Goal: Task Accomplishment & Management: Manage account settings

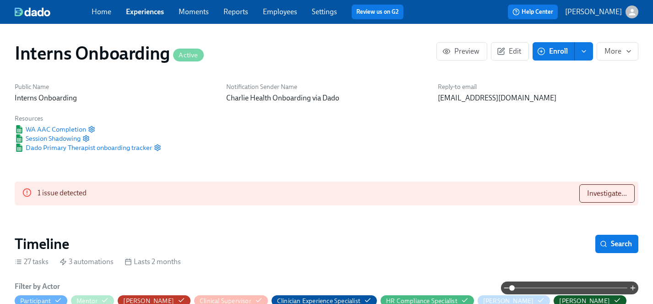
scroll to position [868, 0]
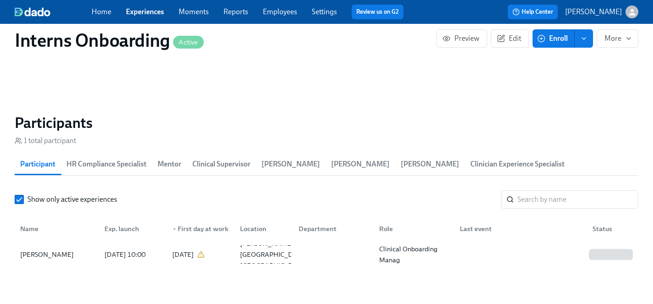
click at [152, 14] on link "Experiences" at bounding box center [145, 11] width 38 height 9
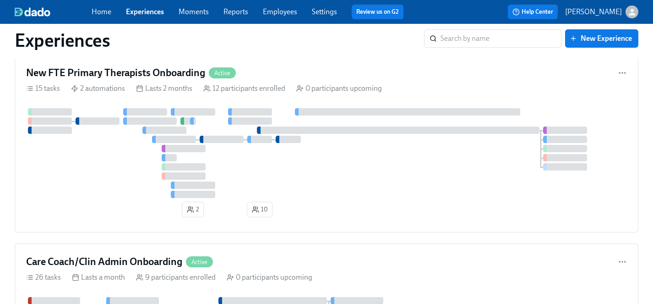
scroll to position [1861, 0]
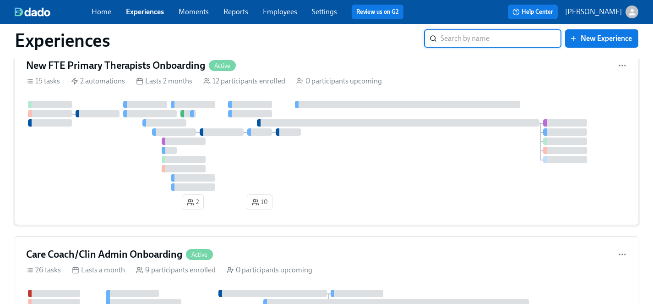
click at [325, 167] on div at bounding box center [326, 146] width 601 height 90
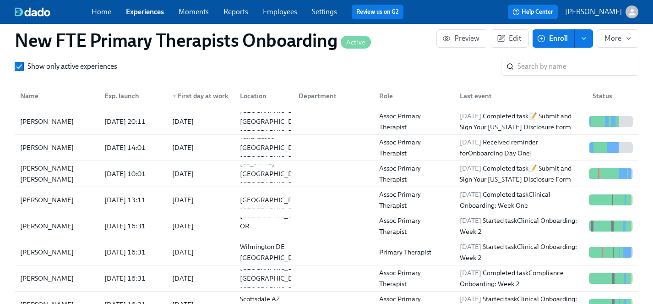
scroll to position [900, 0]
click at [561, 40] on span "Enroll" at bounding box center [553, 38] width 29 height 9
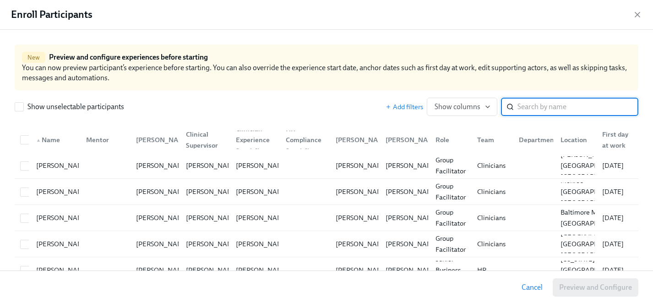
click at [547, 107] on input "search" at bounding box center [577, 107] width 121 height 18
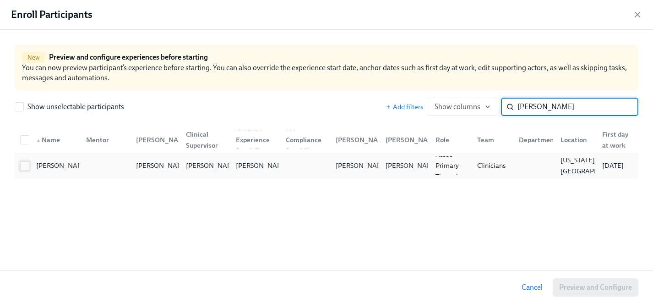
type input "[PERSON_NAME]"
click at [24, 167] on input "checkbox" at bounding box center [25, 166] width 8 height 8
checkbox input "true"
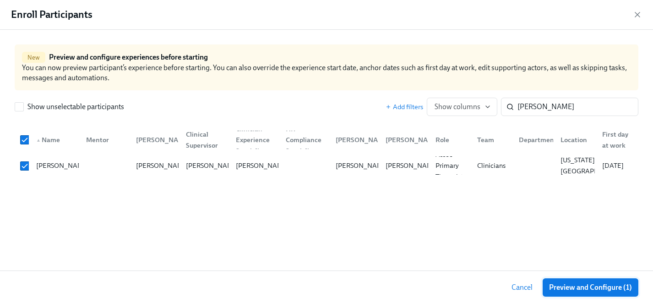
click at [589, 292] on button "Preview and Configure (1)" at bounding box center [590, 287] width 96 height 18
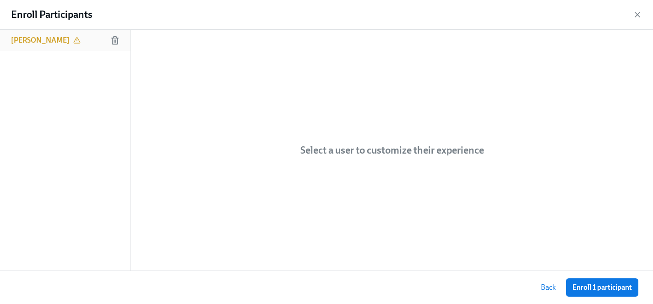
click at [34, 39] on h6 "[PERSON_NAME]" at bounding box center [40, 40] width 59 height 10
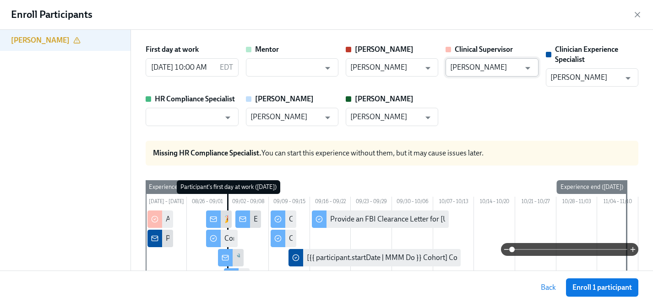
click at [477, 65] on input "[PERSON_NAME]" at bounding box center [485, 67] width 70 height 18
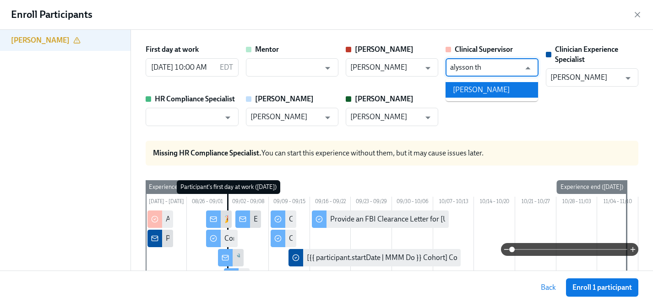
click at [480, 93] on li "[PERSON_NAME]" at bounding box center [491, 90] width 92 height 16
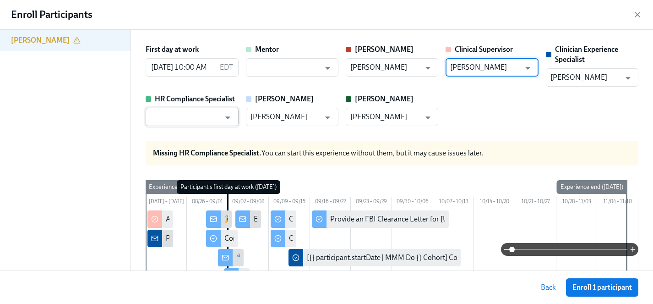
type input "[PERSON_NAME]"
click at [201, 116] on input "text" at bounding box center [185, 117] width 70 height 18
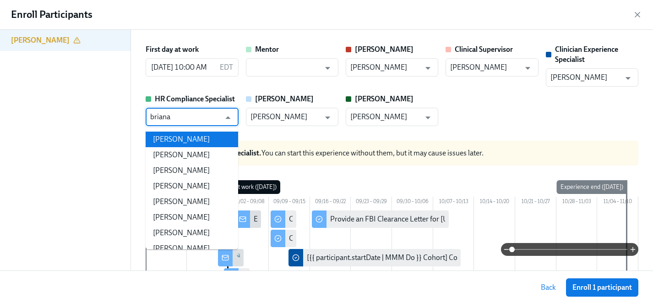
click at [196, 137] on li "[PERSON_NAME]" at bounding box center [192, 139] width 92 height 16
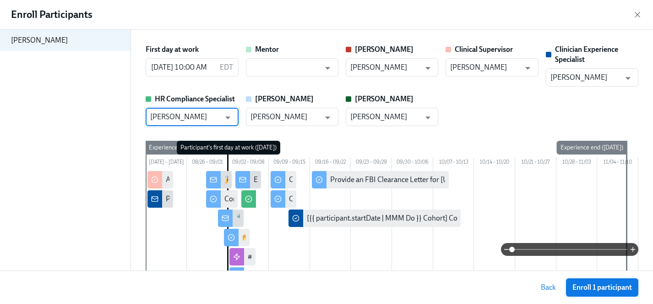
type input "[PERSON_NAME]"
click at [590, 287] on span "Enroll 1 participant" at bounding box center [602, 286] width 60 height 9
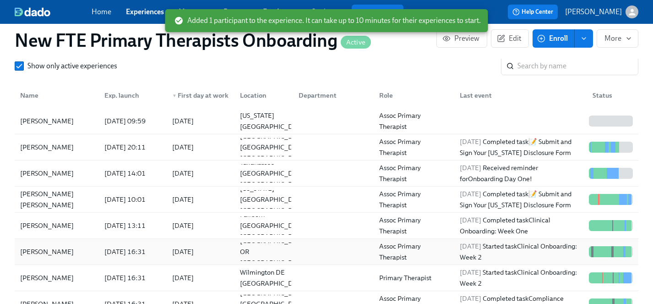
scroll to position [0, 2986]
click at [556, 37] on span "Enroll" at bounding box center [553, 38] width 29 height 9
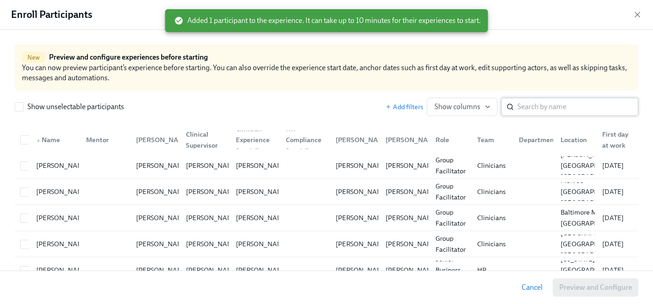
click at [532, 104] on input "search" at bounding box center [577, 107] width 121 height 18
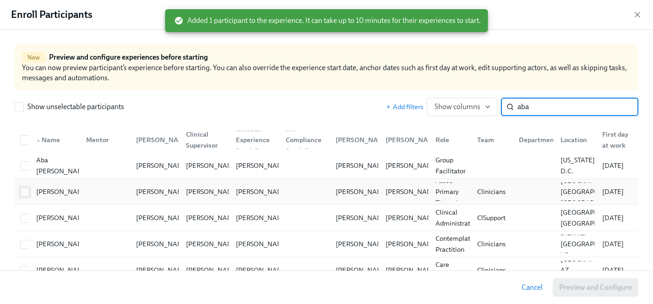
type input "aba"
click at [25, 191] on input "checkbox" at bounding box center [25, 192] width 8 height 8
checkbox input "true"
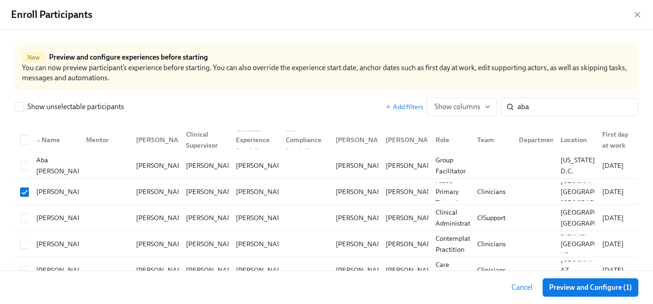
click at [597, 289] on span "Preview and Configure (1)" at bounding box center [590, 286] width 83 height 9
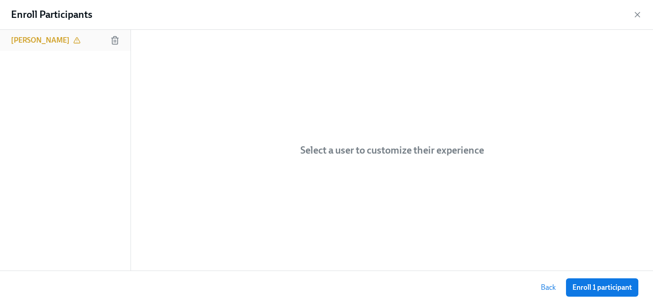
click at [49, 41] on h6 "[PERSON_NAME]" at bounding box center [40, 40] width 59 height 10
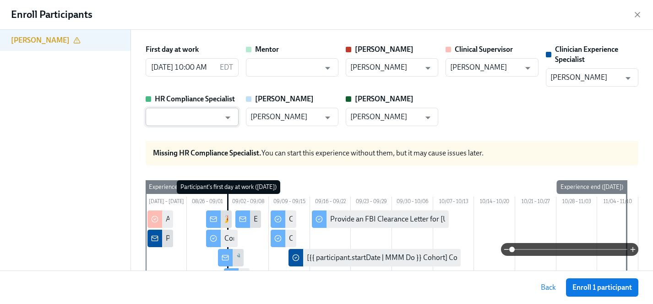
click at [192, 117] on input "text" at bounding box center [185, 117] width 70 height 18
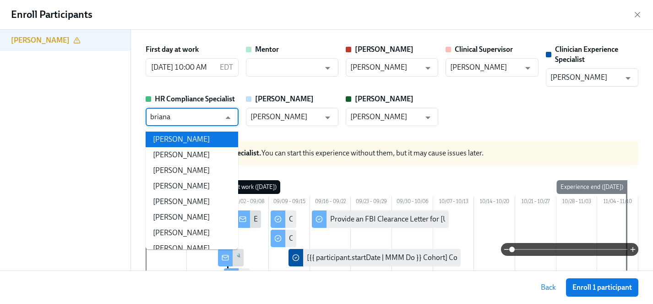
click at [187, 139] on li "[PERSON_NAME]" at bounding box center [192, 139] width 92 height 16
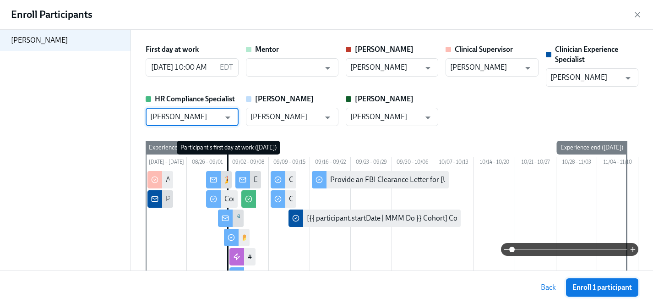
type input "[PERSON_NAME]"
click at [591, 282] on button "Enroll 1 participant" at bounding box center [602, 287] width 72 height 18
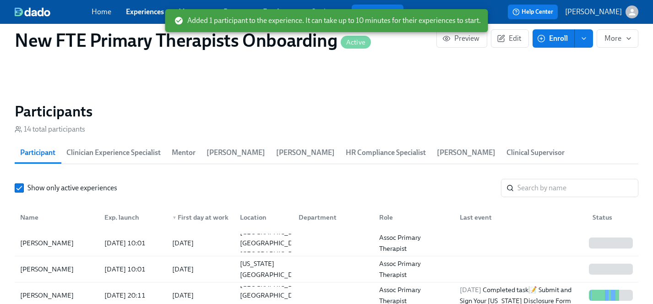
scroll to position [451, 0]
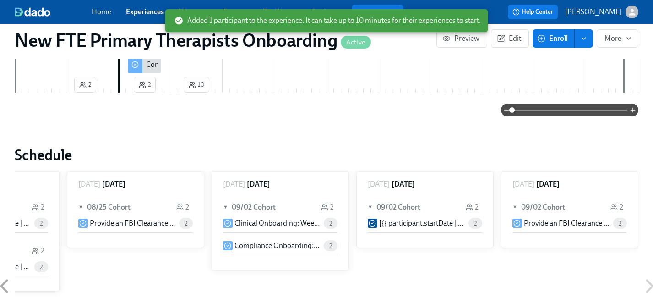
click at [142, 13] on link "Experiences" at bounding box center [145, 11] width 38 height 9
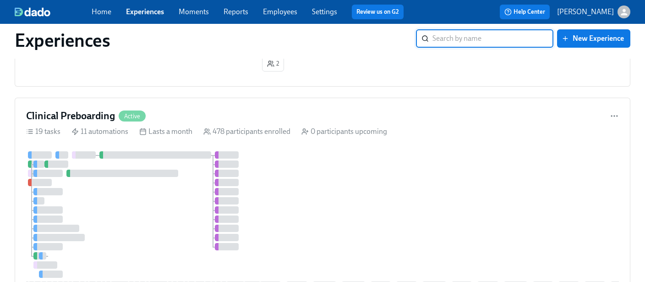
scroll to position [2892, 0]
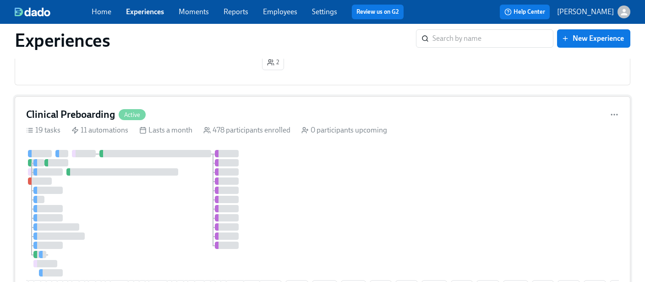
click at [339, 176] on div "1 15 13 13 3 3 5 7 4 8 29 4 2 19 7 7 12 18 9 8 9 5 10 7 17 15 5 23 3 11 9 12 13…" at bounding box center [322, 224] width 592 height 149
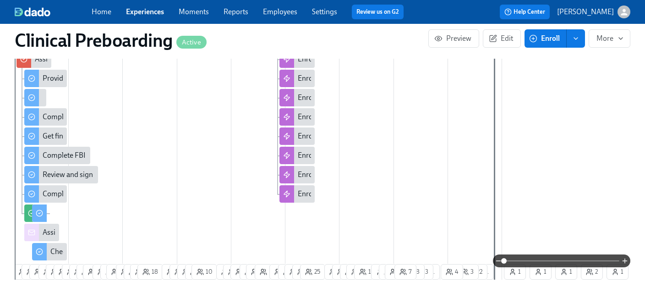
scroll to position [375, 0]
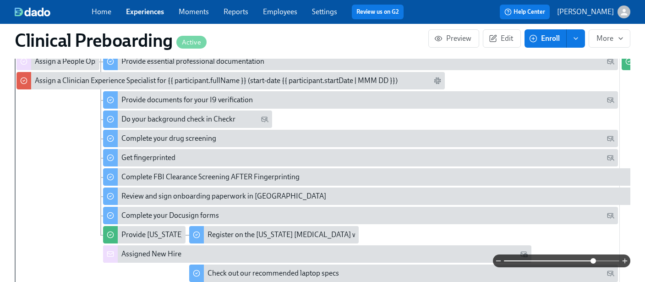
drag, startPoint x: 506, startPoint y: 260, endPoint x: 594, endPoint y: 260, distance: 88.4
click at [594, 260] on span at bounding box center [592, 260] width 5 height 5
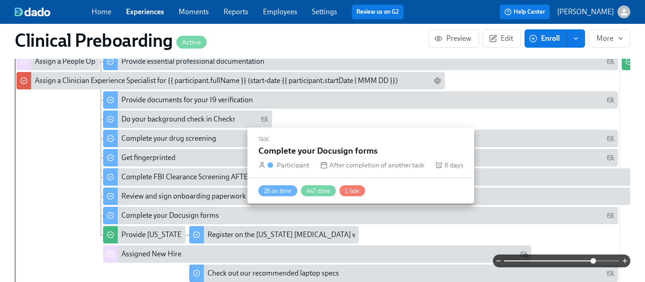
click at [173, 216] on div "Complete your Docusign forms" at bounding box center [170, 215] width 98 height 10
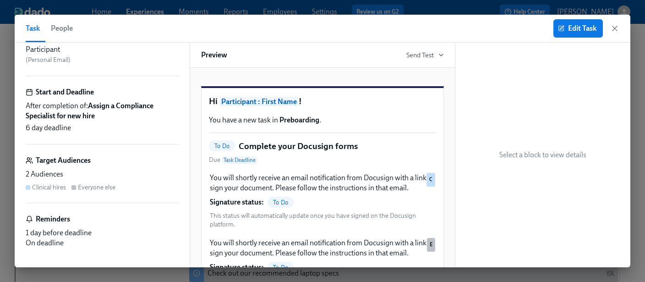
scroll to position [62, 0]
click at [576, 31] on span "Edit Task" at bounding box center [577, 28] width 37 height 9
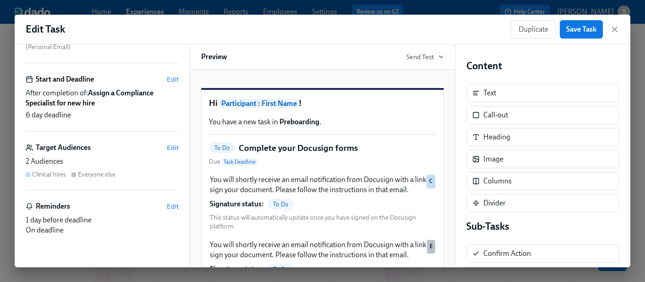
scroll to position [118, 0]
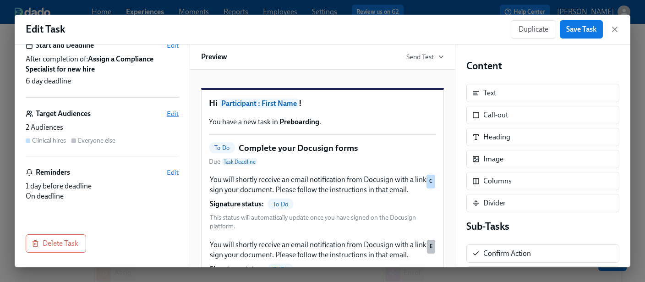
click at [173, 114] on span "Edit" at bounding box center [173, 113] width 12 height 9
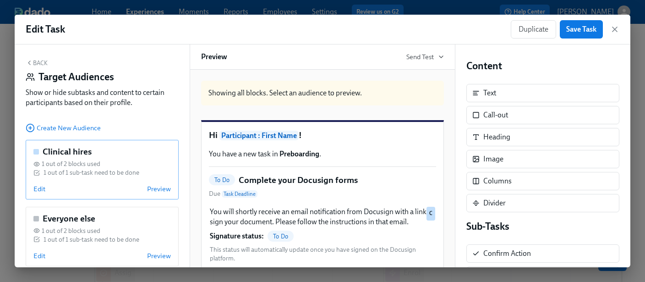
scroll to position [14, 0]
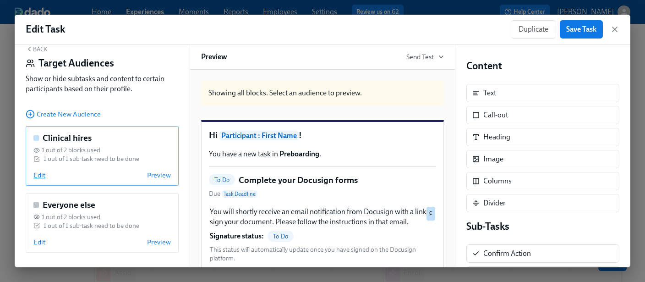
click at [39, 173] on span "Edit" at bounding box center [39, 174] width 12 height 9
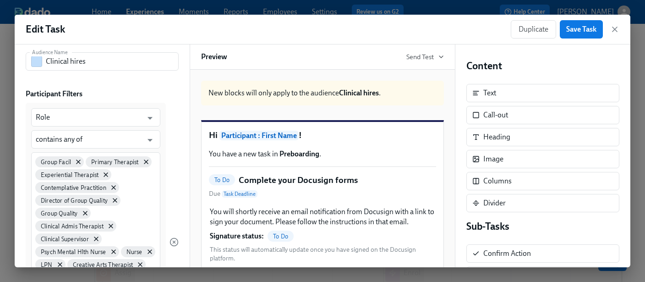
scroll to position [0, 0]
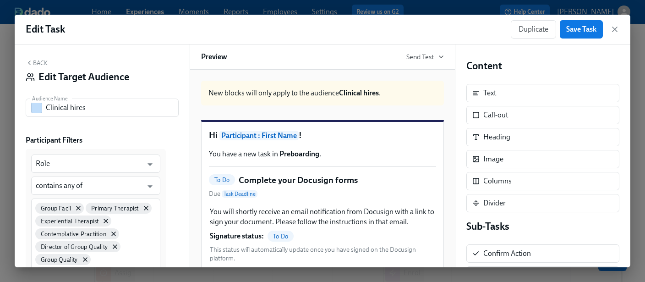
click at [38, 61] on button "Back" at bounding box center [37, 62] width 22 height 7
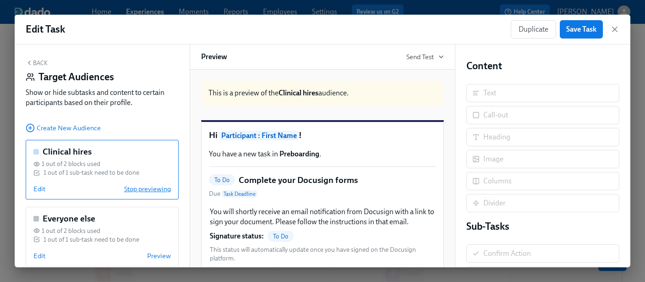
scroll to position [14, 0]
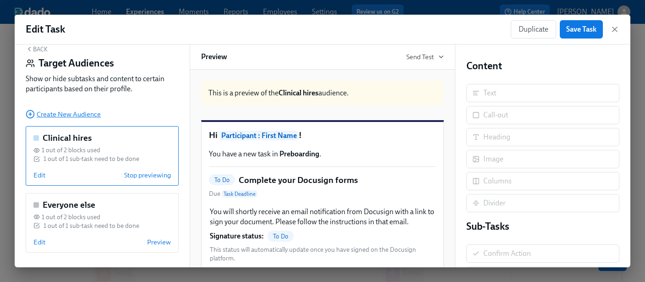
click at [77, 113] on span "Create New Audience" at bounding box center [63, 113] width 75 height 9
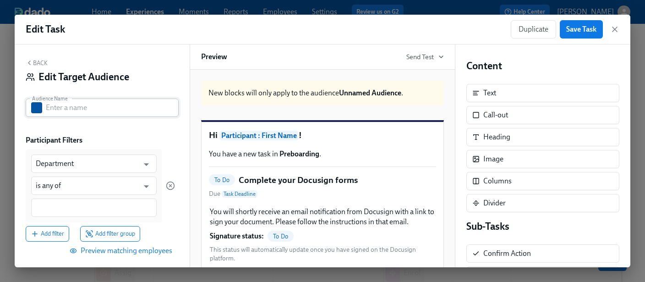
click at [70, 109] on input "text" at bounding box center [112, 107] width 133 height 18
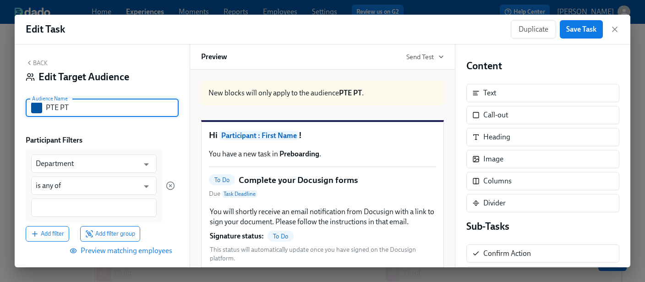
type input "PTE PT"
click at [140, 127] on div "Back Edit Target Audience Audience Name PTE PT Audience Name Participant Filter…" at bounding box center [102, 155] width 175 height 222
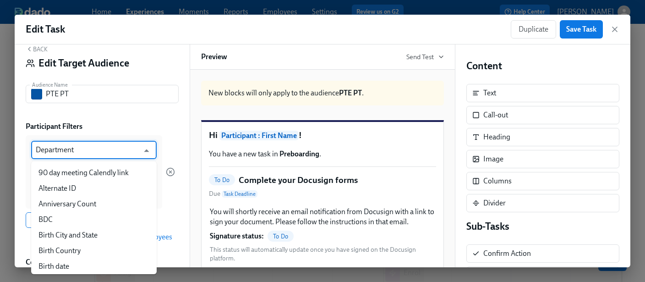
click at [92, 153] on input "Department" at bounding box center [87, 150] width 103 height 18
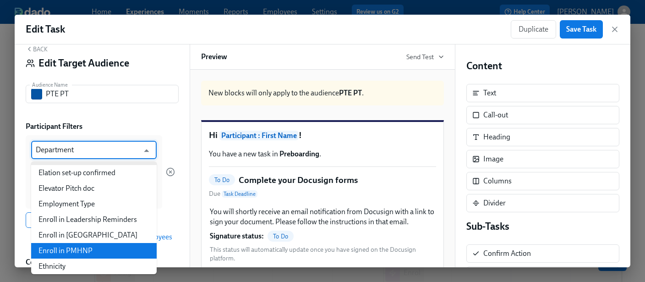
scroll to position [247, 0]
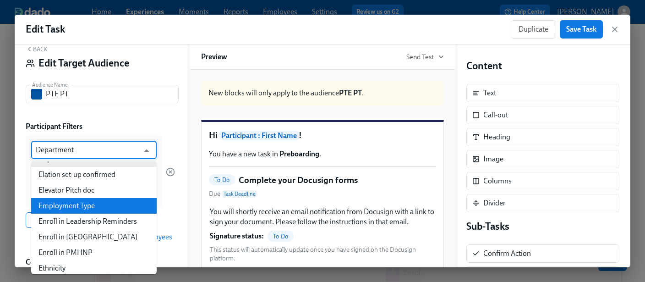
click at [76, 204] on li "Employment Type" at bounding box center [93, 206] width 125 height 16
type input "Employment Type"
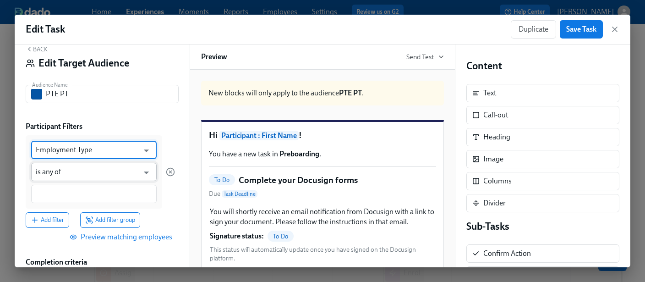
click at [74, 173] on input "is any of" at bounding box center [87, 172] width 103 height 18
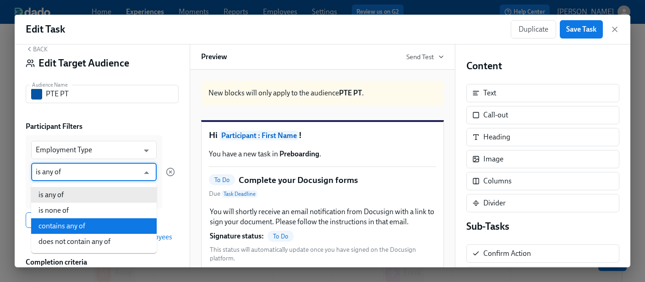
click at [66, 227] on li "contains any of" at bounding box center [93, 226] width 125 height 16
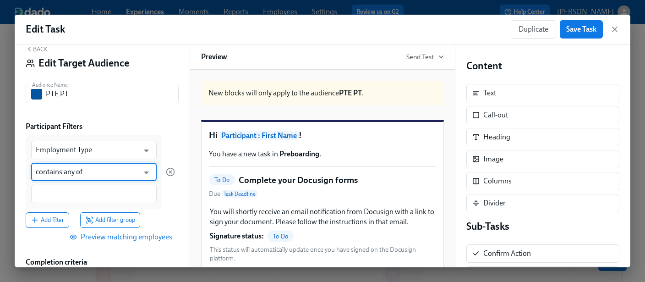
click at [87, 173] on input "contains any of" at bounding box center [87, 172] width 103 height 18
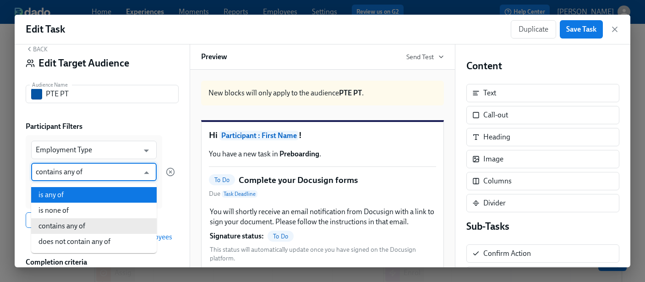
click at [65, 196] on li "is any of" at bounding box center [93, 195] width 125 height 16
type input "is any of"
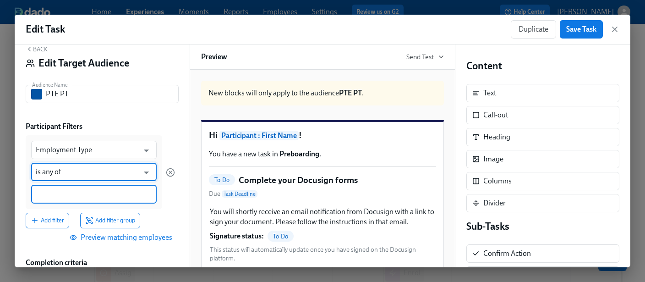
click at [65, 196] on input at bounding box center [94, 194] width 116 height 10
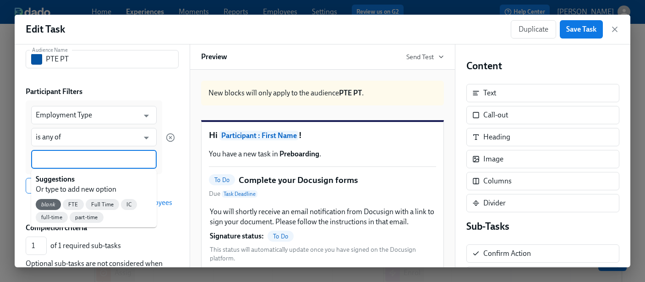
scroll to position [51, 0]
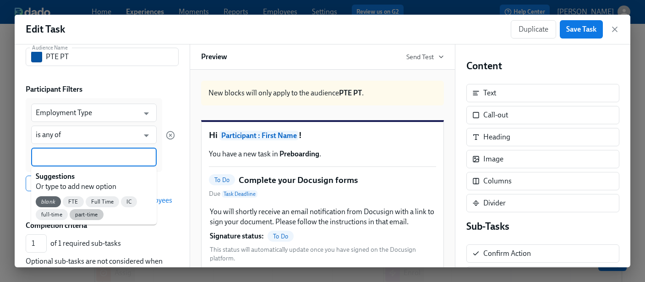
click at [78, 215] on span "part-time" at bounding box center [87, 214] width 34 height 7
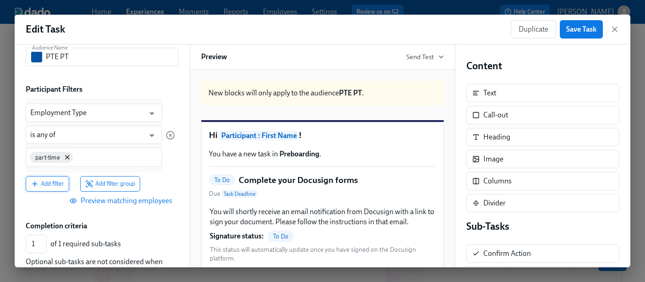
click at [45, 177] on button "Add filter" at bounding box center [47, 184] width 43 height 16
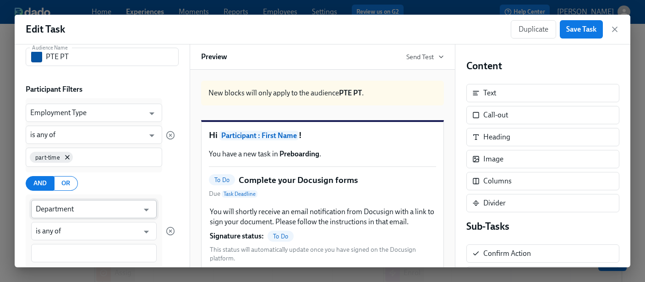
click at [54, 211] on input "Department" at bounding box center [87, 209] width 103 height 18
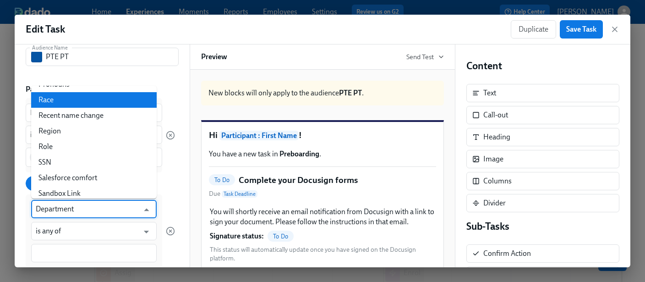
scroll to position [1051, 0]
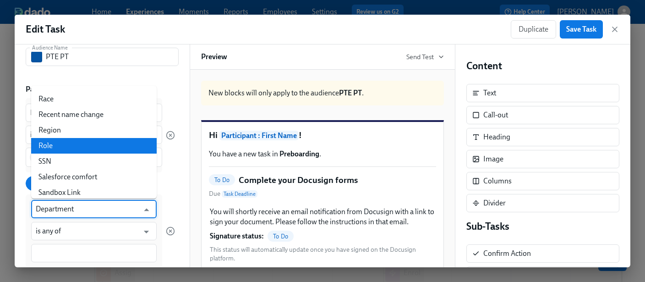
click at [55, 138] on li "Role" at bounding box center [93, 146] width 125 height 16
type input "Role"
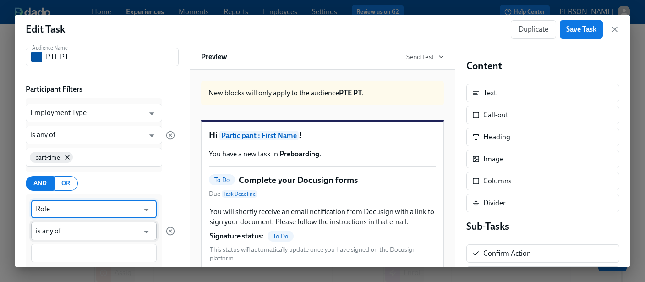
click at [55, 227] on input "is any of" at bounding box center [87, 231] width 103 height 18
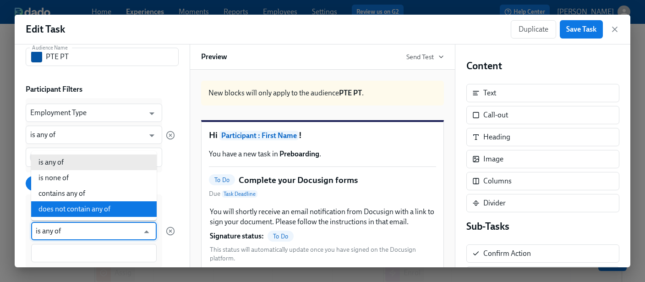
click at [168, 211] on div at bounding box center [170, 230] width 9 height 73
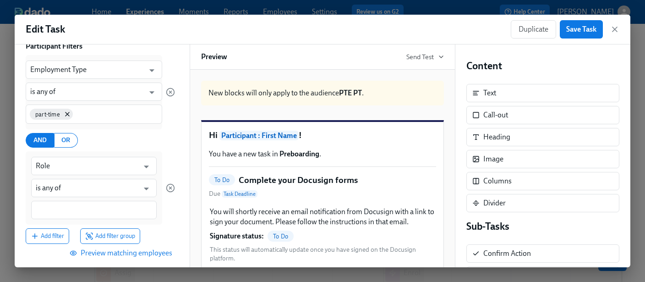
scroll to position [99, 0]
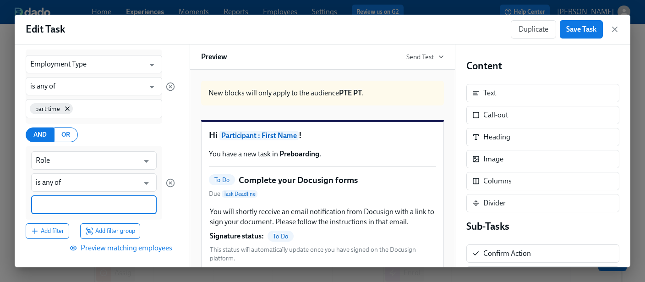
click at [82, 205] on input at bounding box center [94, 205] width 116 height 10
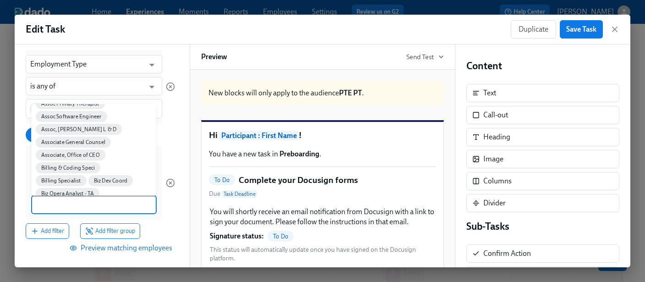
scroll to position [157, 0]
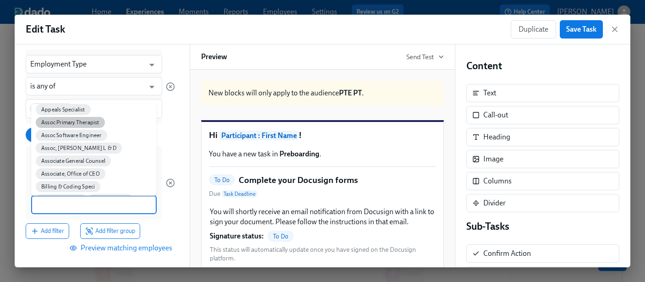
click at [62, 119] on span "Assoc Primary Therapist" at bounding box center [70, 122] width 69 height 7
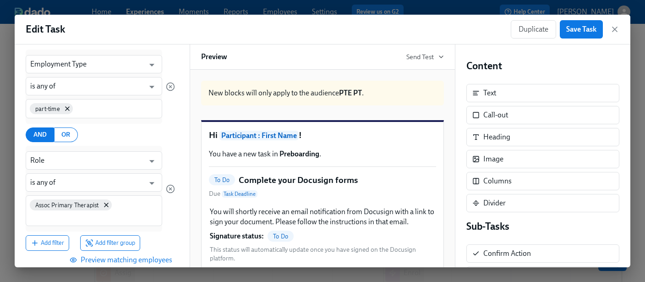
click at [130, 204] on div "Assoc Primary Therapist" at bounding box center [94, 210] width 136 height 31
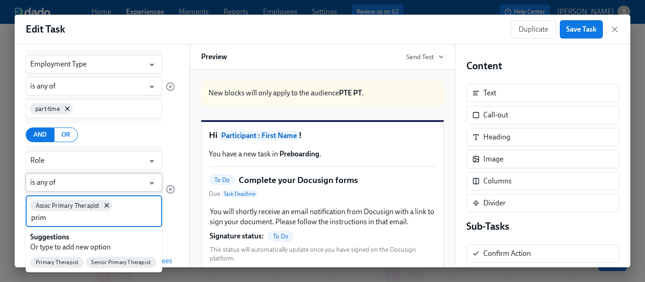
type input "prim"
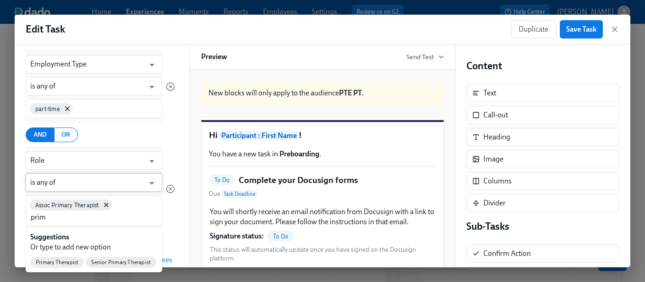
click at [70, 182] on input "is any of" at bounding box center [87, 182] width 114 height 18
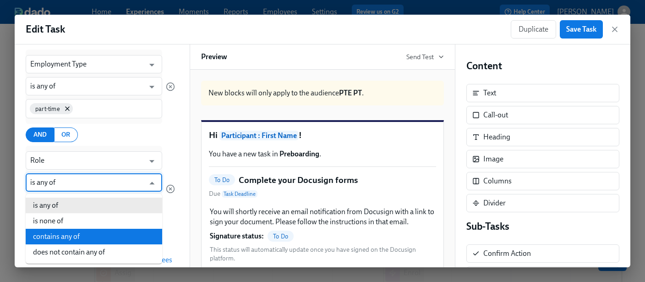
click at [65, 235] on li "contains any of" at bounding box center [94, 236] width 136 height 16
type input "contains any of"
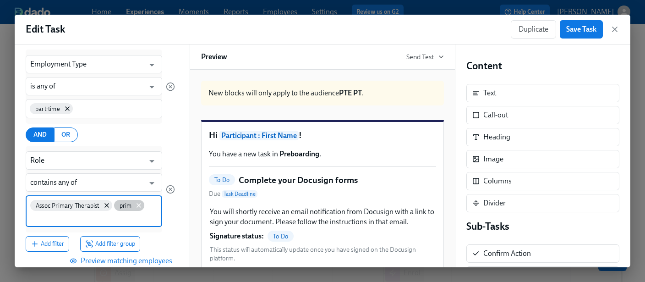
click at [140, 204] on icon at bounding box center [138, 204] width 7 height 7
click at [129, 214] on input at bounding box center [93, 217] width 127 height 10
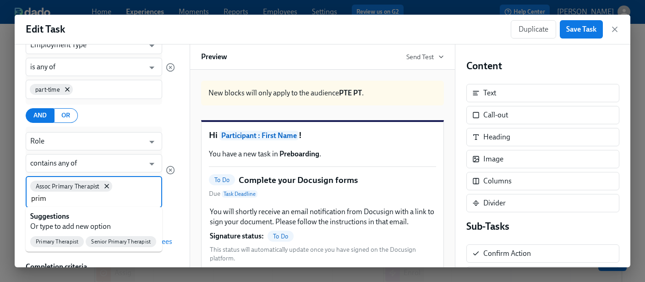
scroll to position [120, 0]
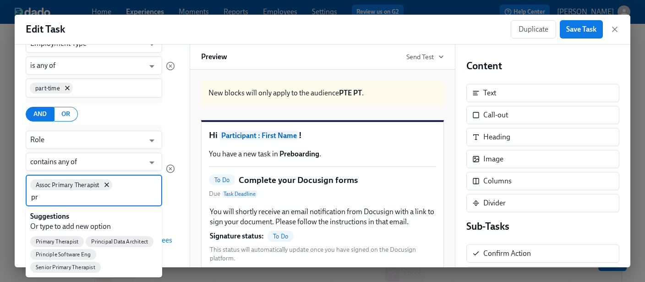
type input "p"
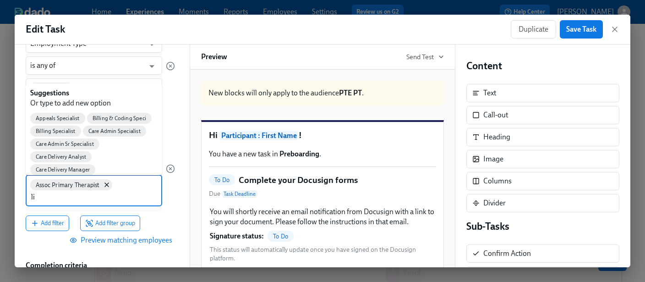
type input "l"
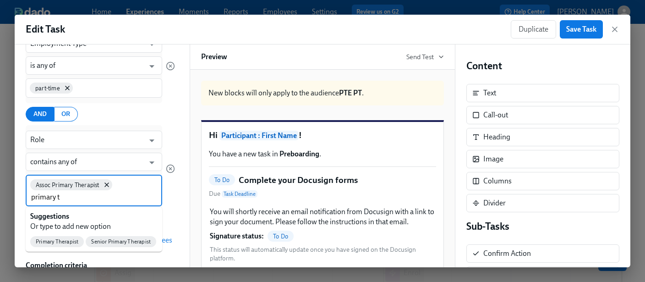
type input "primary th"
click at [57, 243] on span "Primary Therapist" at bounding box center [57, 241] width 54 height 7
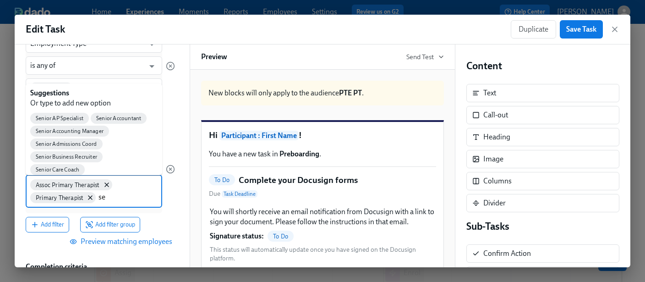
type input "s"
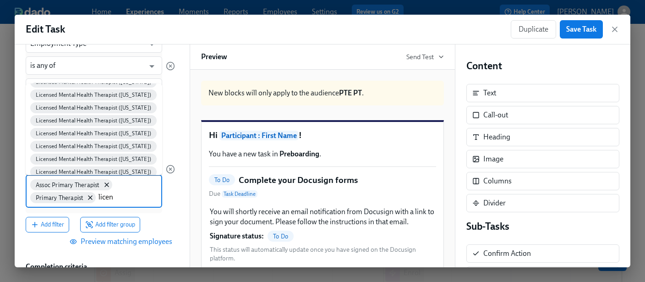
scroll to position [268, 0]
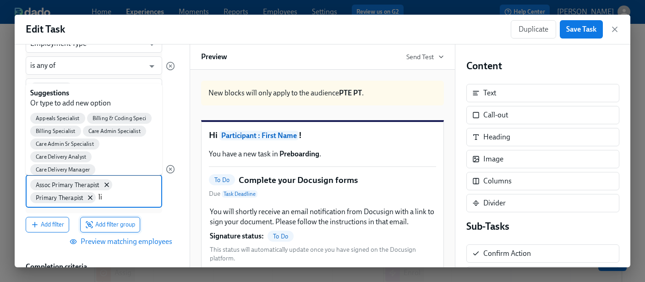
type input "l"
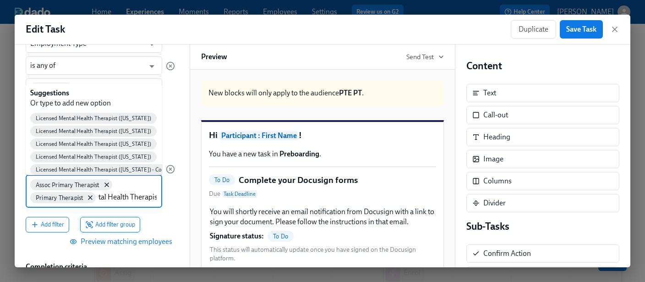
scroll to position [0, 46]
type input "Licensed Mental Health Therapist"
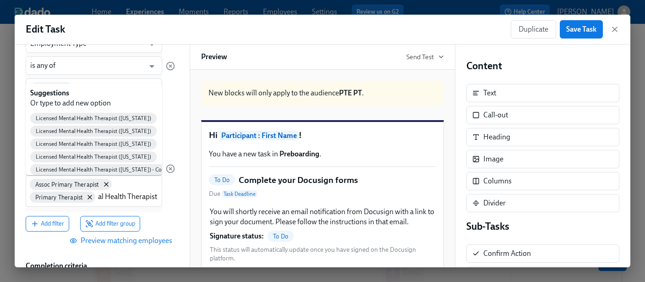
scroll to position [0, 0]
click at [164, 213] on div "Employment Type ​ is any of ​ part-time AND OR Role ​ contains any of ​ Assoc P…" at bounding box center [100, 130] width 149 height 202
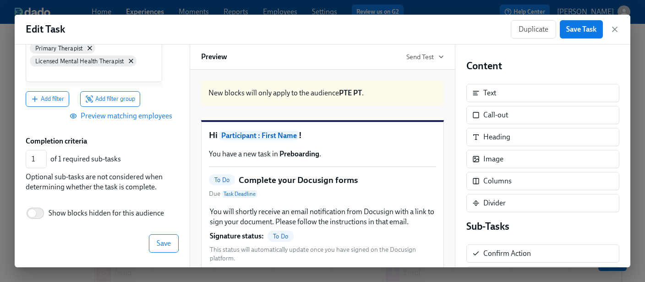
scroll to position [269, 0]
click at [159, 239] on span "Save" at bounding box center [164, 243] width 14 height 9
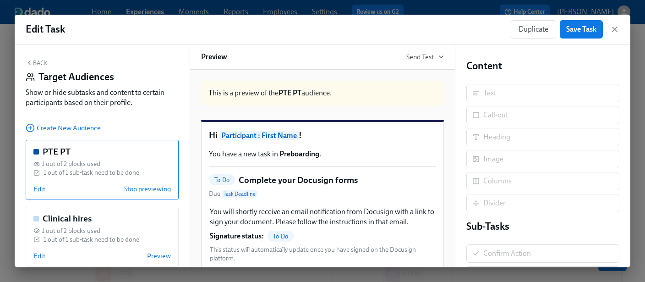
click at [36, 188] on span "Edit" at bounding box center [39, 188] width 12 height 9
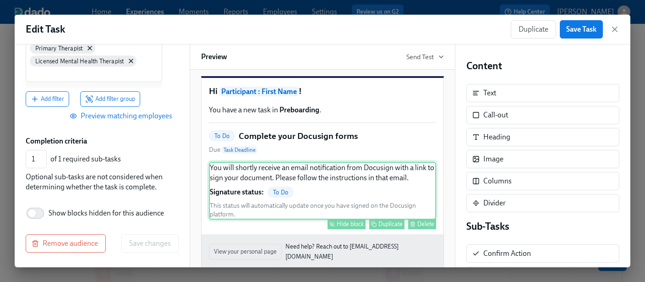
click at [352, 227] on div "Hide block" at bounding box center [349, 223] width 27 height 7
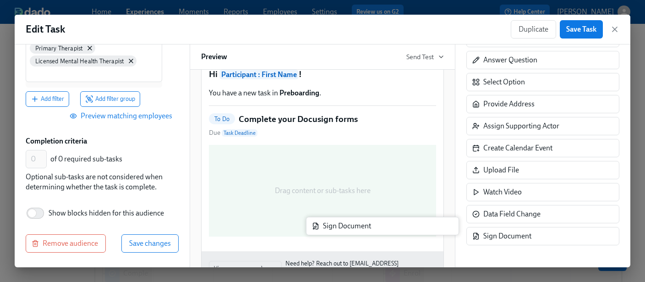
scroll to position [62, 0]
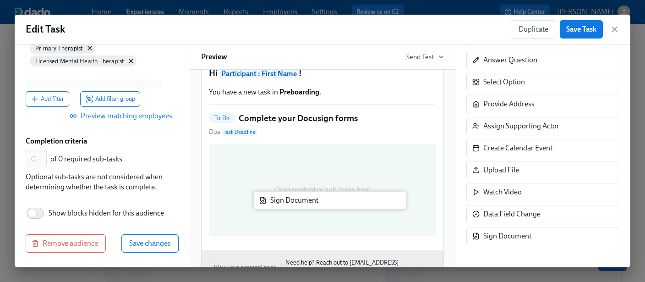
drag, startPoint x: 527, startPoint y: 240, endPoint x: 312, endPoint y: 204, distance: 218.1
click at [312, 204] on div "Back Edit Target Audience Audience Name PTE PT Audience Name Participant Filter…" at bounding box center [322, 155] width 615 height 222
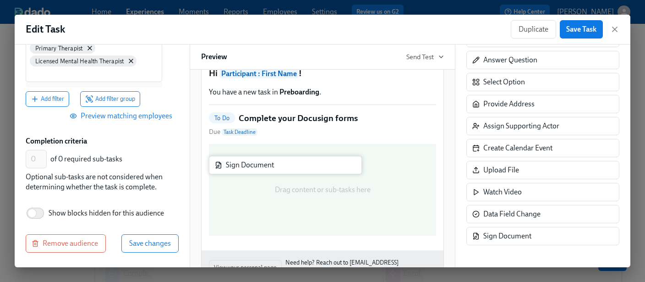
type input "1"
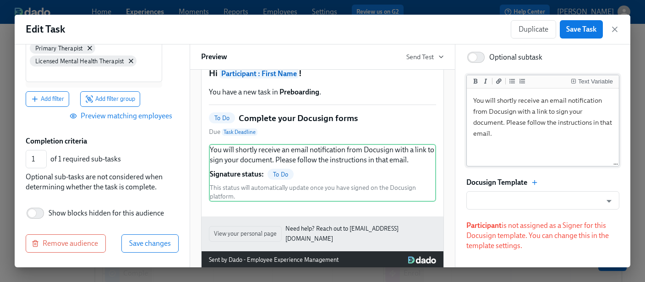
scroll to position [76, 0]
click at [603, 198] on icon "Open" at bounding box center [608, 199] width 12 height 12
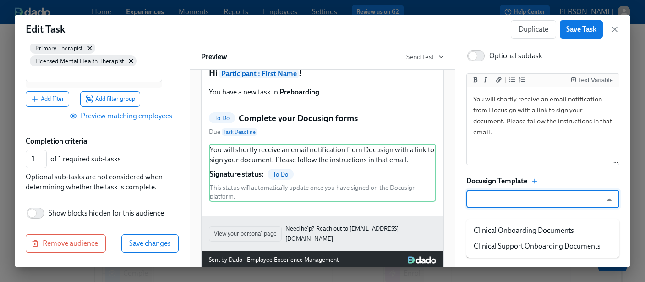
scroll to position [76, 0]
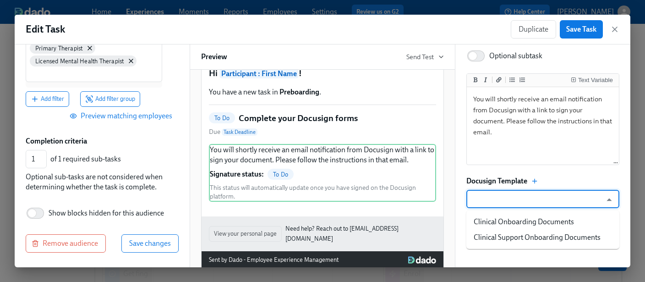
click at [587, 179] on div "Docusign Template" at bounding box center [542, 181] width 153 height 10
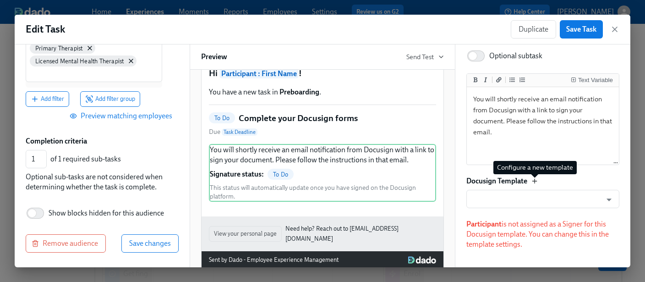
click at [535, 181] on icon "button" at bounding box center [534, 180] width 7 height 7
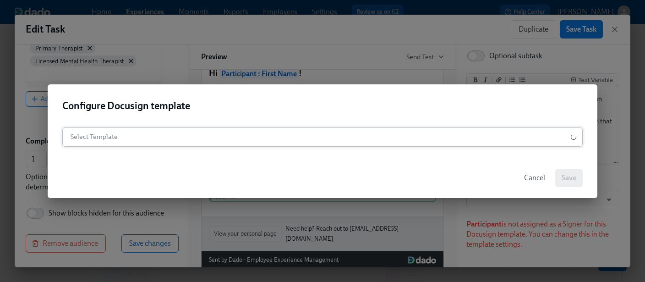
click at [153, 136] on body "Home Experiences Moments Reports Employees Settings Review us on G2 Help Center…" at bounding box center [322, 204] width 645 height 561
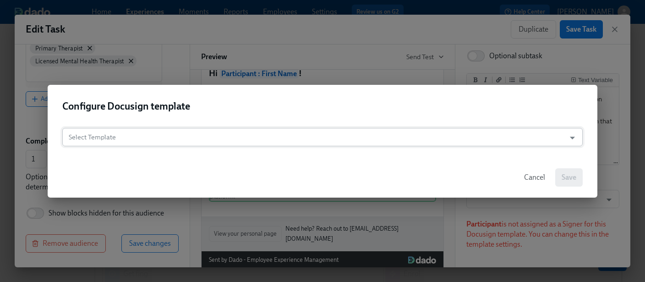
click at [125, 140] on input "Select Template" at bounding box center [313, 137] width 493 height 18
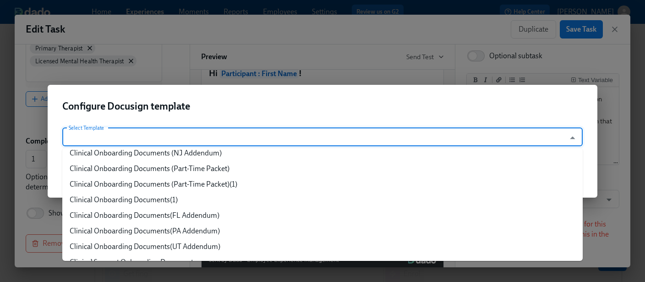
scroll to position [87, 0]
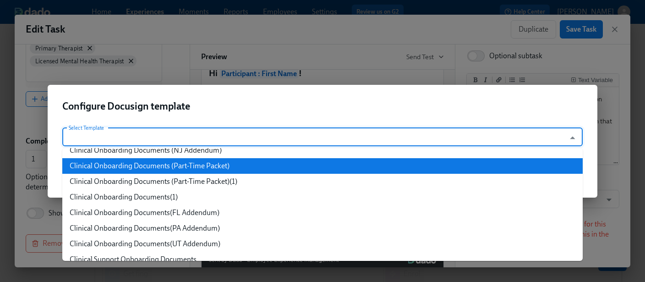
click at [215, 165] on li "Clinical Onboarding Documents (Part-Time Packet)" at bounding box center [322, 166] width 520 height 16
type input "Clinical Onboarding Documents (Part-Time Packet)"
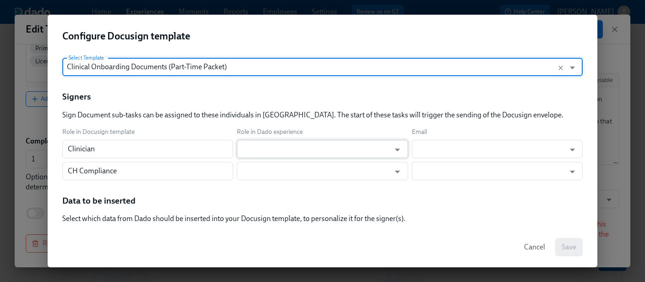
click at [387, 150] on input "text" at bounding box center [315, 149] width 148 height 18
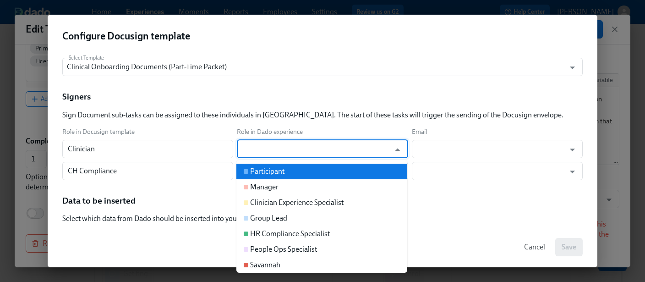
click at [274, 171] on div "Participant" at bounding box center [267, 171] width 34 height 10
type input "Participant"
type input "Work Email"
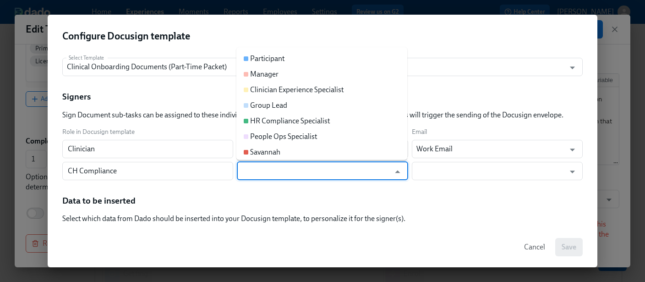
click at [289, 171] on input "text" at bounding box center [315, 171] width 148 height 18
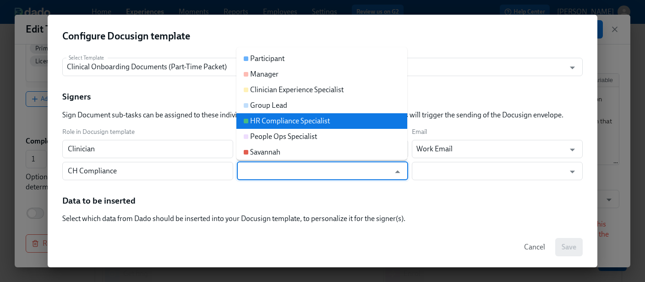
click at [288, 122] on div "HR Compliance Specialist" at bounding box center [290, 121] width 80 height 10
type input "HR Compliance Specialist"
type input "Work Email"
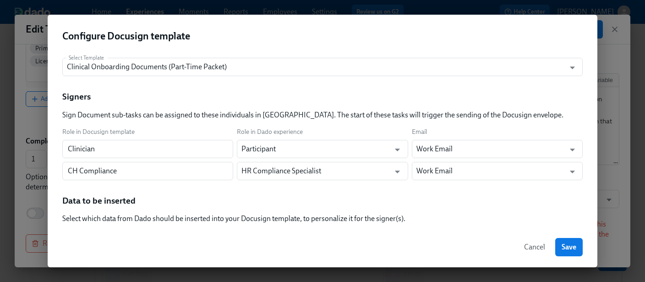
click at [481, 192] on div "Signers Sign Document sub-tasks can be assigned to these individuals in [GEOGRA…" at bounding box center [322, 173] width 520 height 165
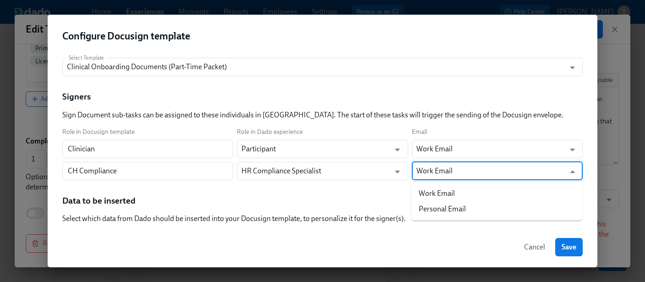
click at [478, 163] on input "Work Email" at bounding box center [490, 171] width 148 height 18
click at [472, 147] on input "Work Email" at bounding box center [490, 149] width 148 height 18
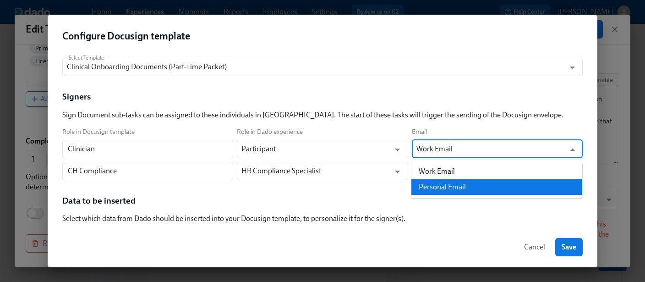
click at [451, 190] on li "Personal Email" at bounding box center [496, 187] width 171 height 16
type input "Personal Email"
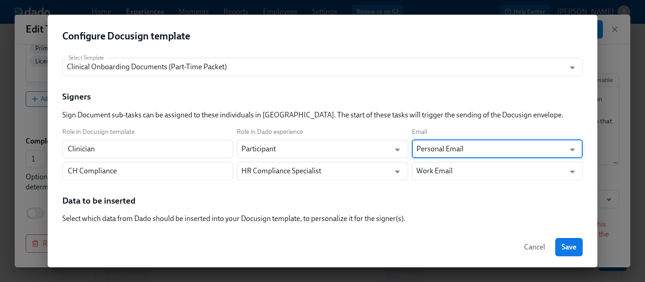
click at [409, 196] on div "Data to be inserted Select which data from Dado should be inserted into your Do…" at bounding box center [322, 226] width 520 height 62
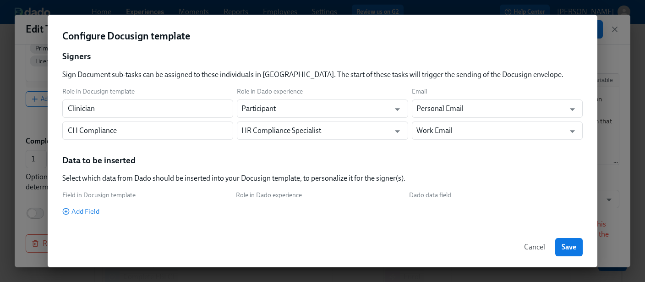
scroll to position [93, 0]
click at [89, 207] on span "Add Field" at bounding box center [80, 210] width 37 height 9
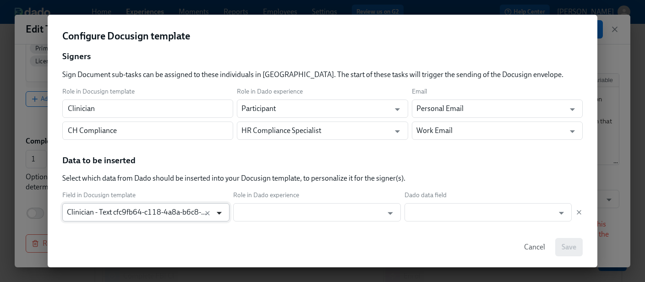
click at [219, 213] on icon "Open" at bounding box center [219, 213] width 5 height 3
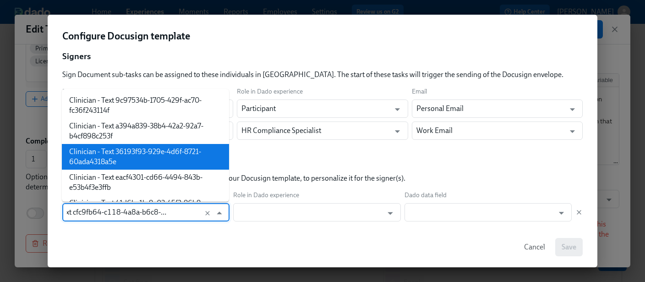
scroll to position [66, 0]
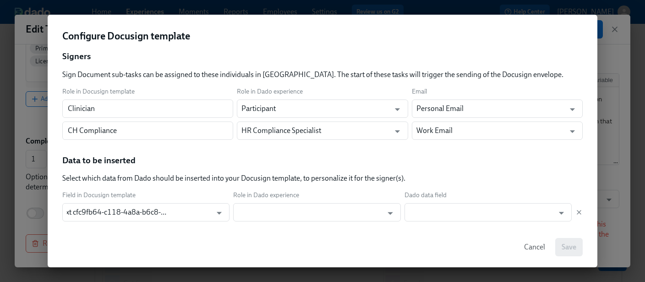
click at [108, 242] on div "Cancel Save" at bounding box center [322, 247] width 549 height 40
click at [580, 211] on icon "button" at bounding box center [578, 211] width 7 height 7
click at [574, 248] on span "Save" at bounding box center [568, 246] width 15 height 9
type input "Clinical Onboarding Documents (Part-Time Packet)"
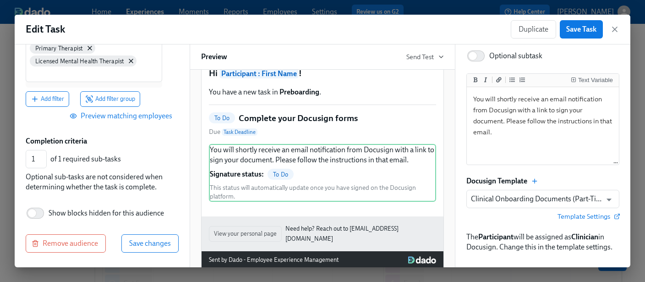
scroll to position [86, 0]
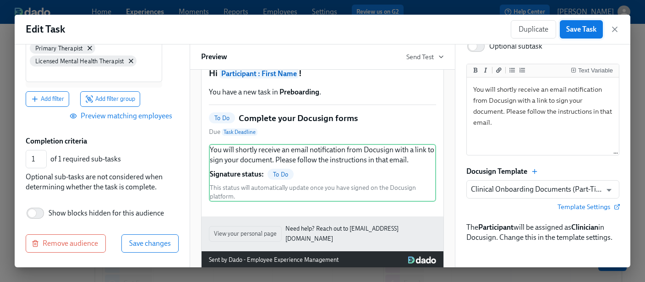
click at [585, 22] on button "Save Task" at bounding box center [580, 29] width 43 height 18
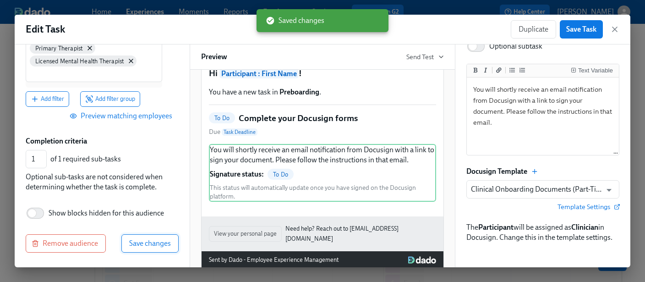
click at [139, 246] on span "Save changes" at bounding box center [150, 243] width 42 height 9
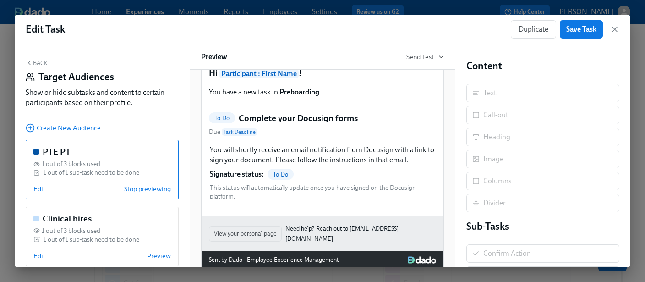
click at [302, 178] on div "You will shortly receive an email notification from Docusign with a link to sig…" at bounding box center [322, 173] width 227 height 58
click at [576, 26] on span "Save Task" at bounding box center [581, 29] width 30 height 9
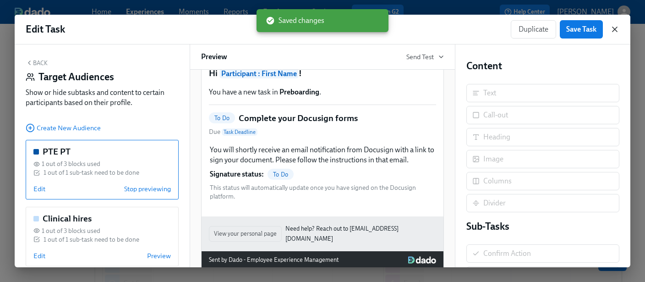
click at [615, 27] on icon "button" at bounding box center [614, 29] width 5 height 5
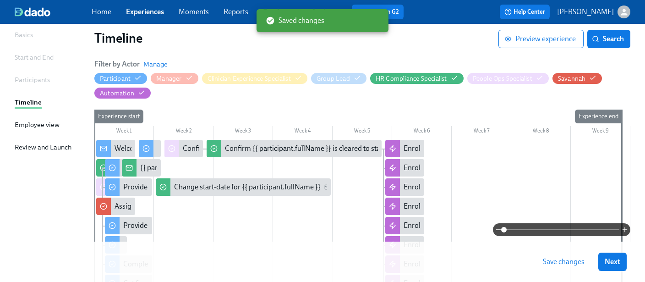
click at [558, 259] on span "Save changes" at bounding box center [563, 261] width 42 height 9
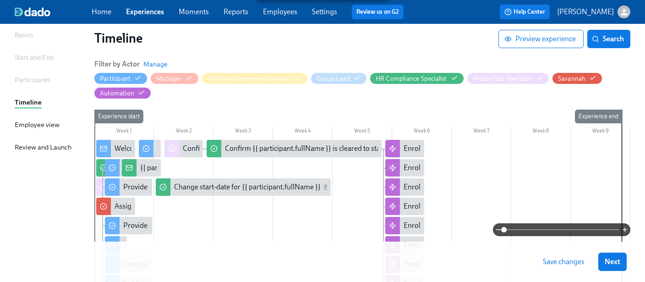
click at [561, 264] on span "Save changes" at bounding box center [563, 261] width 42 height 9
click at [616, 259] on span "Next" at bounding box center [612, 261] width 16 height 9
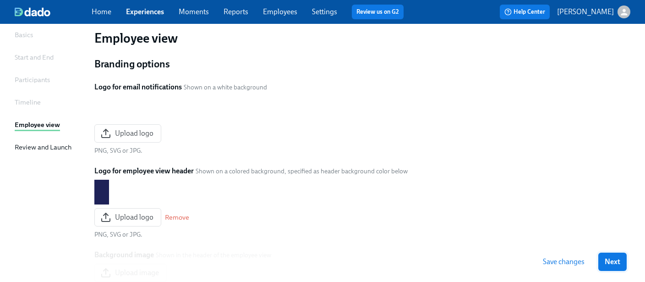
click at [608, 260] on span "Next" at bounding box center [612, 261] width 16 height 9
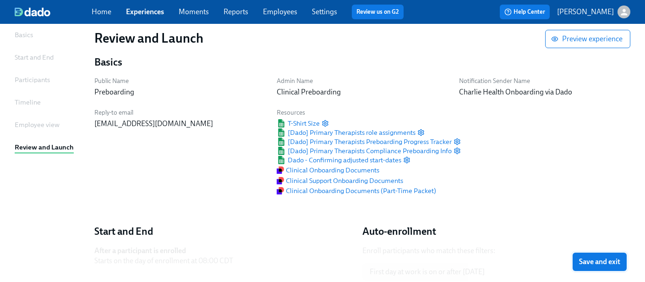
click at [608, 260] on span "Save and exit" at bounding box center [599, 261] width 41 height 9
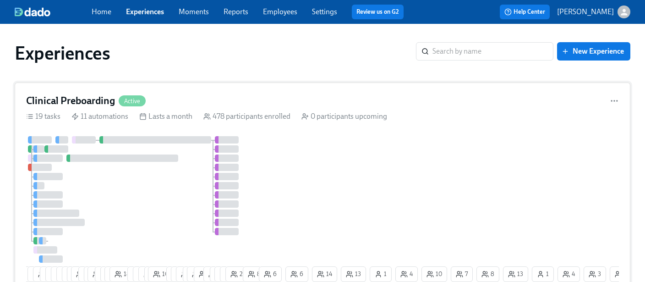
click at [339, 172] on div "1 15 13 13 3 3 5 7 4 8 29 4 2 19 7 7 12 18 9 8 9 5 10 7 17 15 5 23 3 11 9 12 13…" at bounding box center [322, 210] width 592 height 149
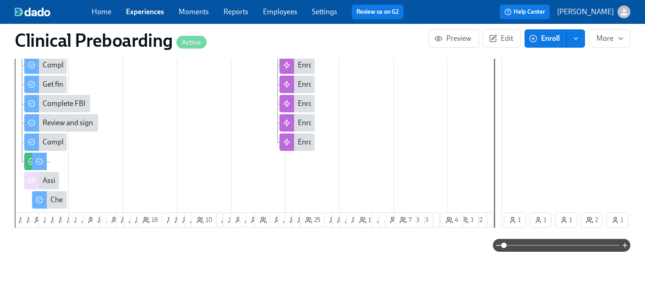
scroll to position [473, 0]
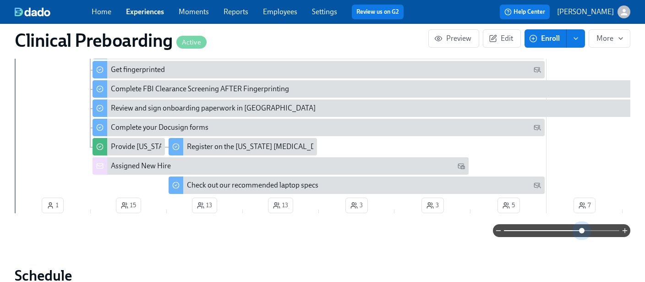
drag, startPoint x: 503, startPoint y: 230, endPoint x: 178, endPoint y: 127, distance: 340.5
click at [584, 233] on span at bounding box center [581, 230] width 5 height 5
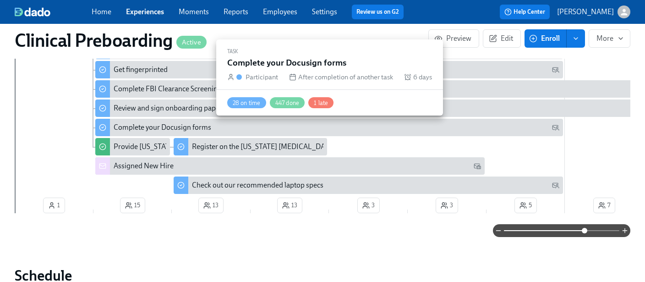
click at [178, 127] on div "Complete your Docusign forms" at bounding box center [163, 127] width 98 height 10
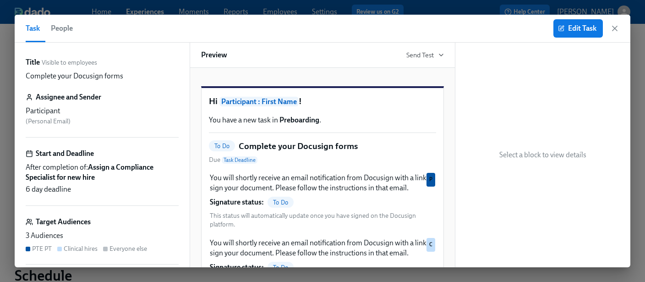
scroll to position [68, 0]
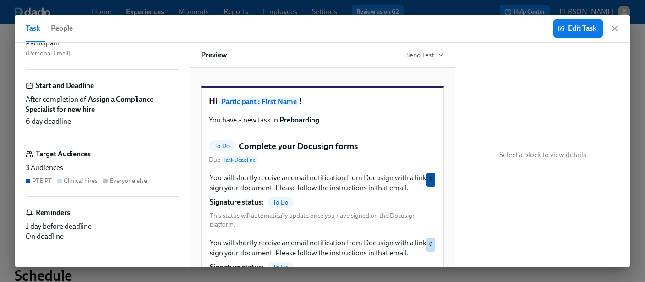
click at [576, 25] on span "Edit Task" at bounding box center [577, 28] width 37 height 9
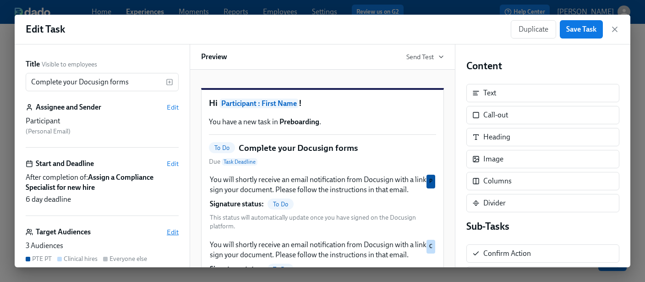
click at [171, 227] on span "Edit" at bounding box center [173, 231] width 12 height 9
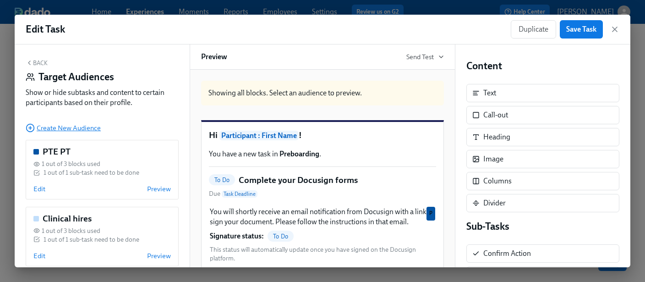
click at [60, 127] on span "Create New Audience" at bounding box center [63, 127] width 75 height 9
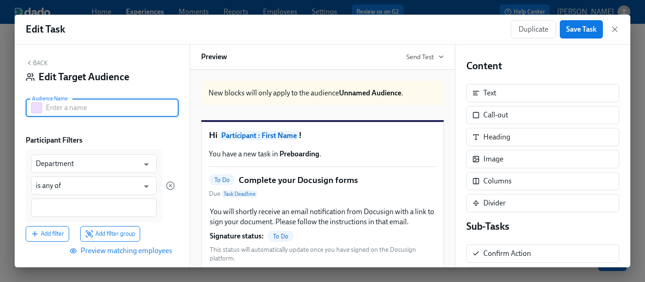
click at [75, 109] on input "text" at bounding box center [112, 107] width 133 height 18
type input "PA PTE PT"
click at [68, 162] on input "Department" at bounding box center [87, 163] width 103 height 18
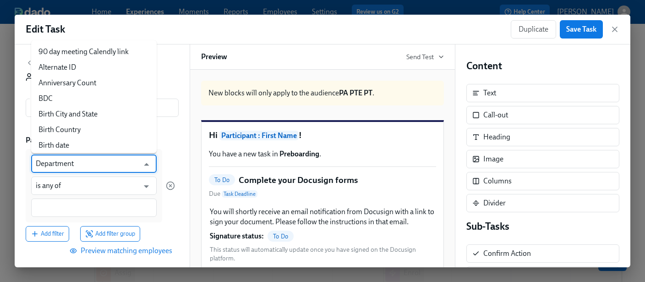
scroll to position [181, 0]
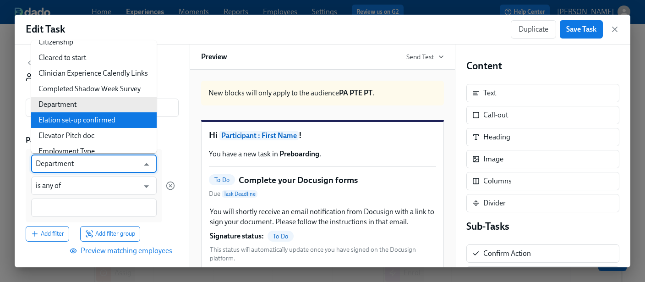
click at [176, 157] on div "Department ​ is any of ​ Add filter Add filter group" at bounding box center [102, 195] width 153 height 92
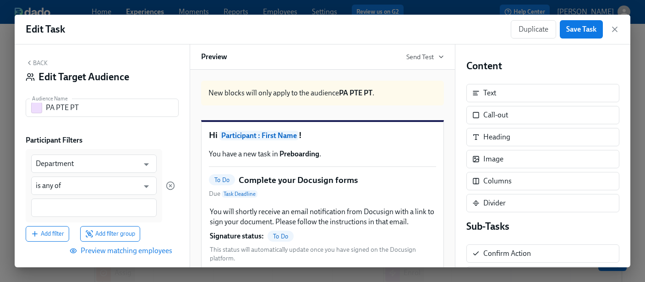
scroll to position [75, 0]
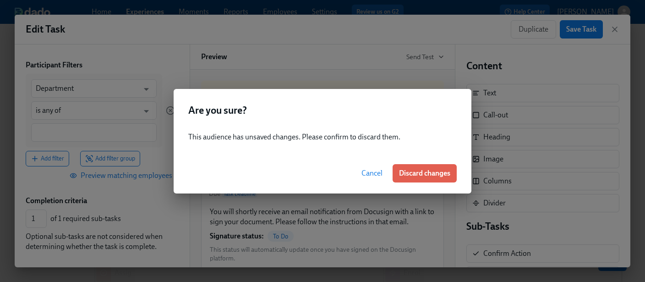
click at [431, 171] on span "Discard changes" at bounding box center [424, 172] width 51 height 9
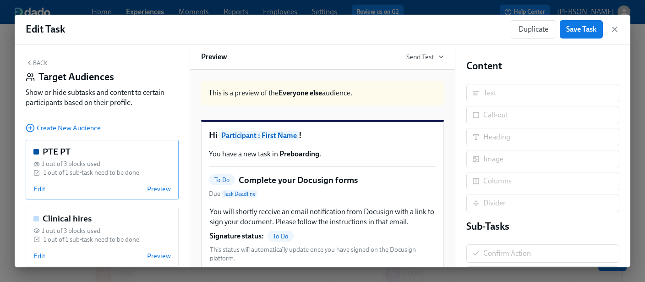
scroll to position [34, 0]
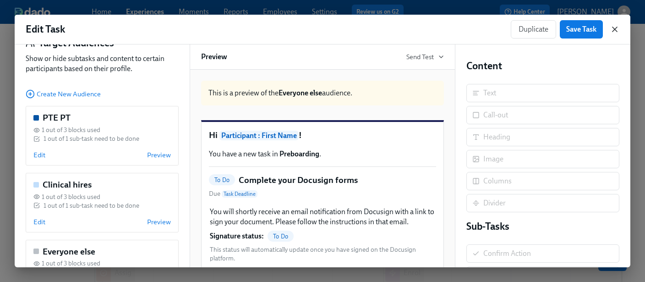
click at [614, 29] on icon "button" at bounding box center [614, 29] width 5 height 5
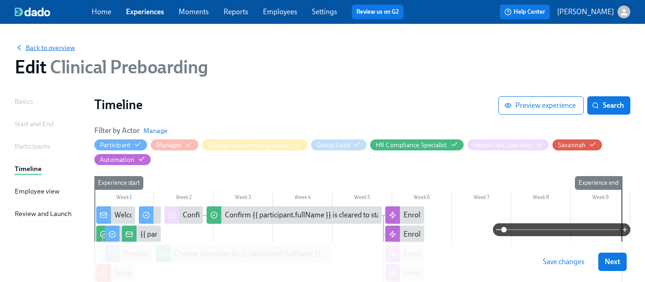
click at [562, 269] on button "Save changes" at bounding box center [563, 261] width 54 height 18
click at [57, 48] on span "Back to overview" at bounding box center [45, 47] width 60 height 9
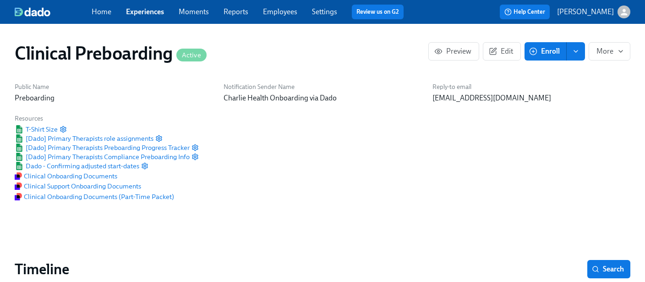
click at [39, 47] on h1 "Clinical Preboarding Active" at bounding box center [111, 53] width 192 height 22
click at [301, 185] on div "Public Name Preboarding Notification Sender Name [PERSON_NAME] Health Onboardin…" at bounding box center [322, 142] width 626 height 130
drag, startPoint x: 562, startPoint y: 258, endPoint x: 439, endPoint y: 204, distance: 134.3
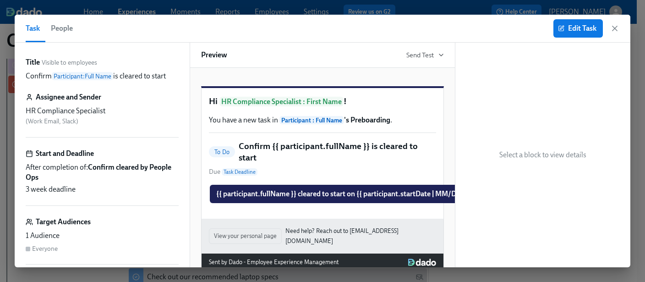
scroll to position [0, 1753]
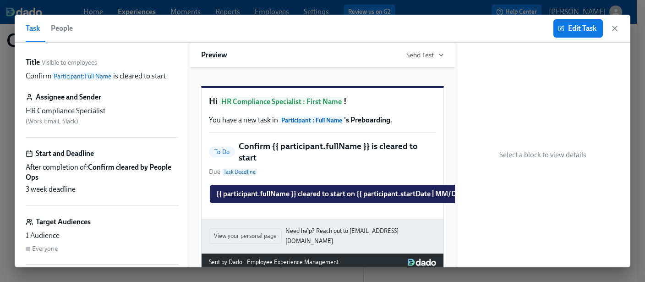
click at [612, 28] on icon "button" at bounding box center [614, 28] width 9 height 9
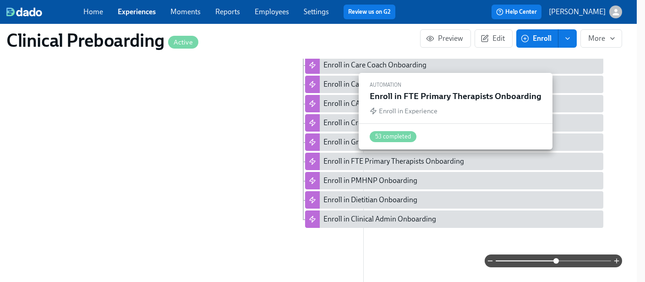
click at [379, 162] on div "Enroll in FTE Primary Therapists Onboarding" at bounding box center [393, 161] width 141 height 10
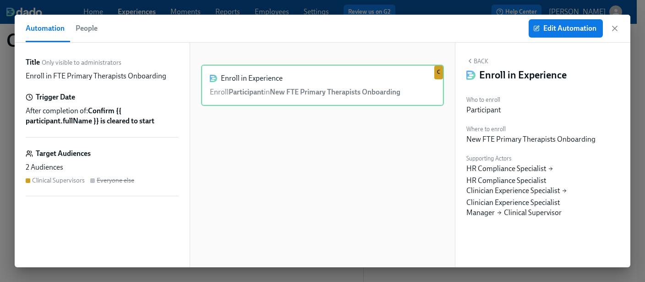
scroll to position [0, 11529]
click at [43, 187] on div "Target Audiences 2 Audiences Clinical Supervisors Everyone else" at bounding box center [102, 172] width 153 height 48
click at [574, 28] on span "Edit Automation" at bounding box center [565, 28] width 61 height 9
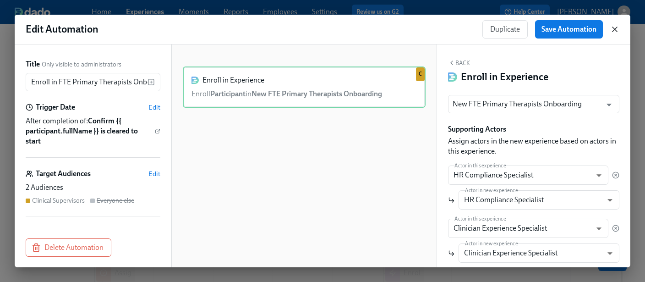
click at [615, 27] on icon "button" at bounding box center [614, 29] width 9 height 9
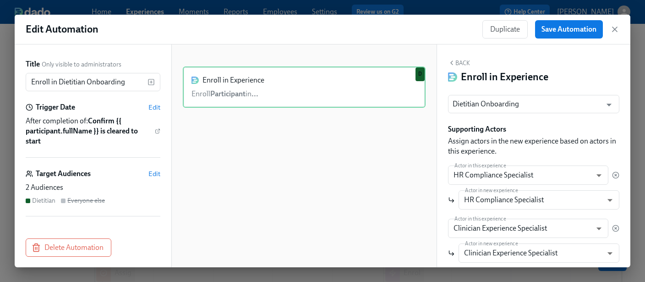
scroll to position [254, 0]
click at [613, 26] on icon "button" at bounding box center [614, 29] width 9 height 9
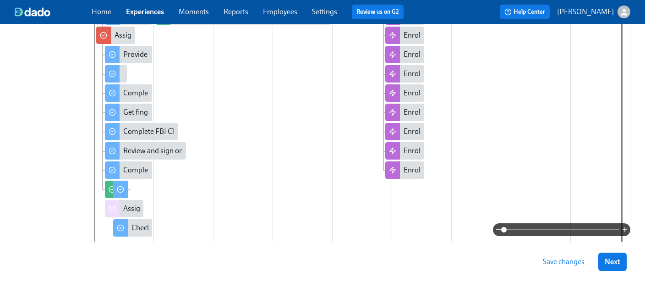
scroll to position [242, 0]
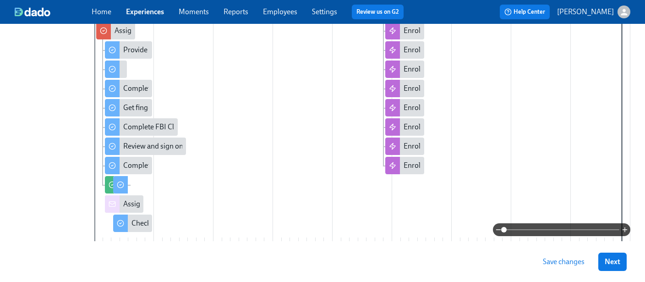
click at [407, 190] on div at bounding box center [362, 102] width 536 height 276
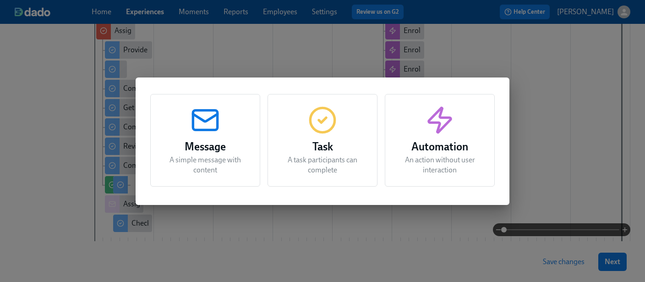
click at [440, 147] on h3 "Automation" at bounding box center [439, 146] width 87 height 16
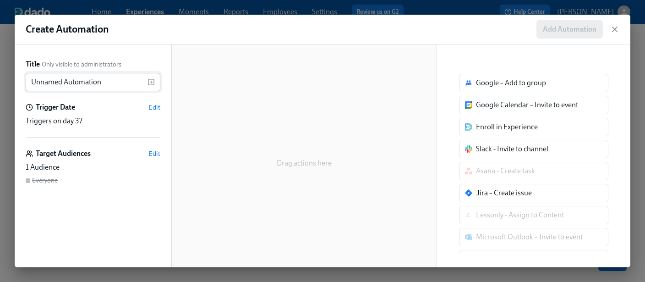
click at [70, 82] on input "Unnamed Automation" at bounding box center [87, 82] width 122 height 18
drag, startPoint x: 110, startPoint y: 84, endPoint x: 0, endPoint y: 83, distance: 110.3
click at [0, 83] on div "Create Automation Add Automation Title Only visible to administrators Unnamed A…" at bounding box center [322, 141] width 645 height 282
type input "PTE PT Enrollment"
click at [154, 106] on span "Edit" at bounding box center [154, 107] width 12 height 9
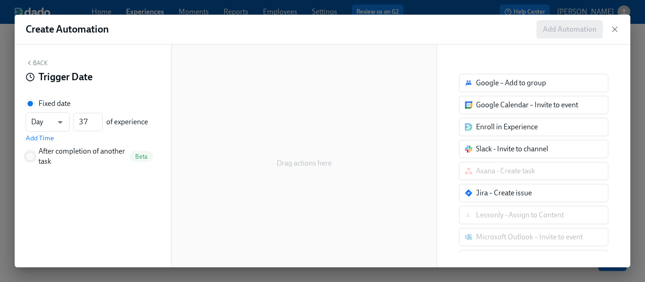
click at [30, 155] on input "After completion of another task Beta" at bounding box center [30, 156] width 8 height 8
radio input "true"
radio input "false"
click at [73, 153] on button "---" at bounding box center [93, 145] width 135 height 18
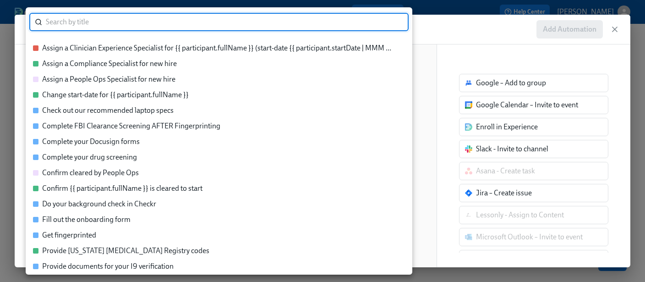
click at [158, 187] on div "Confirm {{ participant.fullName }} is cleared to start" at bounding box center [122, 188] width 160 height 10
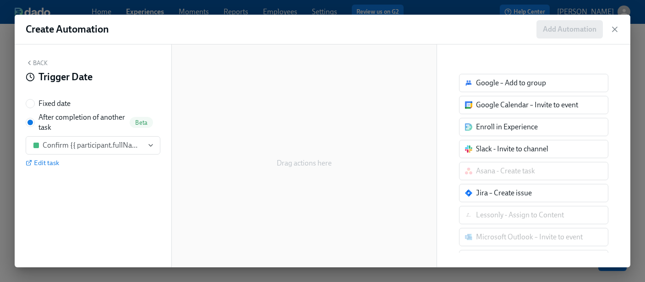
click at [41, 60] on button "Back" at bounding box center [37, 62] width 22 height 7
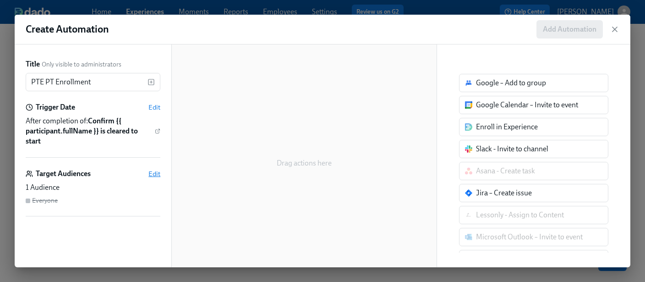
click at [155, 173] on span "Edit" at bounding box center [154, 173] width 12 height 9
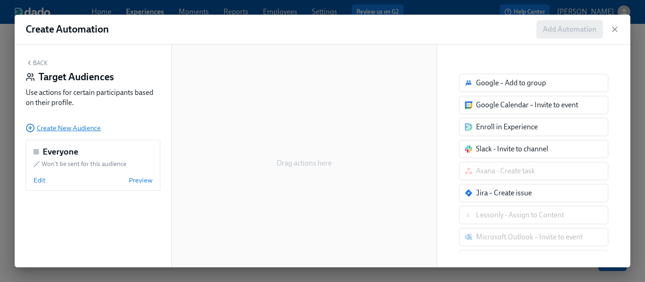
click at [54, 127] on span "Create New Audience" at bounding box center [63, 127] width 75 height 9
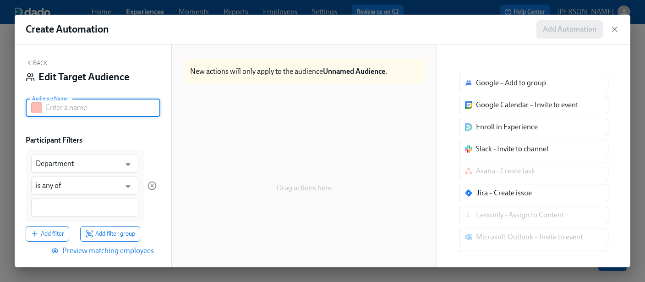
click at [56, 107] on input "text" at bounding box center [103, 107] width 114 height 18
type input "PTE PT"
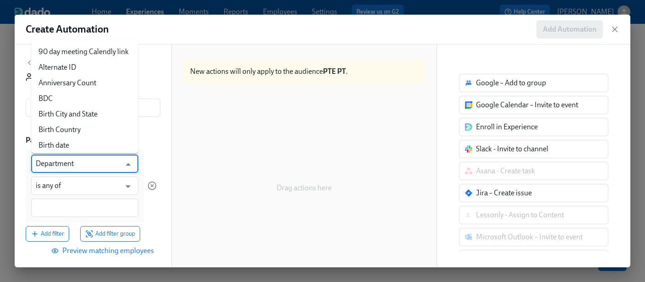
click at [66, 165] on input "Department" at bounding box center [78, 163] width 85 height 18
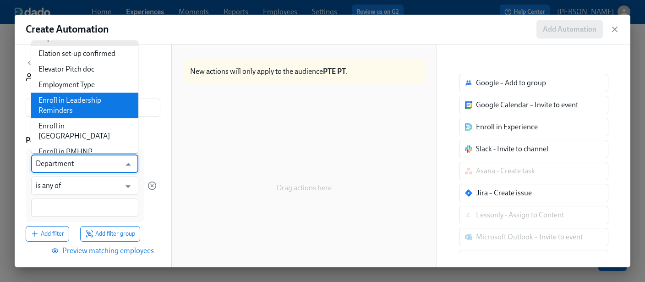
scroll to position [266, 0]
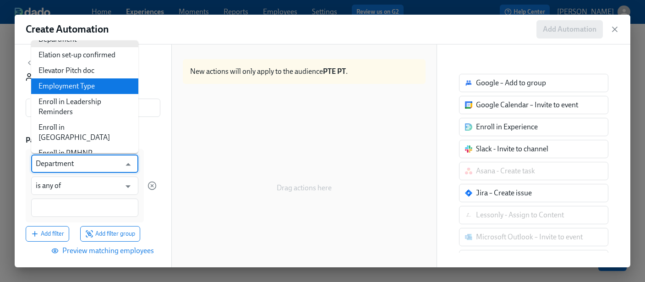
click at [77, 90] on li "Employment Type" at bounding box center [84, 86] width 107 height 16
type input "Employment Type"
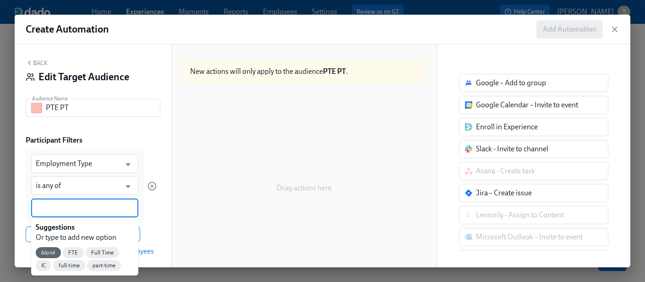
click at [71, 208] on input at bounding box center [85, 208] width 98 height 10
click at [94, 263] on span "part-time" at bounding box center [104, 265] width 34 height 7
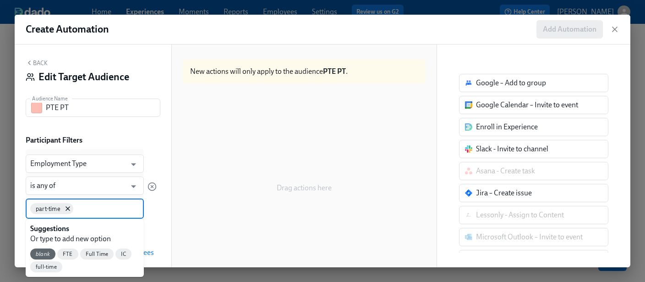
click at [98, 209] on input at bounding box center [107, 208] width 64 height 10
click at [121, 255] on span "IC" at bounding box center [123, 253] width 16 height 7
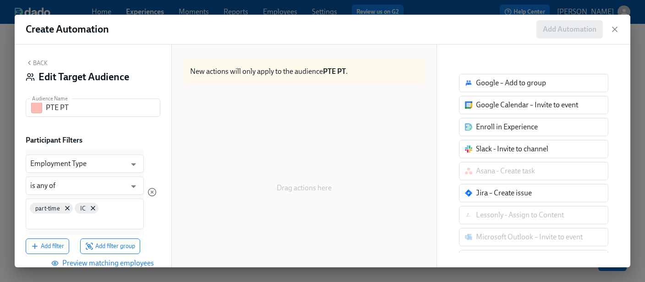
click at [157, 163] on div "Employment Type ​ is any of ​ part-time IC Add filter Add filter group" at bounding box center [93, 201] width 135 height 105
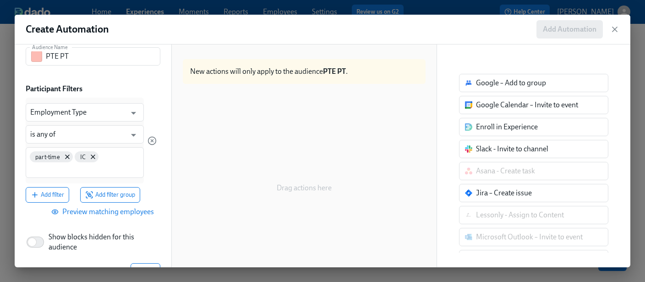
scroll to position [70, 0]
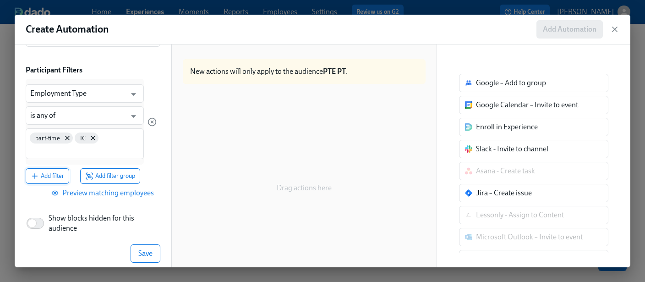
click at [49, 177] on span "Add filter" at bounding box center [47, 175] width 33 height 9
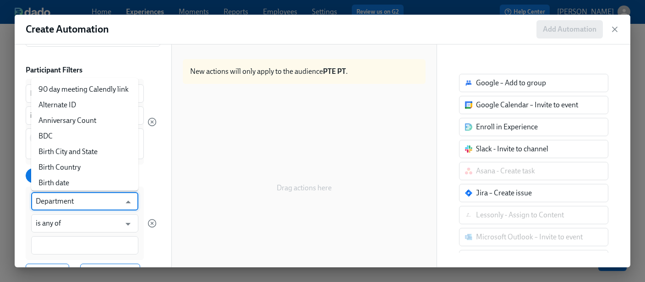
click at [71, 204] on input "Department" at bounding box center [78, 201] width 85 height 18
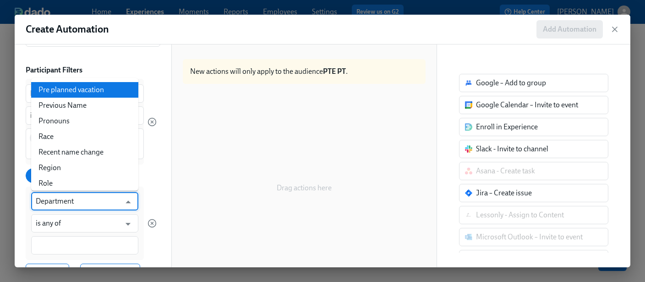
scroll to position [1097, 0]
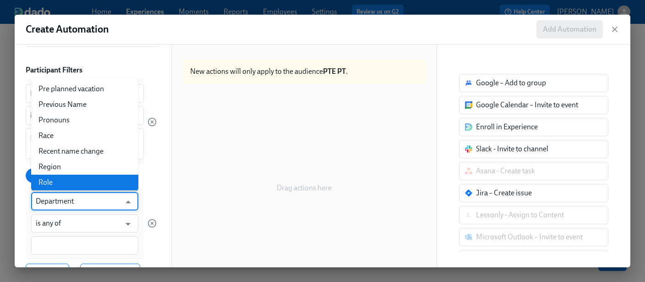
click at [50, 174] on li "Role" at bounding box center [84, 182] width 107 height 16
type input "Role"
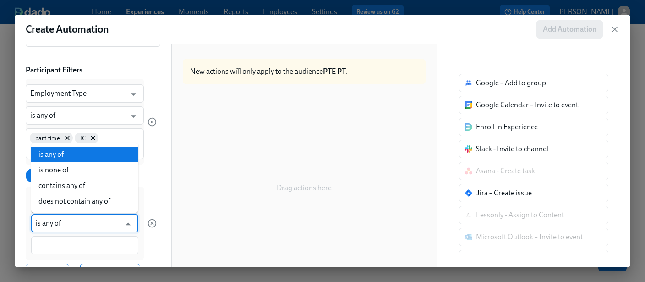
click at [69, 225] on input "is any of" at bounding box center [78, 223] width 85 height 18
click at [69, 156] on li "is any of" at bounding box center [84, 154] width 107 height 16
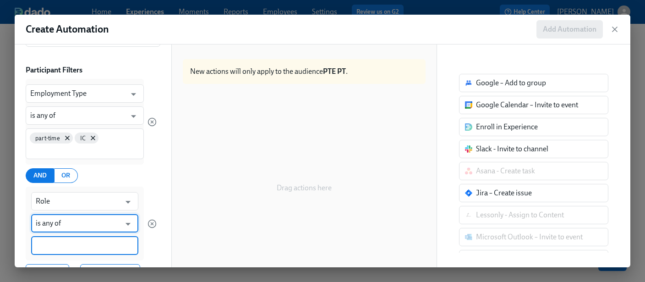
click at [68, 243] on input at bounding box center [85, 245] width 98 height 10
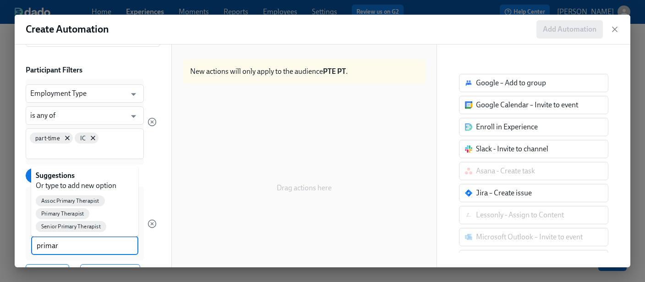
type input "primary"
click at [71, 213] on span "Primary Therapist" at bounding box center [63, 213] width 54 height 7
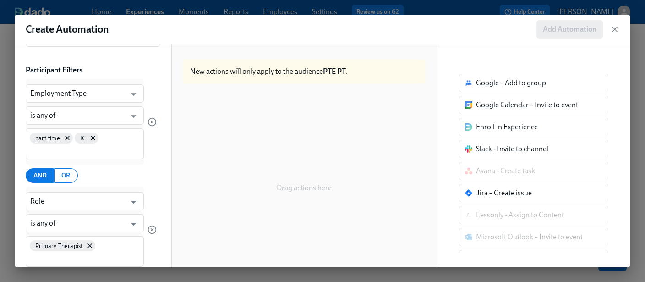
click at [108, 248] on div "Primary Therapist" at bounding box center [85, 251] width 118 height 31
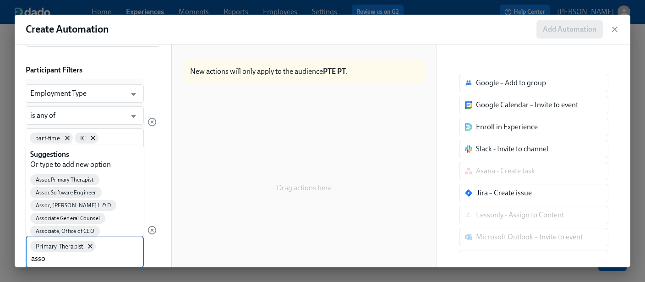
type input "assoc"
click at [81, 179] on span "Assoc Primary Therapist" at bounding box center [64, 179] width 69 height 7
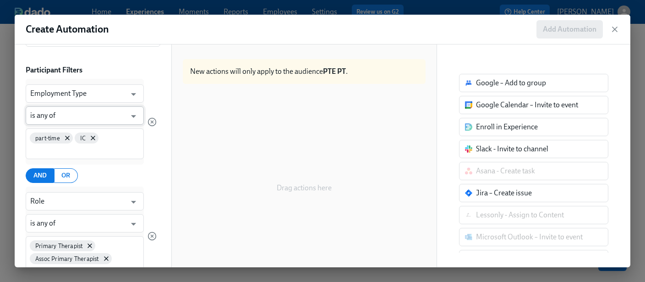
click at [59, 116] on input "is any of" at bounding box center [78, 115] width 96 height 18
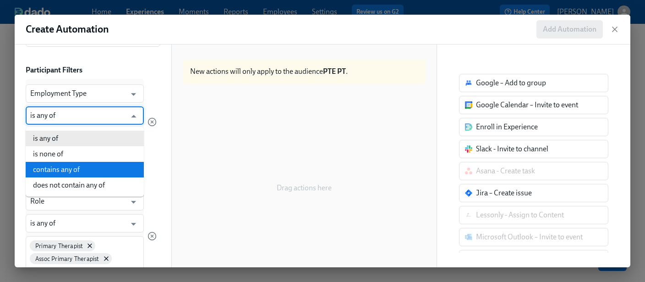
click at [62, 169] on li "contains any of" at bounding box center [85, 170] width 118 height 16
click at [87, 112] on input "contains any of" at bounding box center [78, 115] width 96 height 18
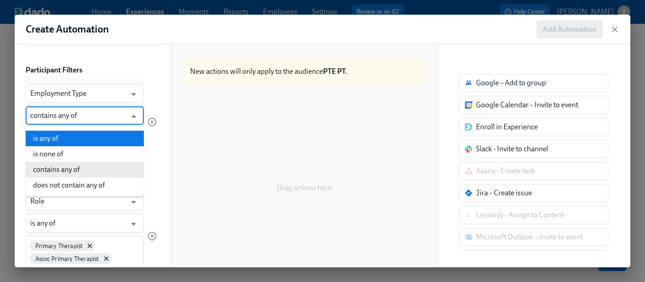
click at [56, 138] on li "is any of" at bounding box center [85, 138] width 118 height 16
type input "is any of"
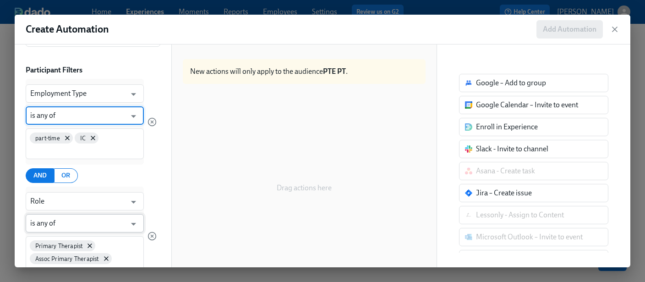
click at [66, 223] on input "is any of" at bounding box center [78, 223] width 96 height 18
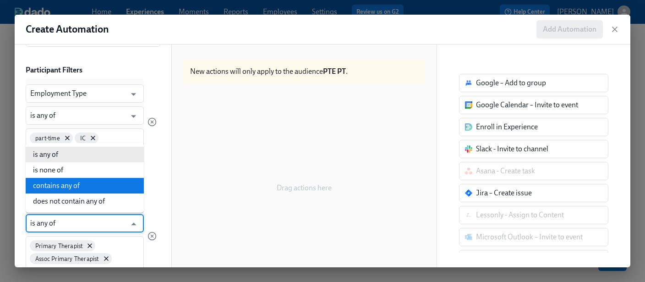
click at [68, 182] on li "contains any of" at bounding box center [85, 186] width 118 height 16
type input "contains any of"
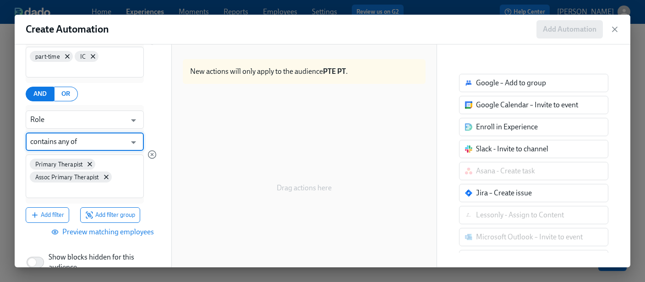
scroll to position [153, 0]
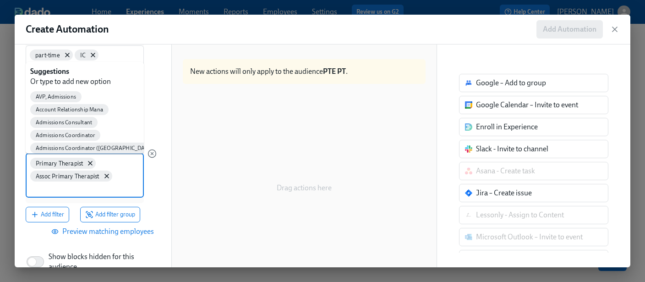
click at [117, 184] on input at bounding box center [84, 188] width 109 height 10
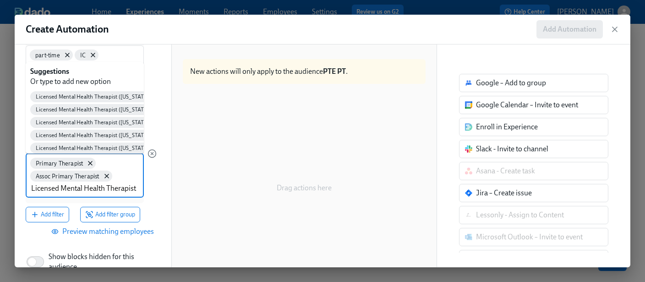
type input "Licensed Mental Health Therapist"
click at [153, 197] on div at bounding box center [151, 152] width 9 height 98
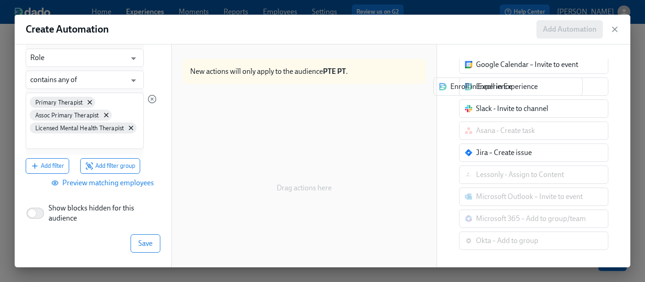
scroll to position [40, 0]
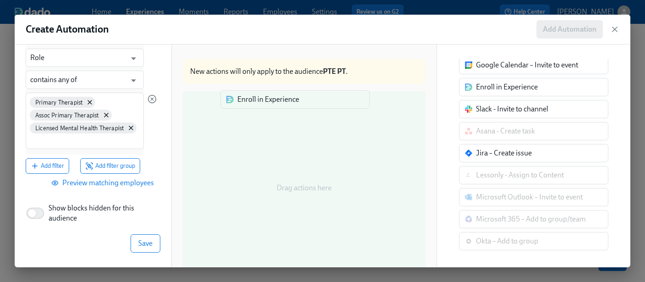
drag, startPoint x: 522, startPoint y: 89, endPoint x: 280, endPoint y: 102, distance: 242.5
click at [280, 102] on div "Back Edit Target Audience Audience Name PTE PT Audience Name Participant Filter…" at bounding box center [322, 155] width 615 height 222
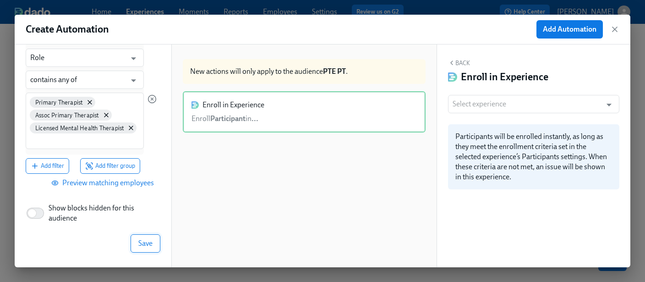
click at [136, 245] on button "Save" at bounding box center [145, 243] width 30 height 18
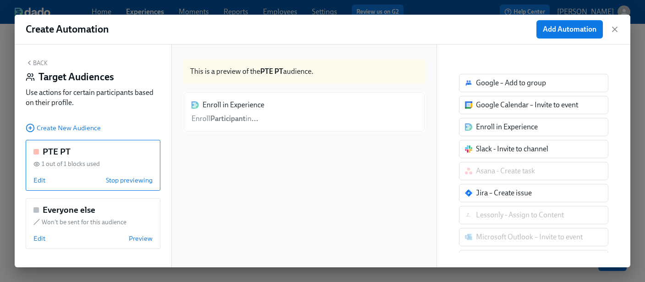
click at [248, 111] on div "Enroll in Experience Enroll Participant in ..." at bounding box center [304, 111] width 243 height 41
click at [40, 63] on button "Back" at bounding box center [37, 62] width 22 height 7
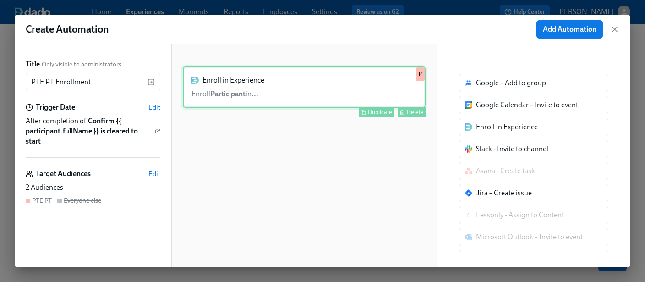
click at [212, 92] on div "Enroll in Experience Enroll Participant in ... Duplicate Delete P" at bounding box center [304, 86] width 243 height 41
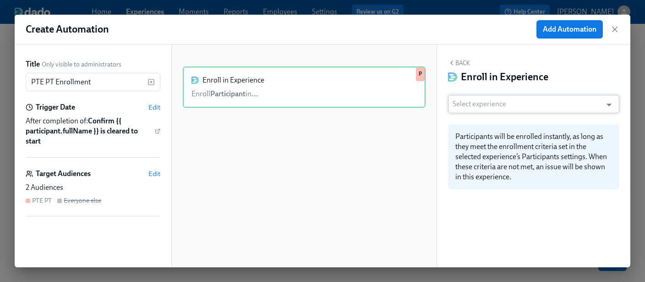
click at [526, 105] on input "text" at bounding box center [524, 104] width 145 height 18
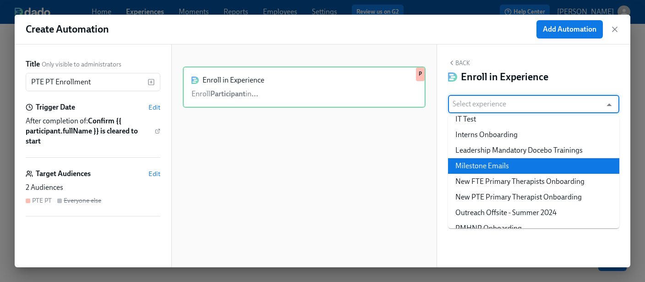
scroll to position [412, 0]
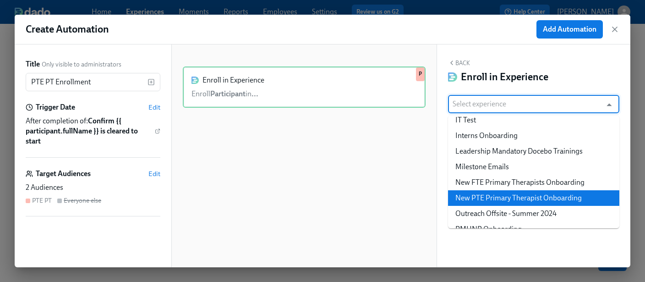
click at [488, 197] on li "New PTE Primary Therapist Onboarding" at bounding box center [533, 198] width 171 height 16
type input "New PTE Primary Therapist Onboarding"
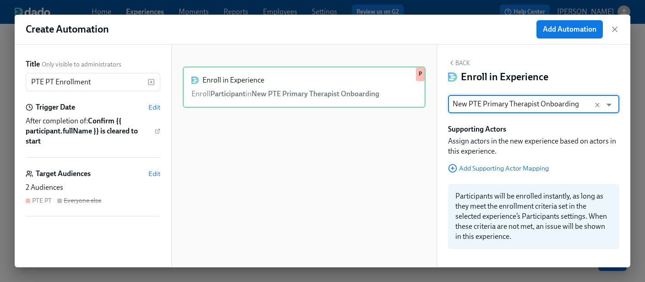
click at [324, 175] on div "Enroll in Experience Enroll Participant in New PTE Primary Therapist Onboarding…" at bounding box center [304, 162] width 243 height 193
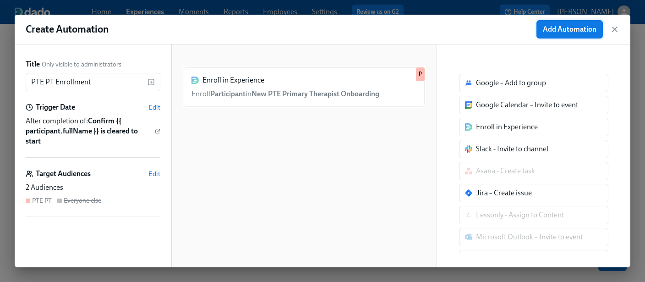
click at [564, 30] on span "Add Automation" at bounding box center [569, 29] width 54 height 9
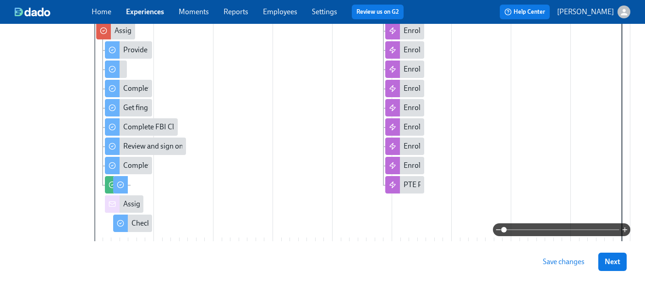
click at [562, 262] on span "Save changes" at bounding box center [563, 261] width 42 height 9
click at [613, 260] on span "Next" at bounding box center [612, 261] width 16 height 9
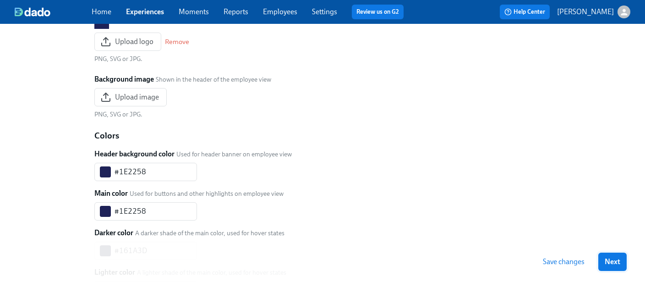
click at [614, 256] on button "Next" at bounding box center [612, 261] width 28 height 18
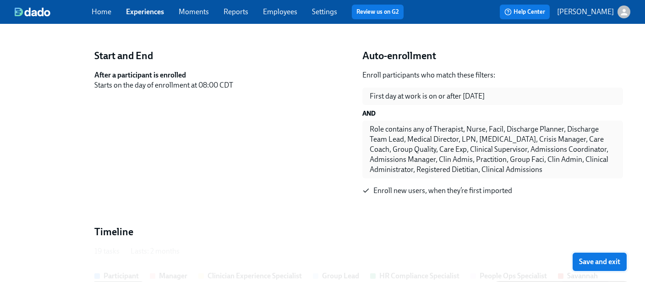
click at [611, 261] on span "Save and exit" at bounding box center [599, 261] width 41 height 9
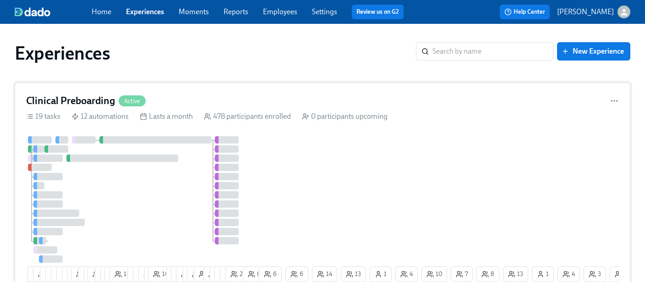
click at [166, 181] on div at bounding box center [141, 199] width 231 height 126
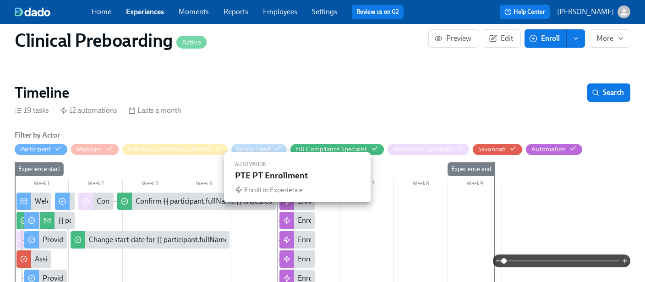
scroll to position [0, 10846]
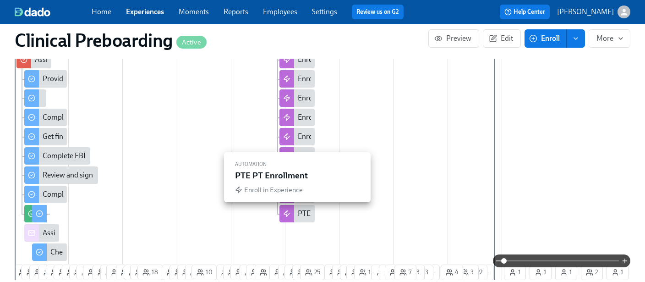
click at [304, 216] on div "PTE PT Enrollment" at bounding box center [328, 213] width 60 height 10
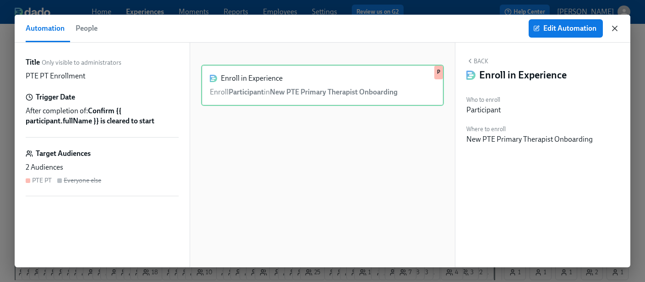
click at [615, 28] on icon "button" at bounding box center [614, 28] width 5 height 5
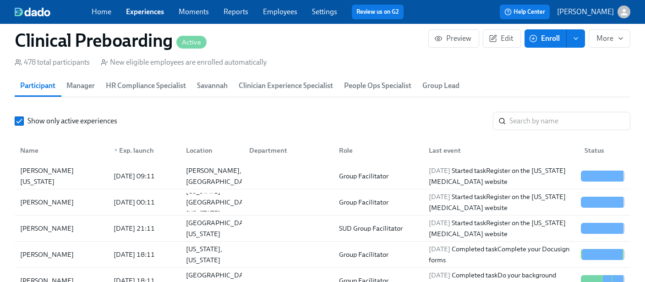
scroll to position [1073, 0]
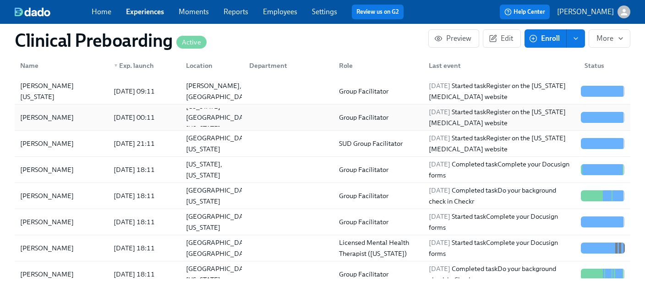
click at [54, 120] on div "[PERSON_NAME]" at bounding box center [46, 117] width 61 height 11
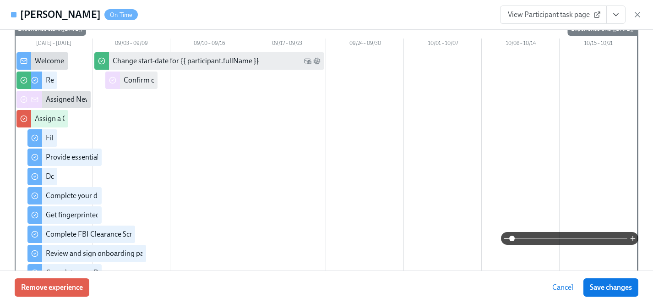
scroll to position [73, 0]
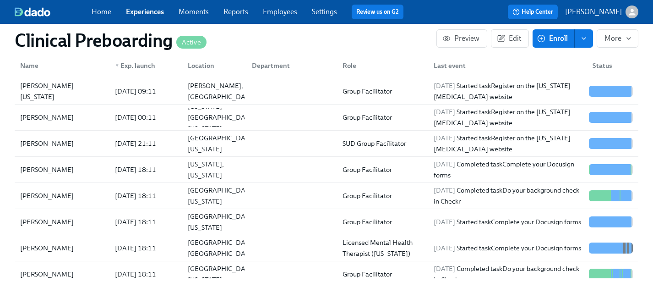
scroll to position [1282, 0]
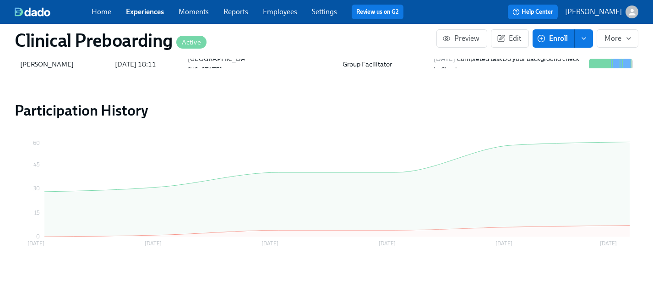
click at [143, 11] on link "Experiences" at bounding box center [145, 11] width 38 height 9
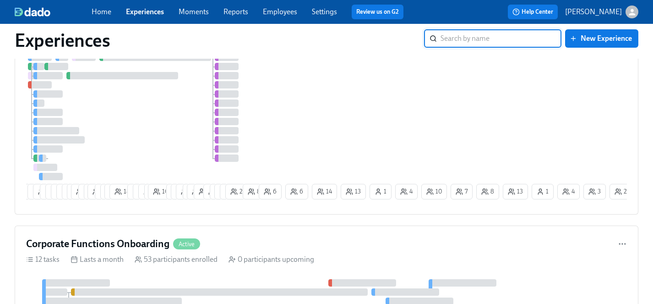
scroll to position [291, 0]
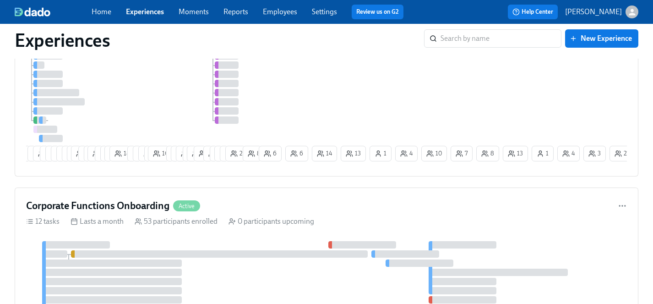
click at [173, 101] on div at bounding box center [141, 79] width 231 height 126
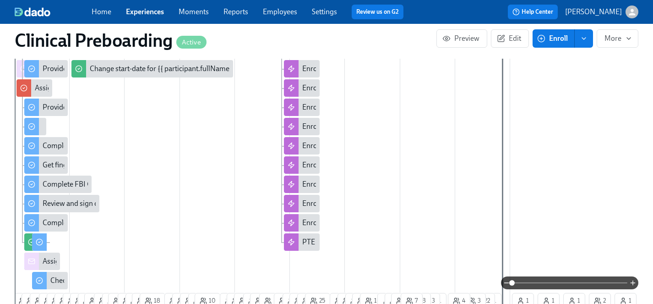
scroll to position [0, 10846]
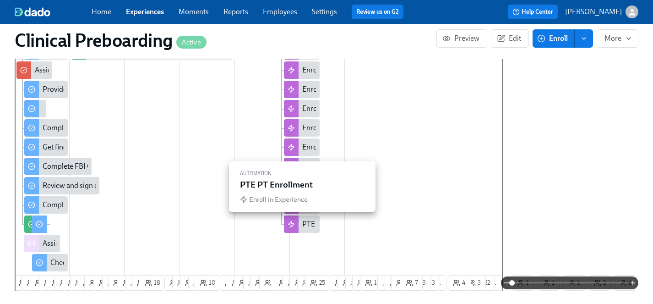
click at [305, 224] on div "PTE PT Enrollment" at bounding box center [332, 224] width 60 height 10
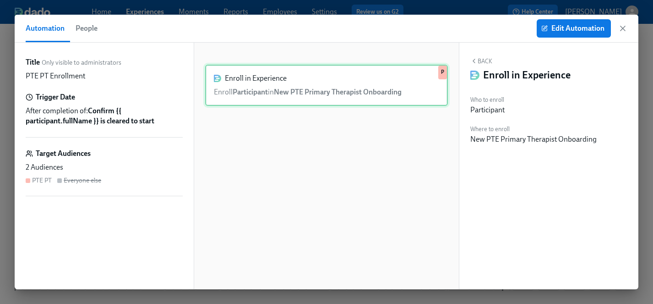
scroll to position [0, 11521]
click at [569, 28] on span "Edit Automation" at bounding box center [573, 28] width 61 height 9
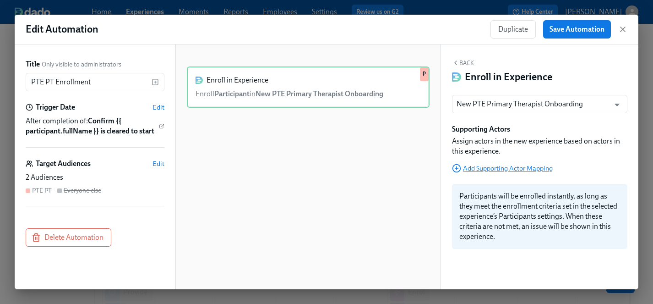
click at [515, 169] on span "Add Supporting Actor Mapping" at bounding box center [502, 167] width 101 height 9
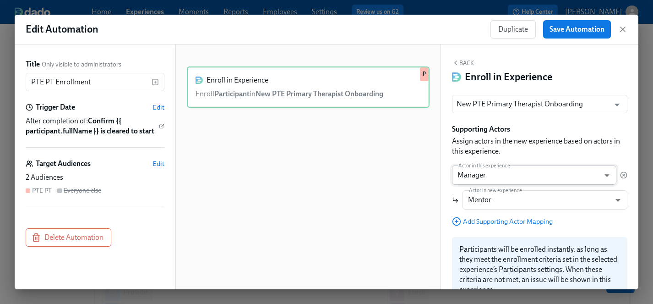
click at [492, 176] on body "Home Experiences Moments Reports Employees Settings Review us on G2 Help Center…" at bounding box center [326, 280] width 653 height 561
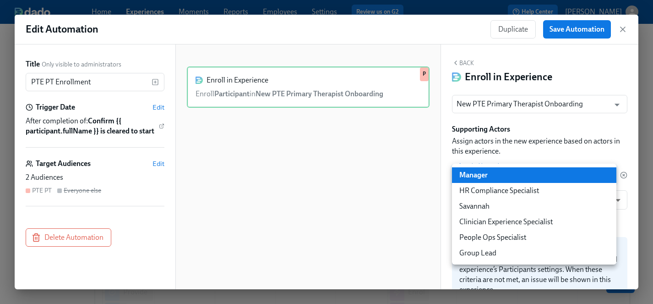
click at [532, 153] on div at bounding box center [326, 152] width 653 height 304
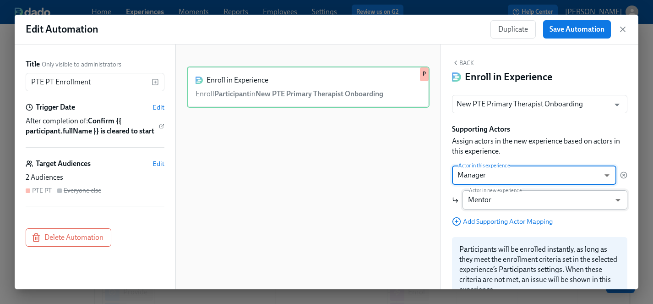
click at [511, 202] on body "Home Experiences Moments Reports Employees Settings Review us on G2 Help Center…" at bounding box center [326, 280] width 653 height 561
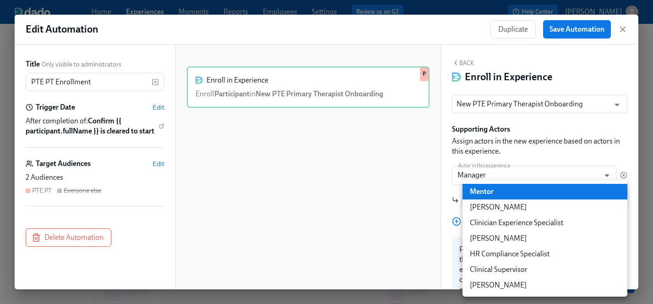
click at [499, 269] on li "Clinical Supervisor" at bounding box center [544, 269] width 165 height 16
type input "clinicalSupervisor"
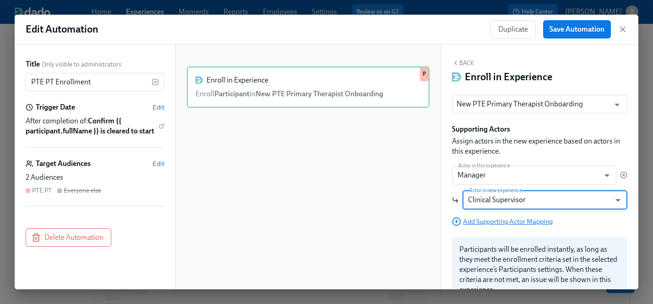
click at [485, 219] on span "Add Supporting Actor Mapping" at bounding box center [502, 221] width 101 height 9
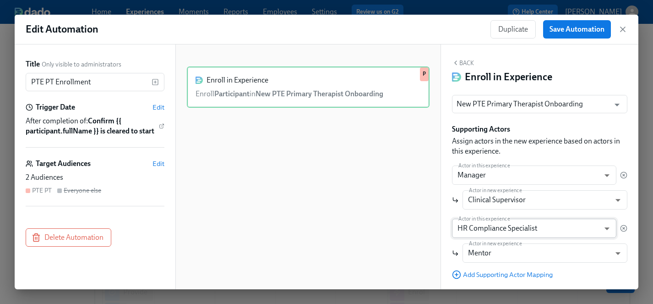
click at [488, 229] on body "Home Experiences Moments Reports Employees Settings Review us on G2 Help Center…" at bounding box center [326, 280] width 653 height 561
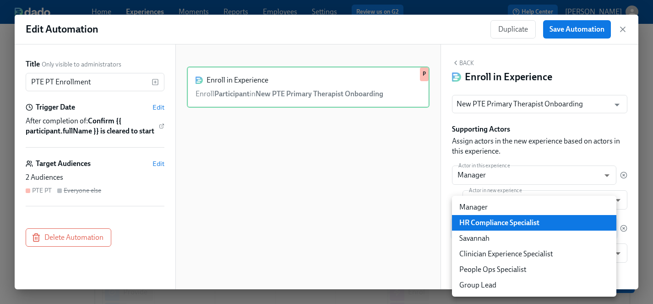
click at [450, 251] on div at bounding box center [326, 152] width 653 height 304
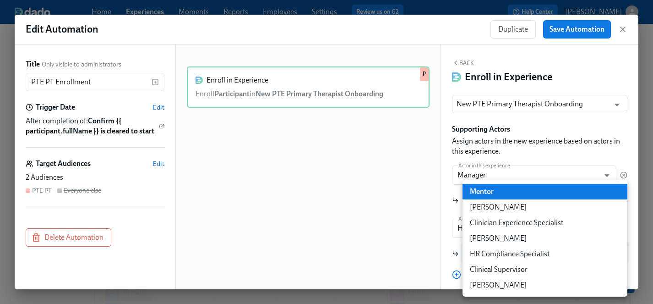
click at [493, 247] on body "Home Experiences Moments Reports Employees Settings Review us on G2 Help Center…" at bounding box center [326, 280] width 653 height 561
click at [506, 251] on li "HR Compliance Specialist" at bounding box center [544, 254] width 165 height 16
type input "hrComplianceSpecialist"
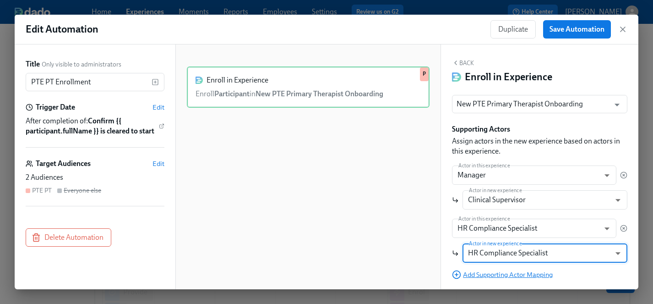
click at [467, 276] on span "Add Supporting Actor Mapping" at bounding box center [502, 274] width 101 height 9
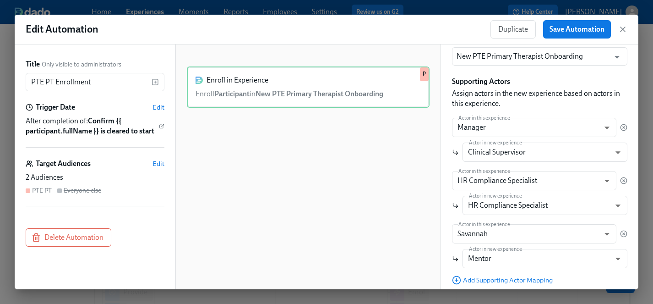
scroll to position [77, 0]
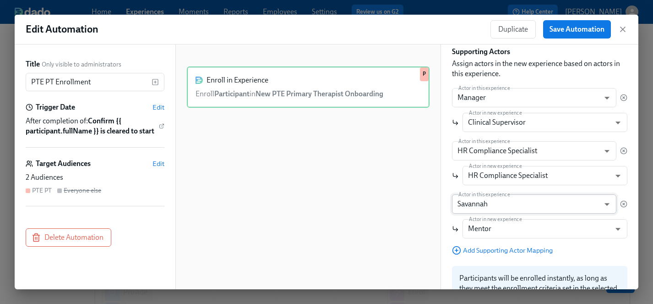
click at [500, 201] on body "Home Experiences Moments Reports Employees Settings Review us on G2 Help Center…" at bounding box center [326, 280] width 653 height 561
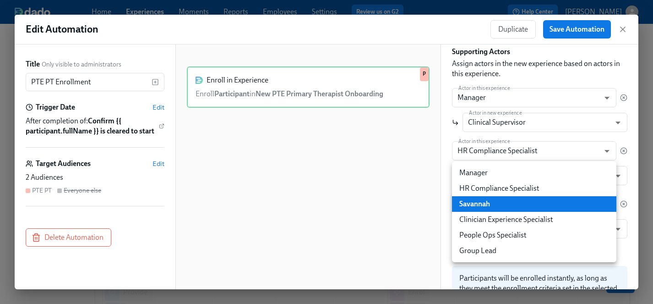
click at [504, 218] on li "Clinician Experience Specialist" at bounding box center [534, 219] width 164 height 16
type input "clinicianExperienceSpecialist"
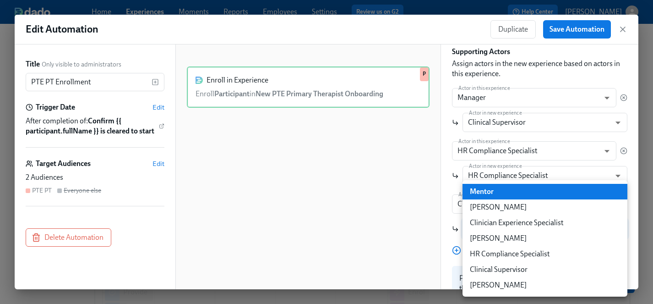
click at [498, 229] on body "Home Experiences Moments Reports Employees Settings Review us on G2 Help Center…" at bounding box center [326, 280] width 653 height 561
click at [506, 223] on li "Clinician Experience Specialist" at bounding box center [544, 223] width 165 height 16
type input "clinicianExperienceSpecialist"
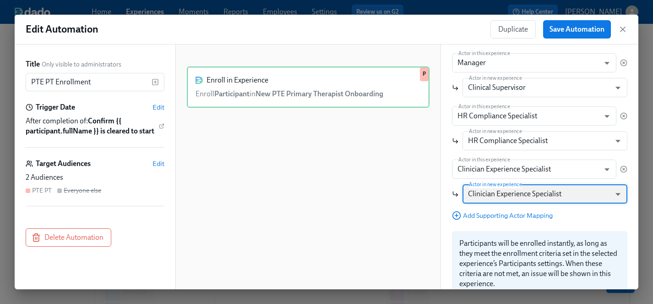
scroll to position [144, 0]
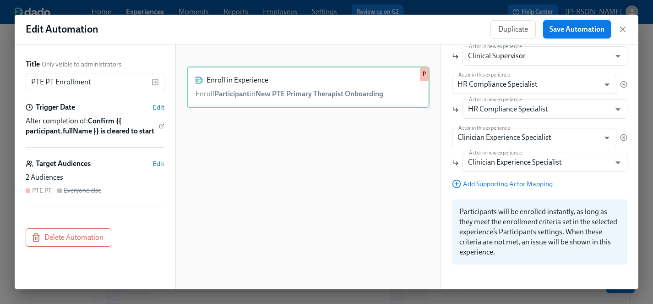
click at [577, 24] on button "Save Automation" at bounding box center [577, 29] width 68 height 18
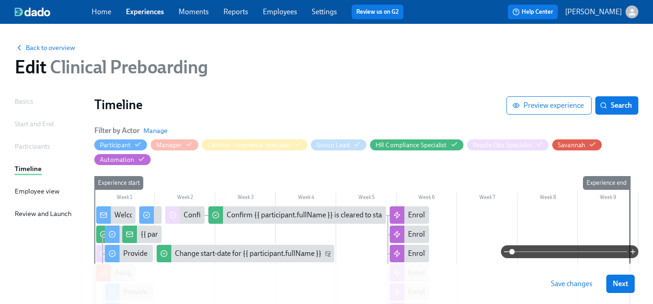
click at [586, 289] on button "Save changes" at bounding box center [571, 283] width 54 height 18
click at [624, 283] on span "Next" at bounding box center [621, 283] width 16 height 9
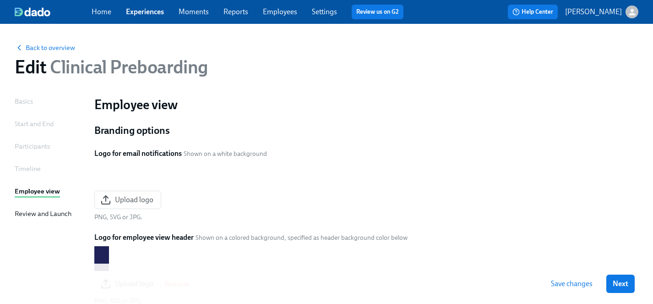
click at [619, 284] on span "Next" at bounding box center [621, 283] width 16 height 9
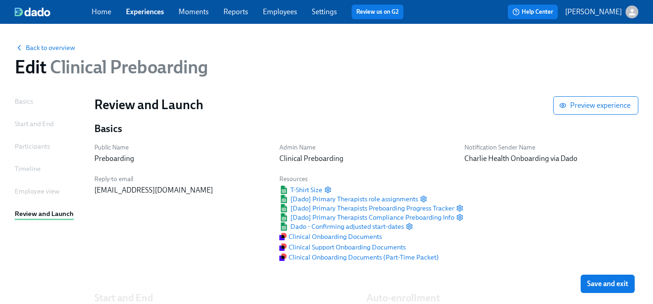
click at [619, 284] on span "Save and exit" at bounding box center [607, 283] width 41 height 9
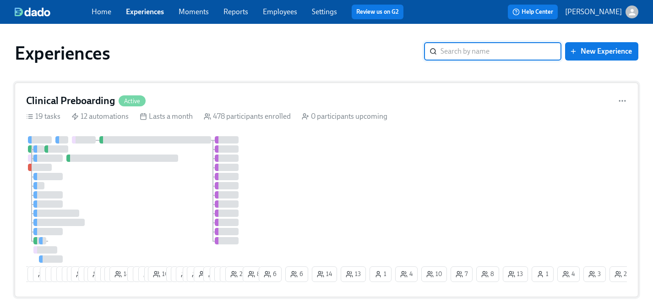
click at [297, 187] on div "1 15 13 13 3 3 5 7 4 8 29 4 2 19 7 7 12 18 9 8 9 5 10 7 17 15 5 23 3 11 9 12 13…" at bounding box center [326, 210] width 601 height 149
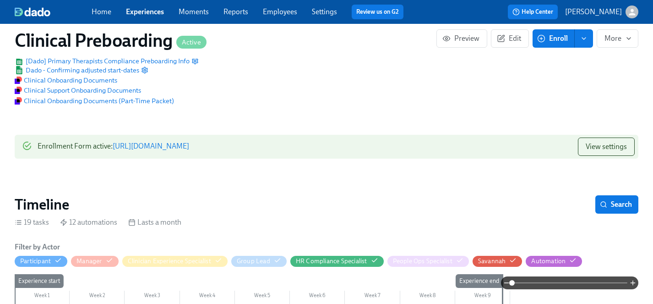
scroll to position [134, 0]
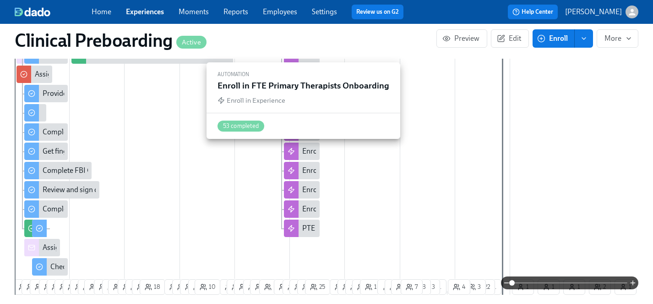
click at [305, 153] on div "Enroll in FTE Primary Therapists Onboarding" at bounding box center [372, 151] width 141 height 10
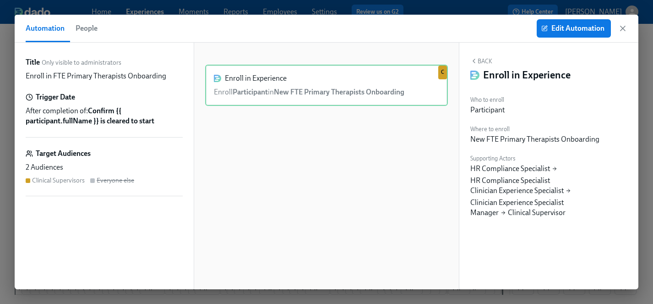
click at [63, 174] on div "2 Audiences Clinical Supervisors Everyone else" at bounding box center [104, 173] width 157 height 22
click at [577, 27] on span "Edit Automation" at bounding box center [573, 28] width 61 height 9
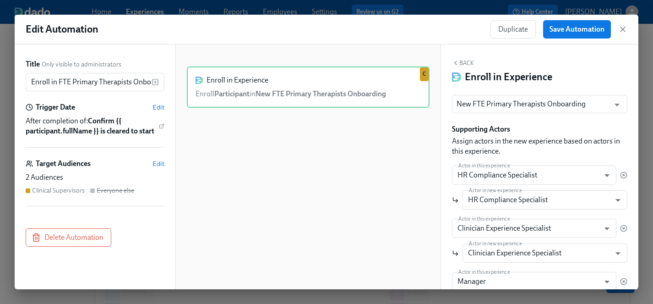
click at [70, 179] on div "2 Audiences" at bounding box center [95, 177] width 139 height 10
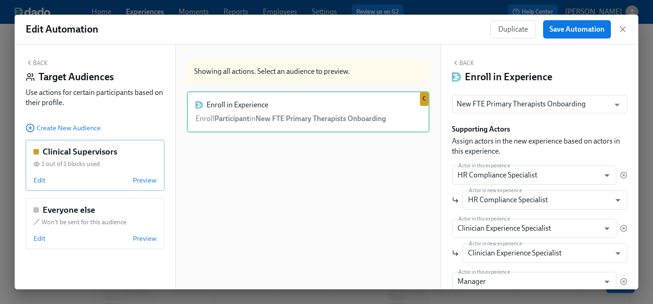
click at [87, 154] on h5 "Clinical Supervisors" at bounding box center [80, 152] width 75 height 12
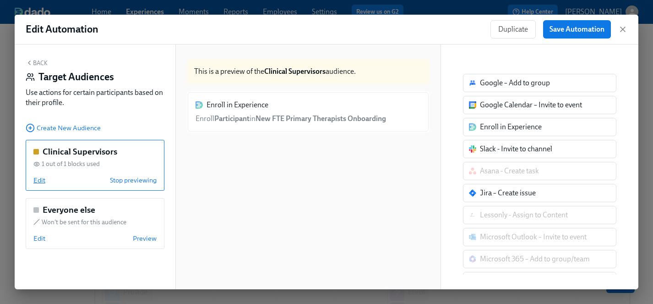
click at [41, 177] on span "Edit" at bounding box center [39, 179] width 12 height 9
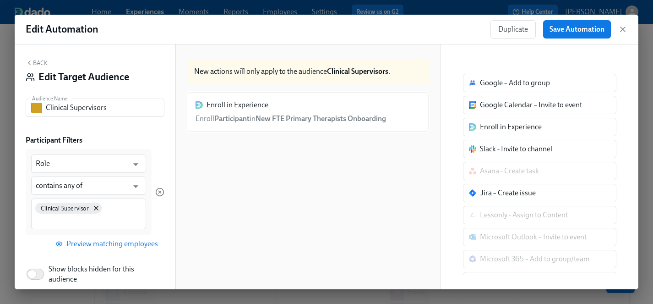
click at [36, 62] on button "Back" at bounding box center [37, 62] width 22 height 7
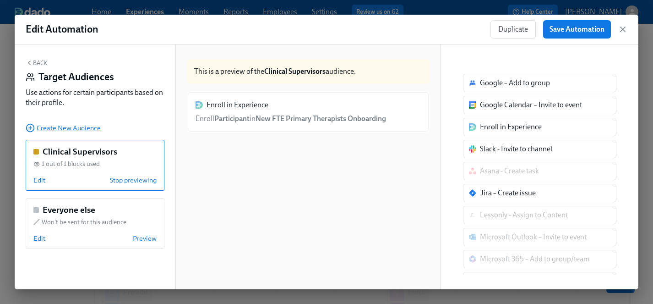
click at [64, 126] on span "Create New Audience" at bounding box center [63, 127] width 75 height 9
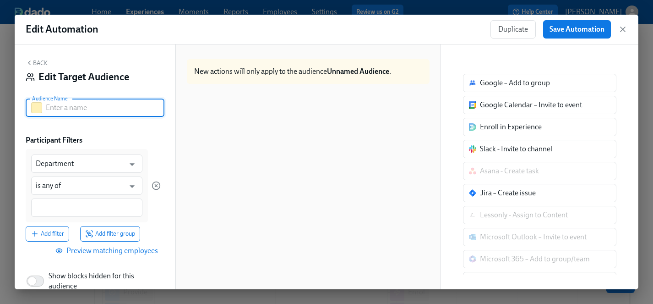
click at [79, 104] on input "text" at bounding box center [105, 107] width 119 height 18
type input "FTE PT"
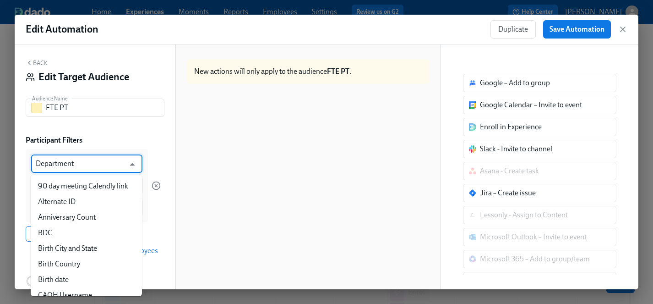
click at [56, 162] on input "Department" at bounding box center [80, 163] width 89 height 18
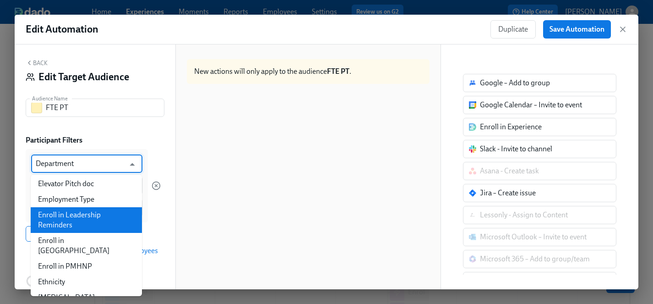
scroll to position [284, 0]
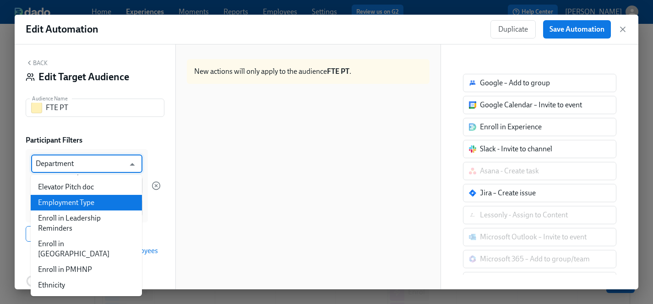
click at [70, 204] on li "Employment Type" at bounding box center [86, 203] width 111 height 16
type input "Employment Type"
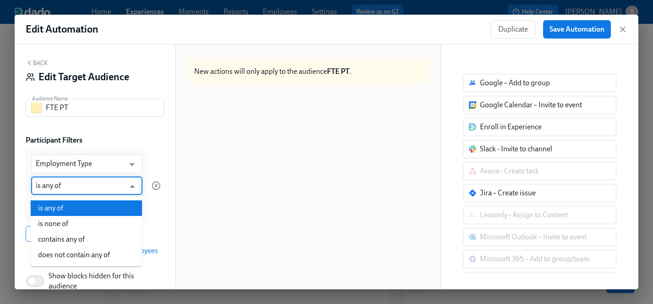
click at [62, 184] on input "is any of" at bounding box center [80, 185] width 89 height 18
click at [62, 206] on li "is any of" at bounding box center [86, 208] width 111 height 16
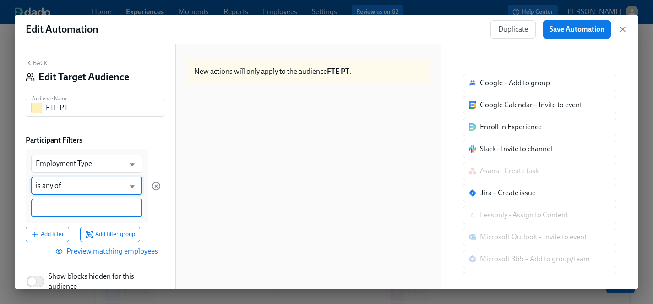
click at [62, 211] on input at bounding box center [87, 208] width 102 height 10
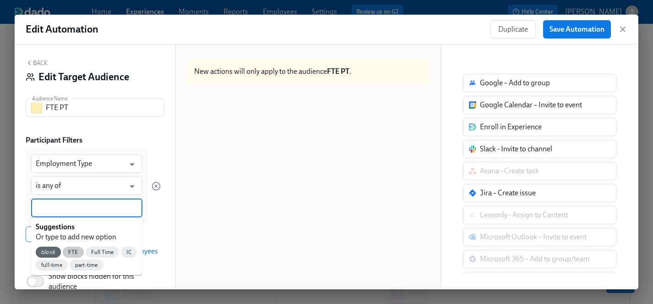
click at [70, 252] on span "FTE" at bounding box center [73, 252] width 21 height 7
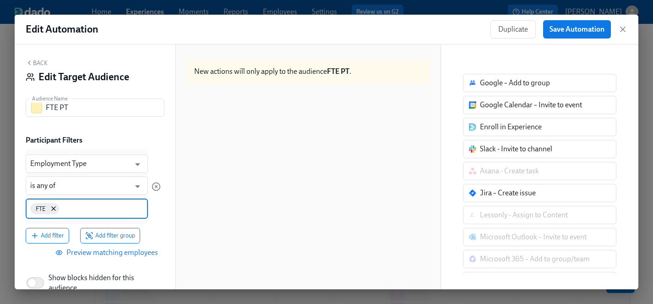
click at [81, 208] on input at bounding box center [102, 208] width 83 height 10
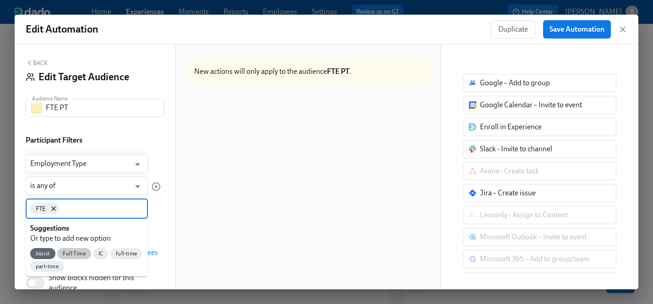
click at [74, 252] on span "Full Time" at bounding box center [74, 253] width 34 height 7
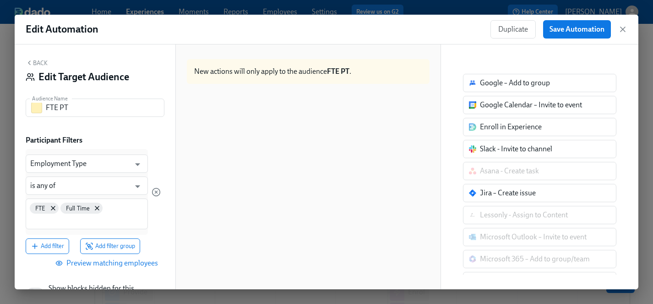
click at [120, 211] on div "FTE Full Time" at bounding box center [87, 213] width 122 height 31
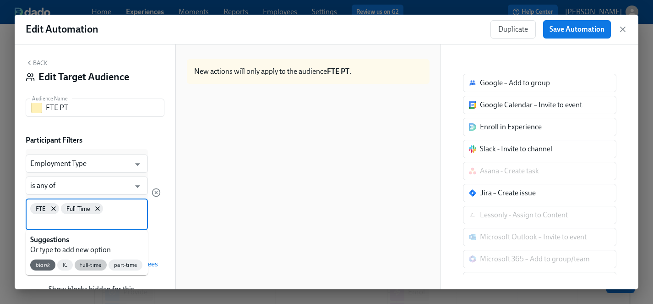
click at [90, 265] on span "full-time" at bounding box center [91, 264] width 32 height 7
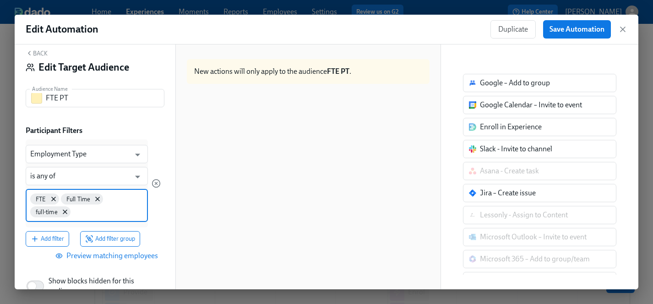
scroll to position [2, 0]
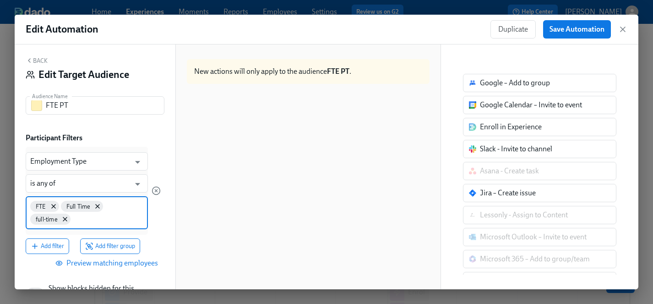
click at [114, 213] on input at bounding box center [107, 218] width 71 height 10
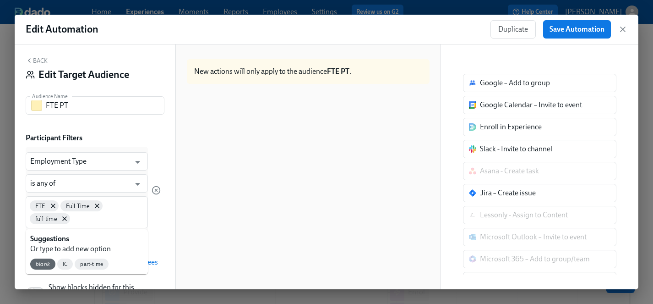
click at [163, 221] on div "Employment Type ​ is any of ​ FTE Full Time full-time Add filter Add filter gro…" at bounding box center [95, 199] width 139 height 106
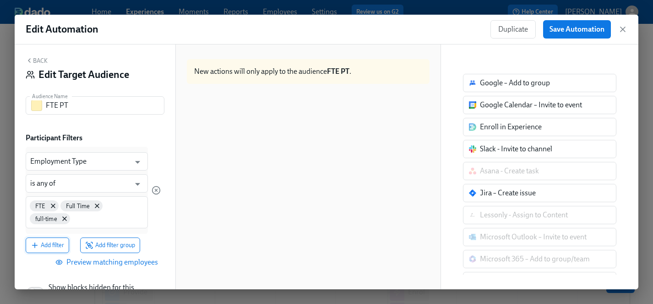
click at [48, 245] on span "Add filter" at bounding box center [47, 244] width 33 height 9
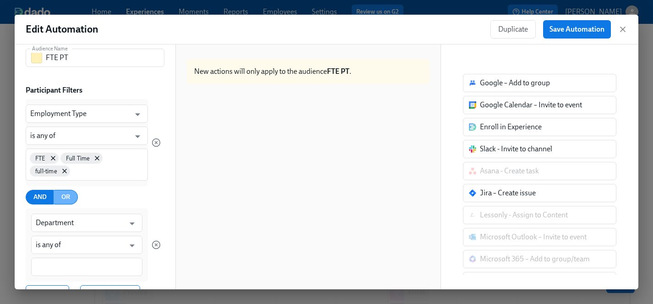
scroll to position [52, 0]
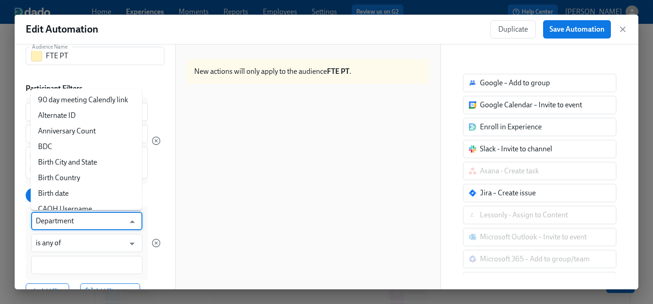
click at [73, 222] on input "Department" at bounding box center [80, 220] width 89 height 18
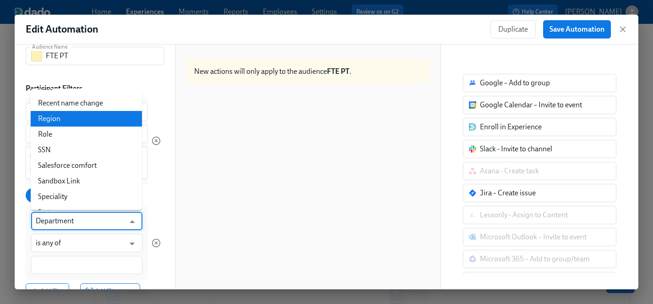
scroll to position [1136, 0]
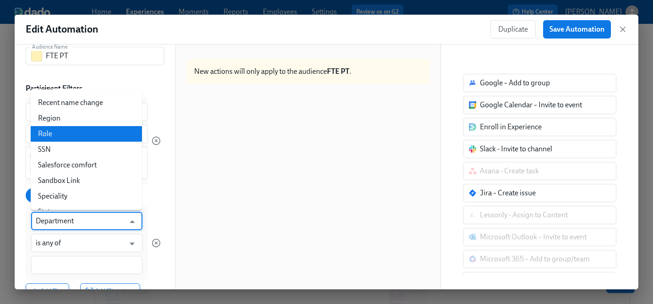
click at [64, 126] on li "Role" at bounding box center [86, 134] width 111 height 16
type input "Role"
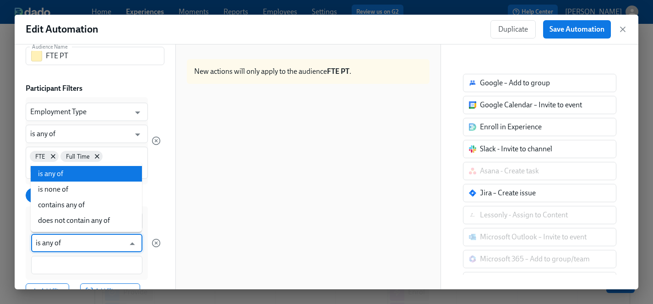
click at [62, 244] on input "is any of" at bounding box center [80, 242] width 89 height 18
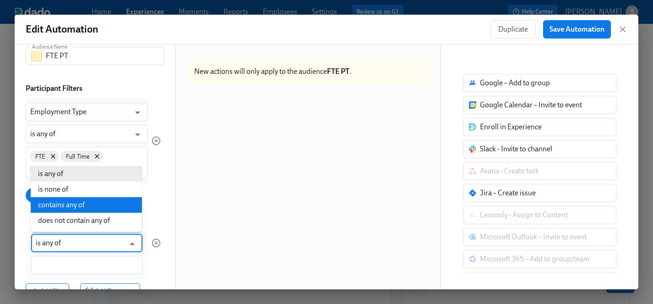
click at [70, 205] on li "contains any of" at bounding box center [86, 205] width 111 height 16
type input "contains any of"
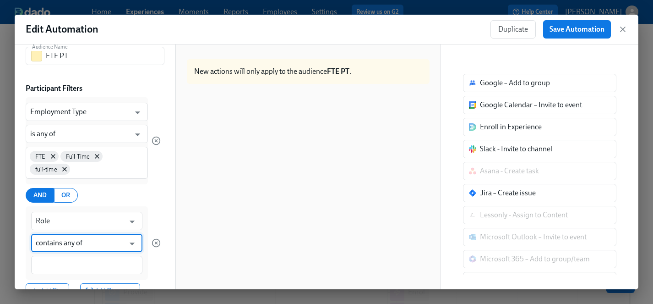
click at [55, 270] on div at bounding box center [86, 264] width 111 height 18
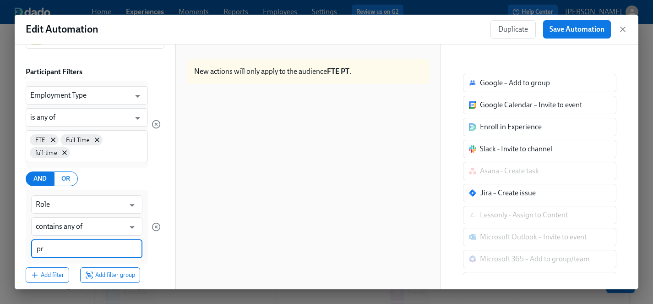
type input "p"
click at [51, 249] on input "Priamry Therapist" at bounding box center [87, 249] width 102 height 10
click at [99, 255] on div "Primary Therapist" at bounding box center [86, 248] width 111 height 18
click at [104, 250] on input "Primary Therapist" at bounding box center [87, 249] width 102 height 10
type input "Primary Therapist'"
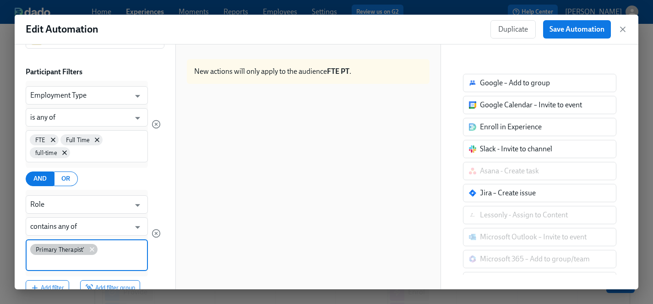
click at [92, 249] on icon at bounding box center [92, 249] width 4 height 4
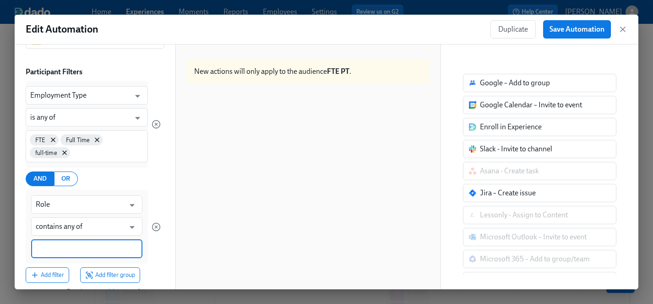
click at [60, 249] on input at bounding box center [87, 249] width 102 height 10
type input "Primary Therapist"
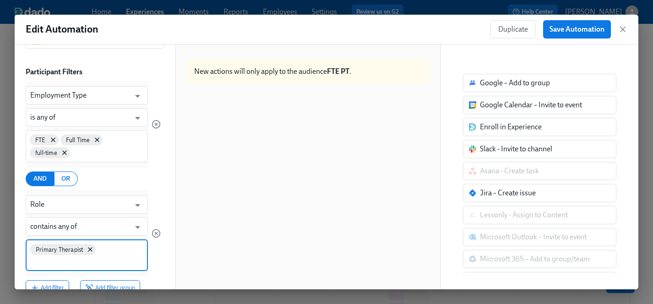
click at [77, 260] on input at bounding box center [86, 261] width 113 height 10
type input "Associate Primary Therapist"
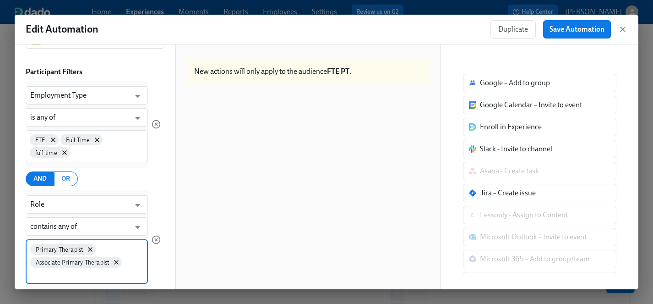
click at [95, 277] on input at bounding box center [86, 274] width 113 height 10
type input "Licensed Mental Health Therapist"
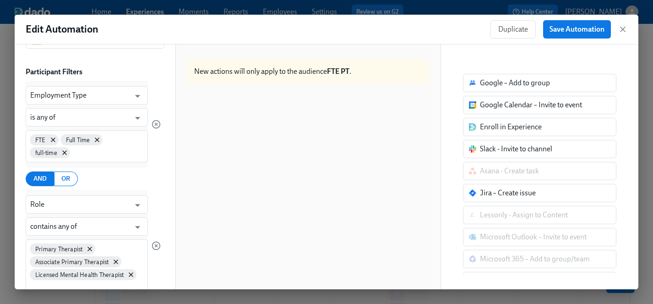
click at [165, 267] on div "Back Edit Target Audience Audience Name FTE PT Audience Name Participant Filter…" at bounding box center [95, 166] width 161 height 244
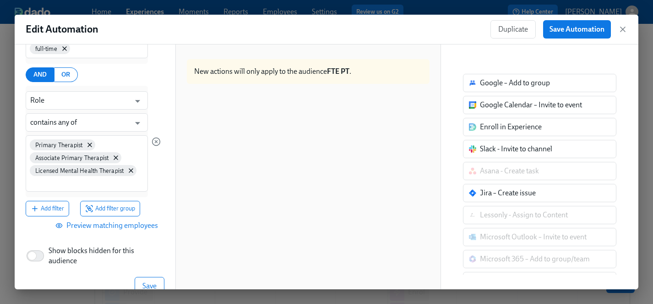
scroll to position [171, 0]
click at [157, 283] on button "Save" at bounding box center [150, 286] width 30 height 18
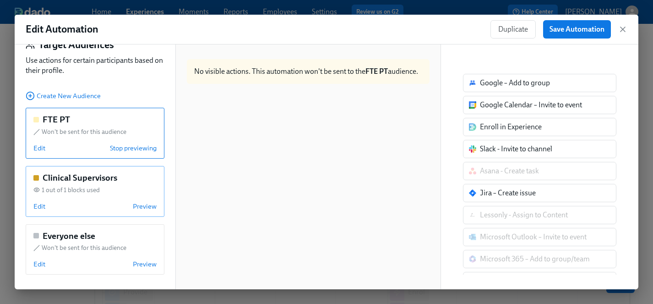
scroll to position [0, 0]
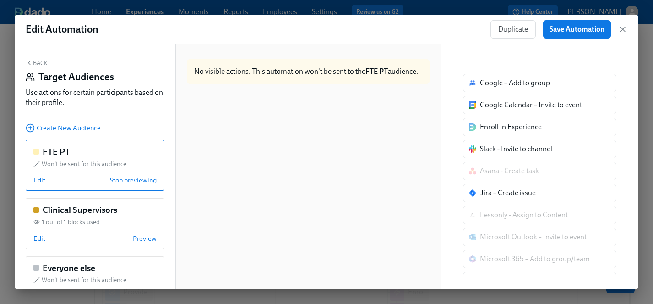
click at [139, 159] on div "Won't be sent for this audience" at bounding box center [94, 163] width 123 height 9
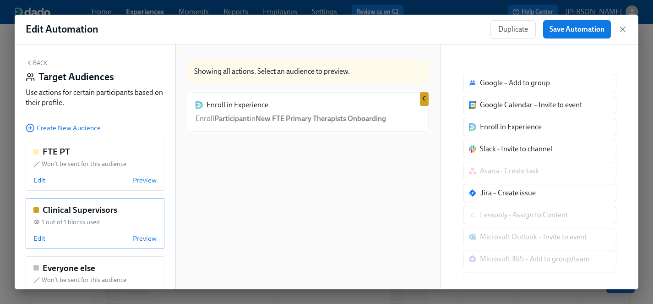
click at [92, 232] on div "Clinical Supervisors 1 out of 1 blocks used Edit Preview" at bounding box center [95, 223] width 139 height 51
click at [126, 150] on div "FTE PT" at bounding box center [94, 152] width 123 height 12
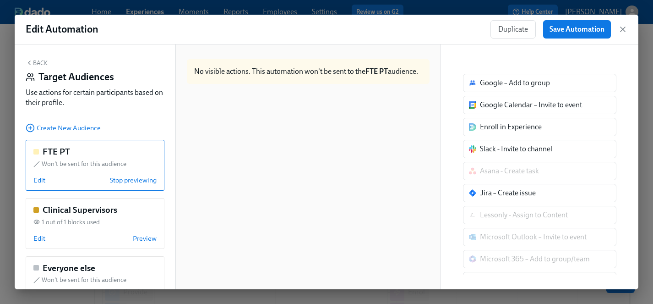
click at [128, 161] on div "Won't be sent for this audience" at bounding box center [94, 163] width 123 height 9
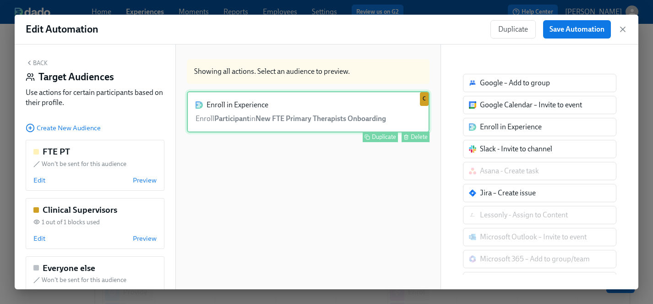
click at [383, 112] on div "Enroll in Experience Enroll Participant in New FTE Primary Therapists Onboardin…" at bounding box center [308, 111] width 243 height 41
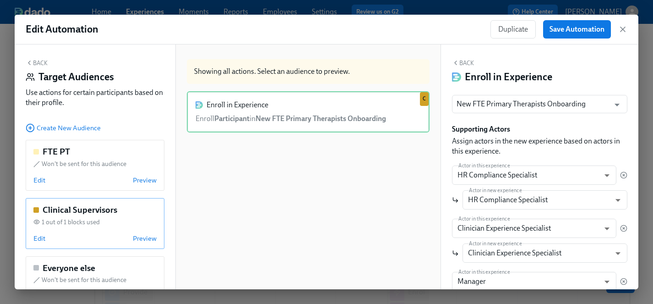
click at [89, 230] on div "Clinical Supervisors 1 out of 1 blocks used Edit Preview" at bounding box center [95, 223] width 139 height 51
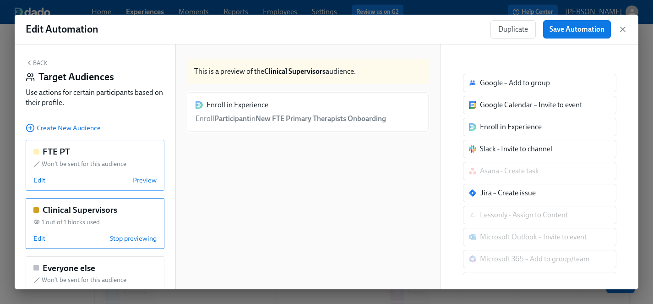
click at [97, 173] on div "FTE PT Won't be sent for this audience Edit Preview" at bounding box center [95, 165] width 139 height 51
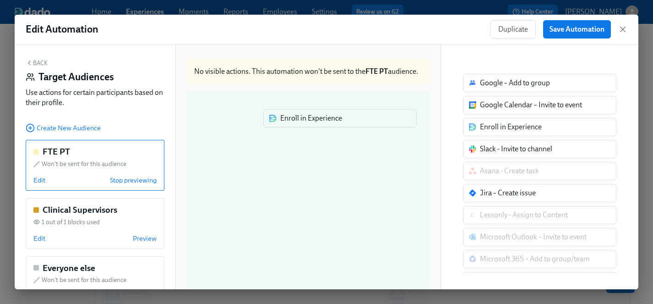
drag, startPoint x: 532, startPoint y: 130, endPoint x: 328, endPoint y: 121, distance: 204.4
click at [328, 121] on div "Back Target Audiences Use actions for certain participants based on their profi…" at bounding box center [326, 166] width 623 height 244
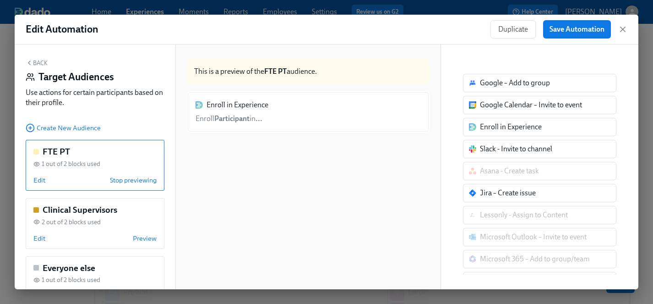
click at [237, 119] on div "Enroll in Experience Enroll Participant in ..." at bounding box center [308, 111] width 243 height 41
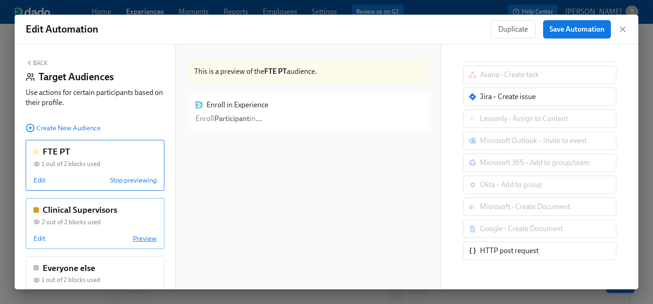
scroll to position [32, 0]
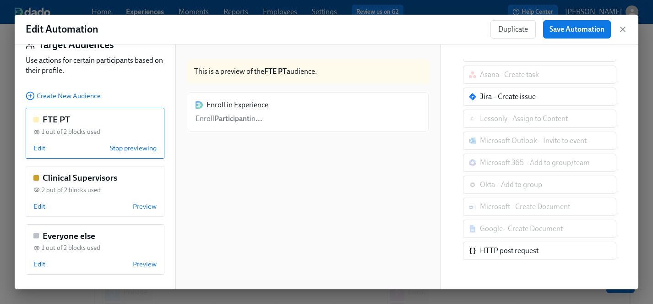
click at [266, 113] on div "Enroll in Experience Enroll Participant in ..." at bounding box center [308, 111] width 243 height 41
click at [266, 74] on strong "FTE PT" at bounding box center [275, 71] width 22 height 9
click at [256, 122] on div "Enroll in Experience Enroll Participant in ..." at bounding box center [308, 111] width 243 height 41
click at [252, 114] on div "Enroll in Experience Enroll Participant in ..." at bounding box center [308, 111] width 243 height 41
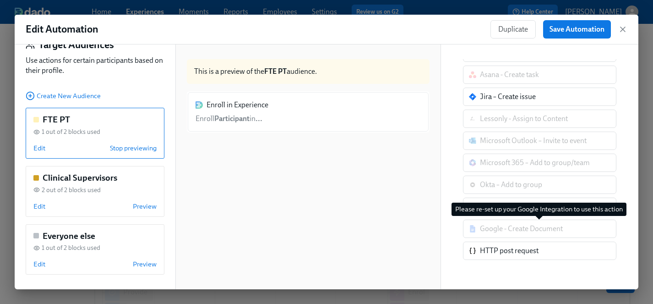
scroll to position [0, 0]
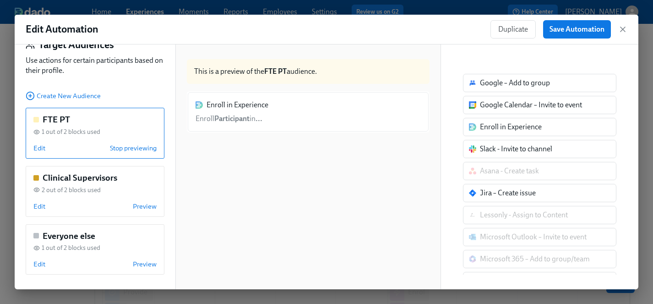
click at [243, 108] on div "Enroll in Experience Enroll Participant in ..." at bounding box center [308, 111] width 243 height 41
click at [227, 102] on div "Enroll in Experience Enroll Participant in ..." at bounding box center [308, 111] width 243 height 41
click at [118, 141] on div "FTE PT 1 out of 2 blocks used Edit Stop previewing" at bounding box center [95, 133] width 139 height 51
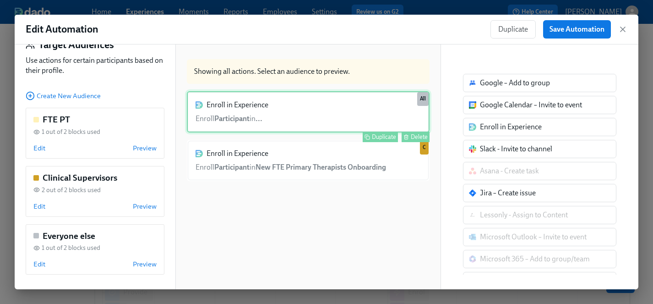
click at [419, 137] on div "Delete" at bounding box center [419, 136] width 17 height 7
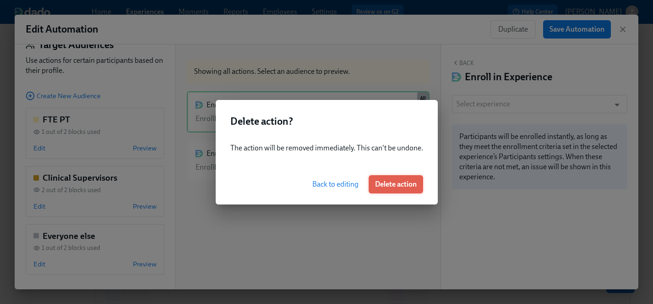
click at [401, 183] on span "Delete action" at bounding box center [396, 183] width 42 height 9
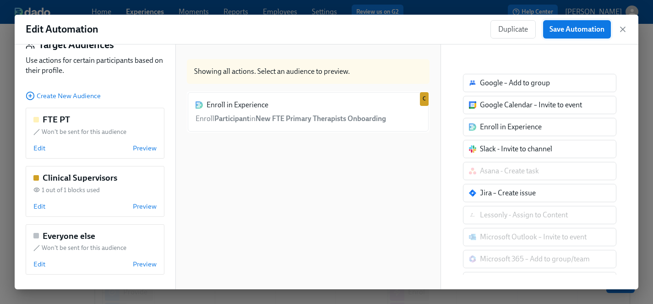
click at [577, 30] on span "Save Automation" at bounding box center [576, 29] width 55 height 9
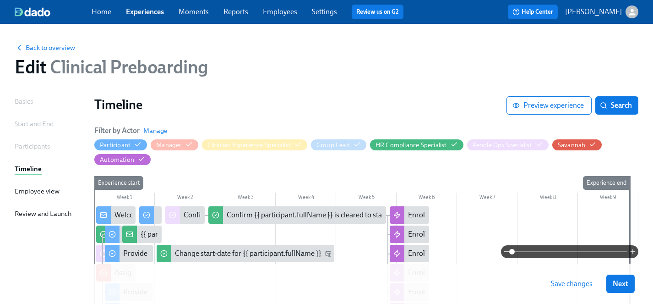
click at [577, 287] on span "Save changes" at bounding box center [572, 283] width 42 height 9
click at [624, 284] on span "Next" at bounding box center [621, 283] width 16 height 9
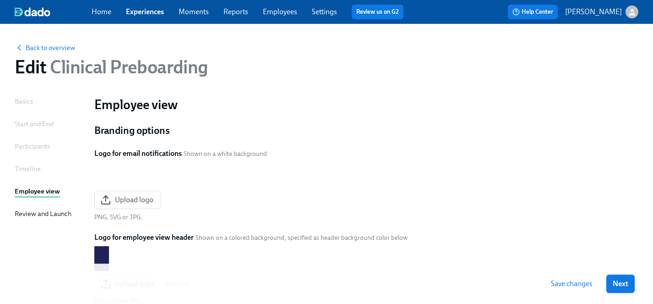
click at [623, 284] on span "Next" at bounding box center [621, 283] width 16 height 9
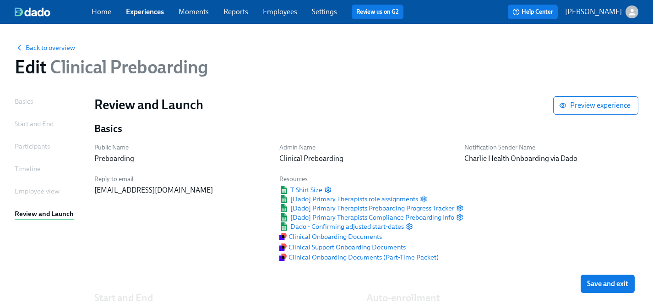
click at [623, 284] on span "Save and exit" at bounding box center [607, 283] width 41 height 9
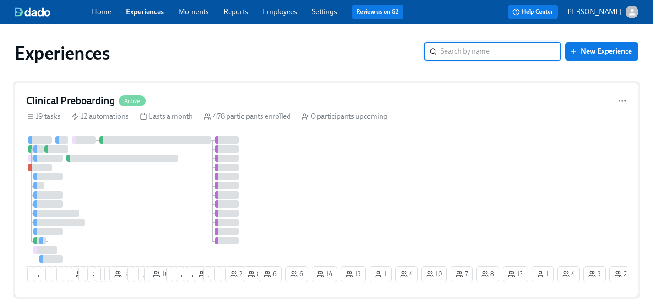
click at [321, 170] on div "1 15 13 13 3 3 5 7 4 8 29 4 2 19 7 7 12 18 9 8 9 5 10 7 17 15 5 23 3 11 9 12 13…" at bounding box center [326, 210] width 601 height 149
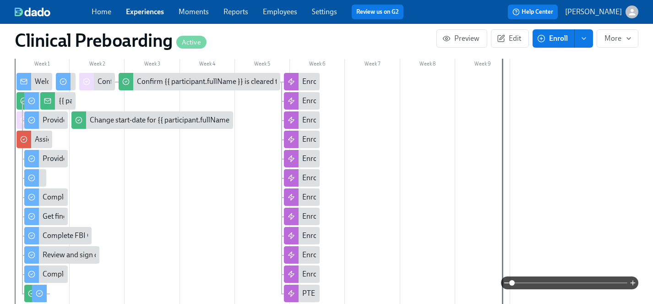
scroll to position [373, 0]
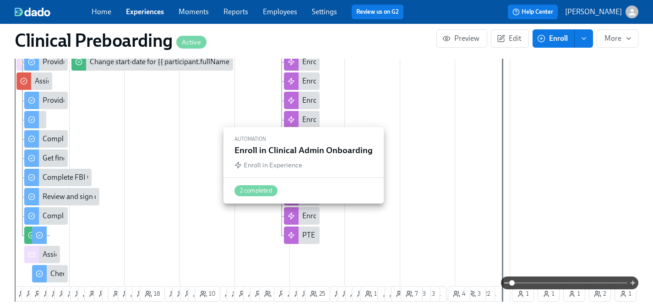
scroll to position [0, 10846]
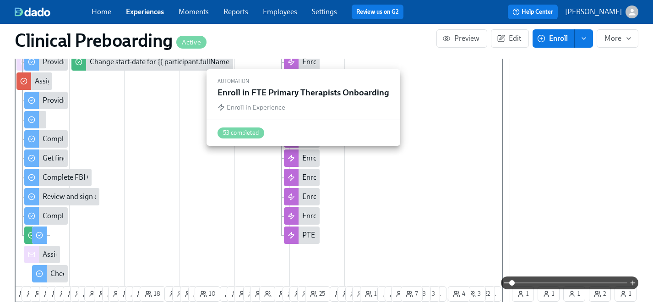
click at [309, 158] on div "Enroll in FTE Primary Therapists Onboarding" at bounding box center [372, 158] width 141 height 10
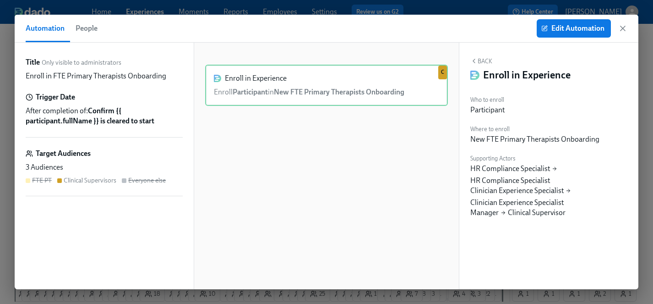
click at [99, 161] on div "Target Audiences 3 Audiences FTE PT Clinical Supervisors Everyone else" at bounding box center [104, 172] width 157 height 48
click at [588, 29] on span "Edit Automation" at bounding box center [573, 28] width 61 height 9
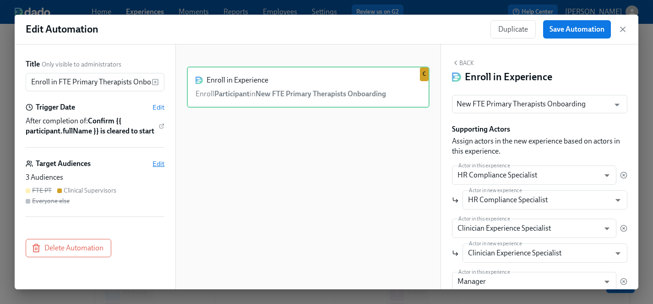
click at [158, 162] on span "Edit" at bounding box center [158, 163] width 12 height 9
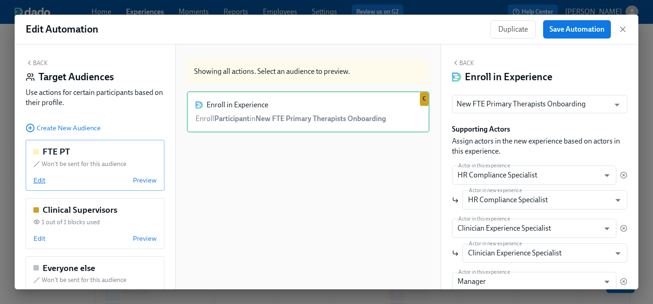
click at [41, 179] on span "Edit" at bounding box center [39, 179] width 12 height 9
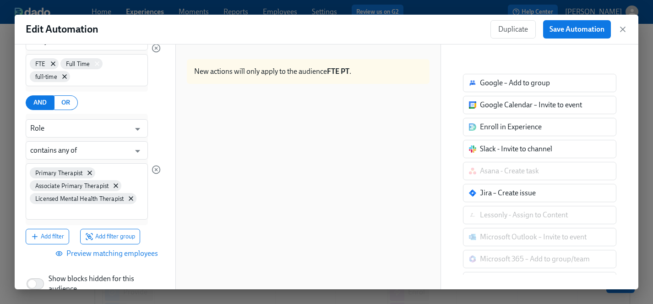
scroll to position [193, 0]
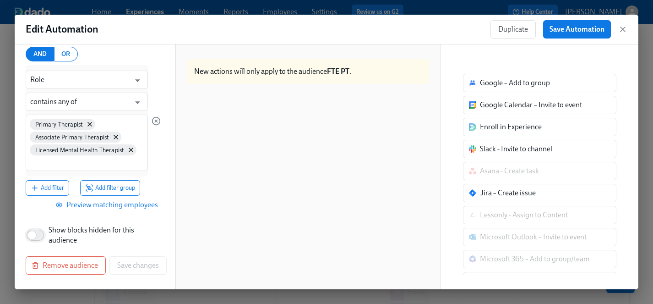
click at [43, 233] on input "Show blocks hidden for this audience" at bounding box center [32, 235] width 60 height 20
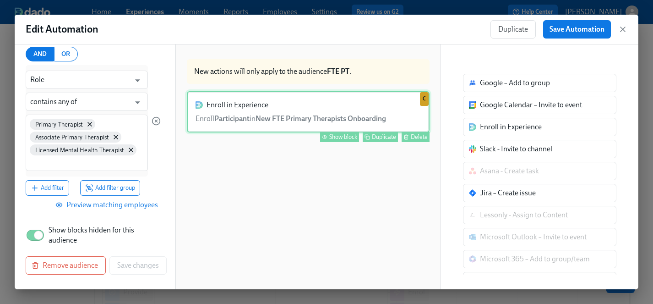
click at [344, 119] on div "Enroll in Experience Enroll Participant in New FTE Primary Therapists Onboardin…" at bounding box center [308, 111] width 243 height 41
click at [347, 136] on div "Show block" at bounding box center [343, 136] width 28 height 7
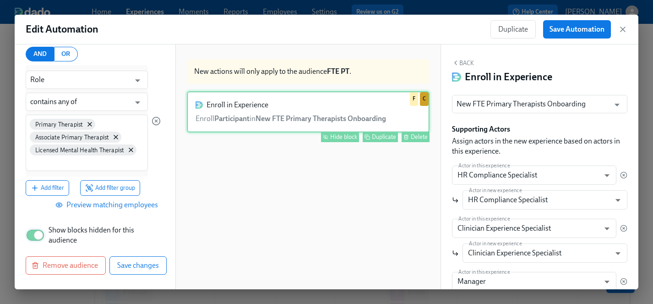
click at [33, 236] on input "Show blocks hidden for this audience" at bounding box center [38, 235] width 60 height 20
checkbox input "false"
click at [589, 27] on span "Save Automation" at bounding box center [576, 29] width 55 height 9
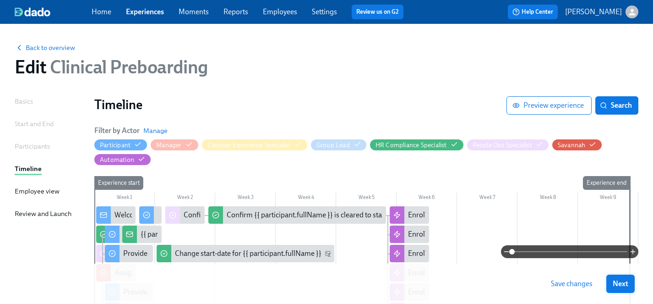
click at [580, 285] on span "Save changes" at bounding box center [572, 283] width 42 height 9
click at [624, 281] on span "Next" at bounding box center [621, 283] width 16 height 9
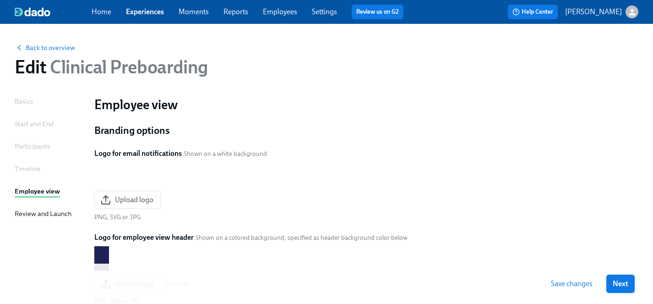
click at [613, 284] on span "Next" at bounding box center [621, 283] width 16 height 9
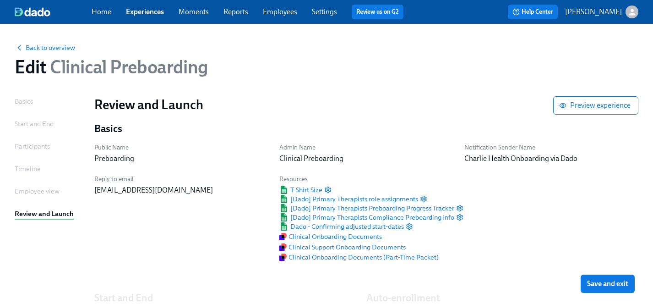
click at [616, 285] on span "Save and exit" at bounding box center [607, 283] width 41 height 9
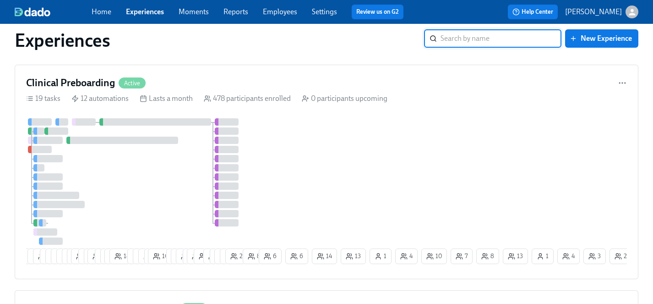
scroll to position [17, 0]
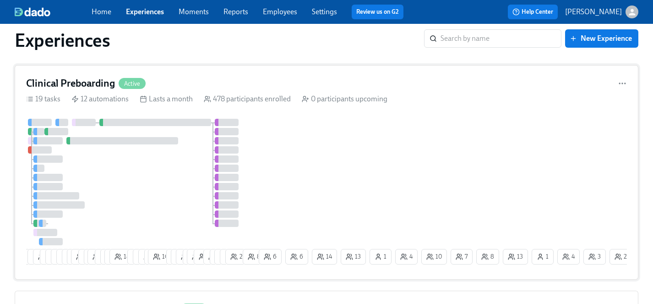
click at [363, 155] on div "1 15 13 13 3 3 5 7 4 8 29 4 2 19 7 7 12 18 9 8 9 5 10 7 17 15 5 23 3 11 9 12 13…" at bounding box center [326, 193] width 601 height 149
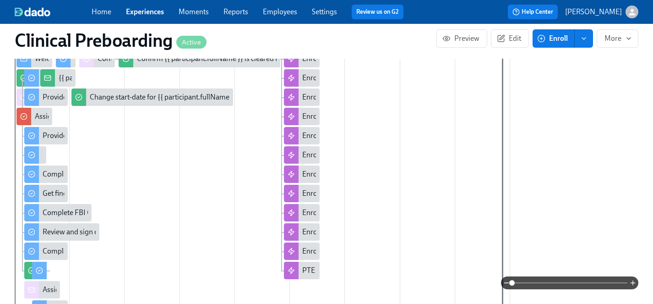
scroll to position [369, 0]
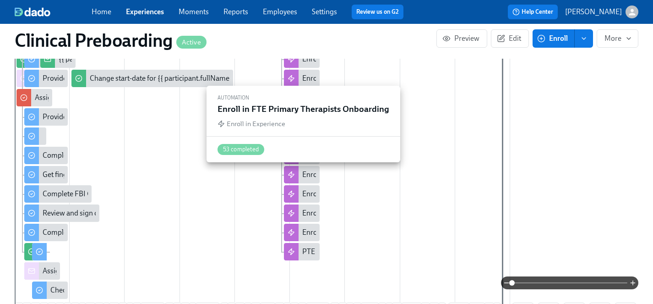
click at [306, 172] on div "Enroll in FTE Primary Therapists Onboarding" at bounding box center [372, 174] width 141 height 10
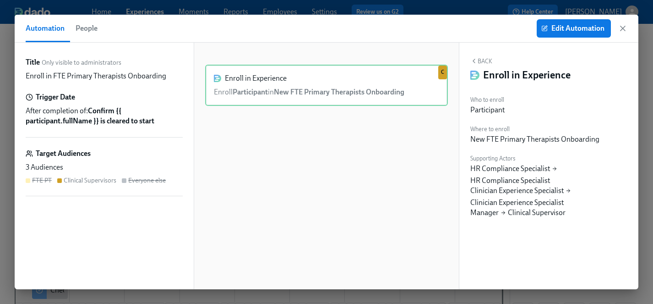
click at [96, 153] on div "Target Audiences" at bounding box center [104, 153] width 157 height 10
click at [590, 27] on span "Edit Automation" at bounding box center [573, 28] width 61 height 9
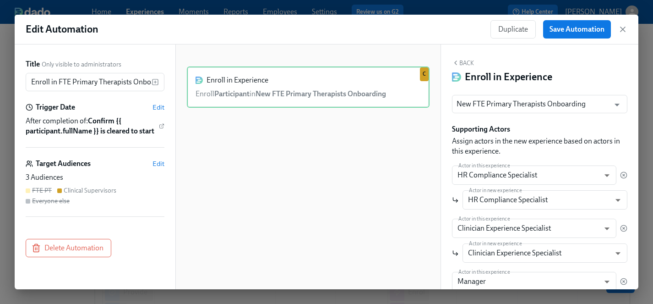
click at [138, 183] on div "3 Audiences FTE PT Clinical Supervisors Everyone else" at bounding box center [95, 188] width 139 height 33
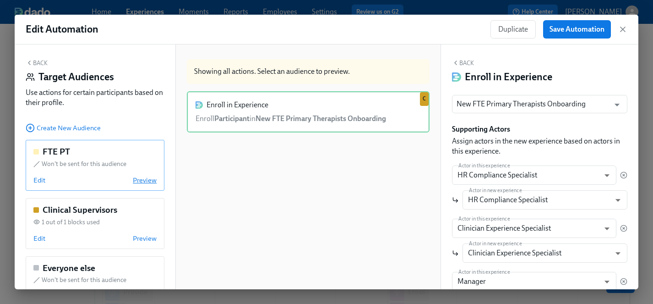
click at [144, 177] on span "Preview" at bounding box center [145, 179] width 24 height 9
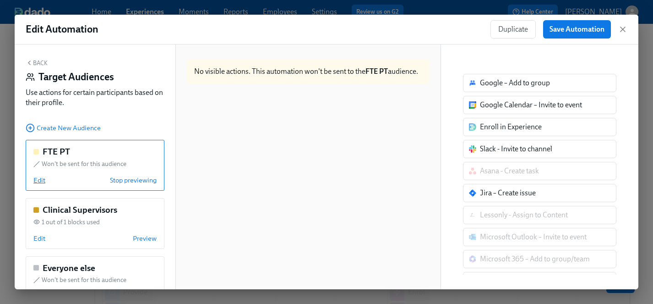
click at [36, 180] on span "Edit" at bounding box center [39, 179] width 12 height 9
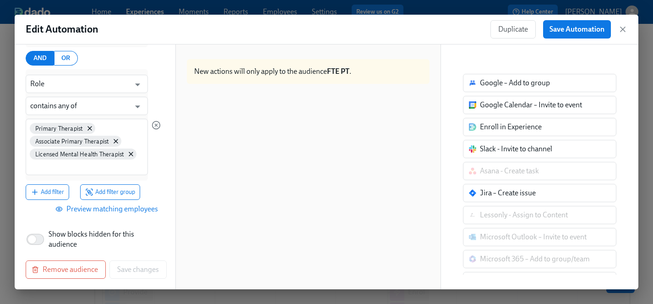
scroll to position [193, 0]
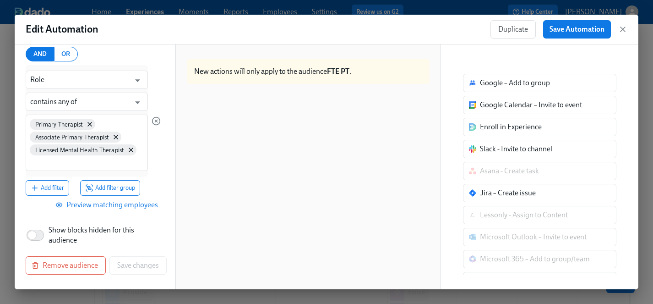
click at [92, 236] on span "Show blocks hidden for this audience" at bounding box center [103, 235] width 108 height 20
click at [62, 236] on input "Show blocks hidden for this audience" at bounding box center [32, 235] width 60 height 20
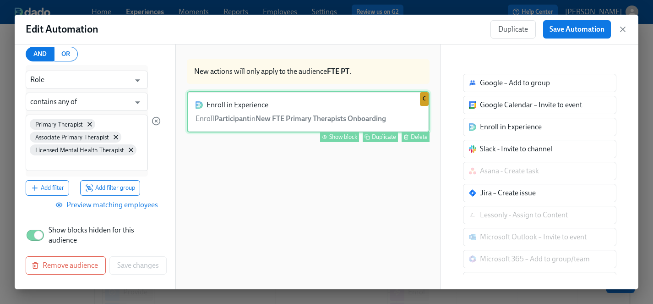
click at [352, 105] on div "Enroll in Experience Enroll Participant in New FTE Primary Therapists Onboardin…" at bounding box center [308, 111] width 243 height 41
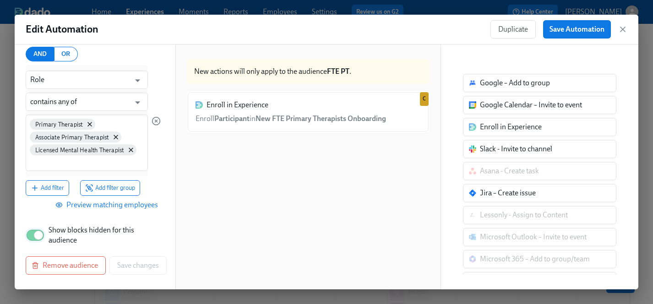
click at [29, 233] on input "Show blocks hidden for this audience" at bounding box center [38, 235] width 60 height 20
checkbox input "false"
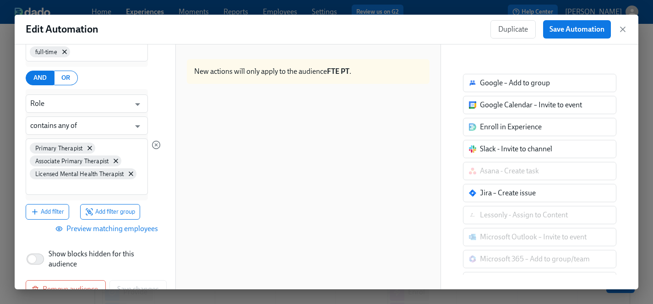
scroll to position [156, 0]
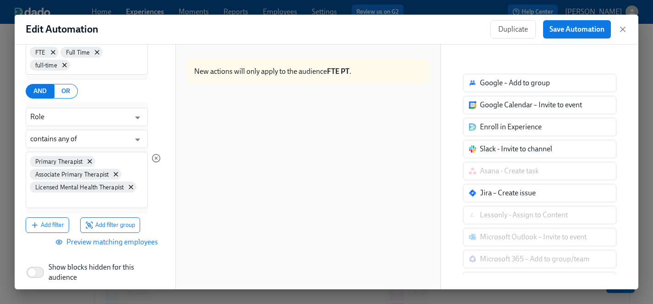
click at [335, 123] on div at bounding box center [308, 198] width 243 height 215
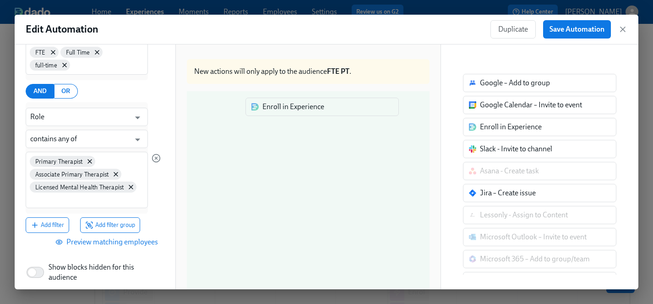
drag, startPoint x: 534, startPoint y: 128, endPoint x: 314, endPoint y: 108, distance: 220.7
click at [314, 108] on div "Back Edit Target Audience Audience Name FTE PT Audience Name Participant Filter…" at bounding box center [326, 166] width 623 height 244
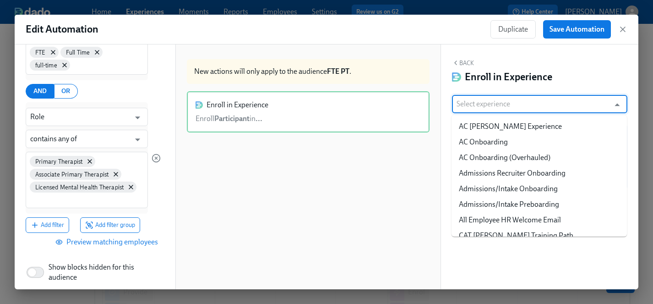
click at [554, 106] on input "text" at bounding box center [530, 104] width 149 height 18
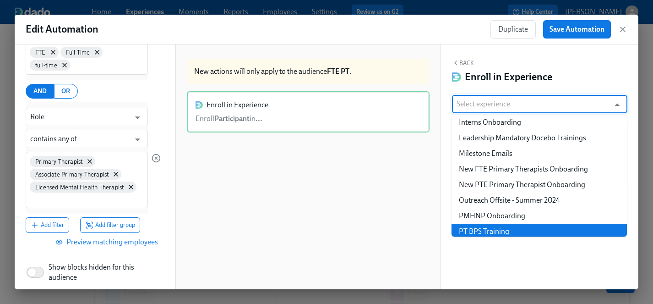
scroll to position [420, 0]
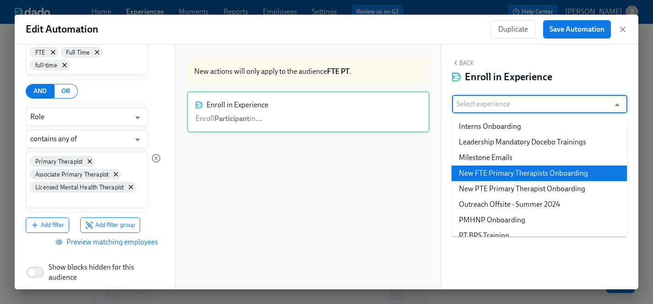
click at [496, 172] on li "New FTE Primary Therapists Onboarding" at bounding box center [538, 173] width 175 height 16
type input "New FTE Primary Therapists Onboarding"
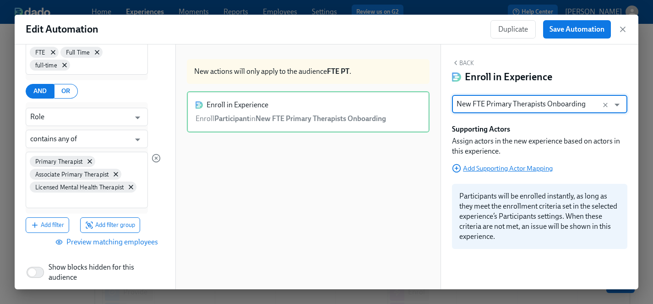
click at [497, 165] on span "Add Supporting Actor Mapping" at bounding box center [502, 167] width 101 height 9
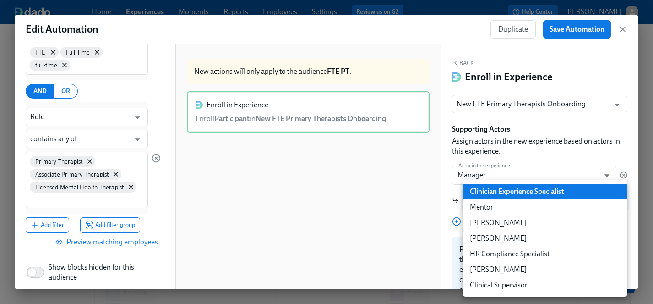
click at [501, 199] on body "Home Experiences Moments Reports Employees Settings Review us on G2 Help Center…" at bounding box center [326, 280] width 653 height 561
click at [501, 287] on li "Clinical Supervisor" at bounding box center [544, 285] width 165 height 16
type input "clinicalSupervisor"
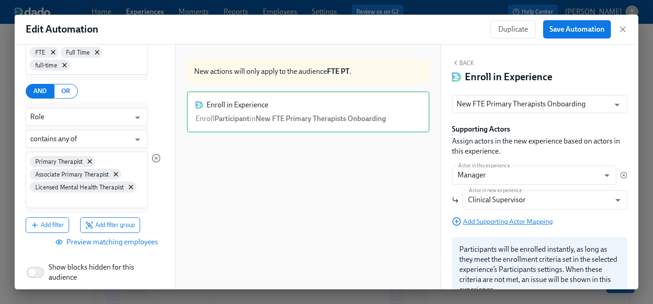
click at [497, 220] on span "Add Supporting Actor Mapping" at bounding box center [502, 221] width 101 height 9
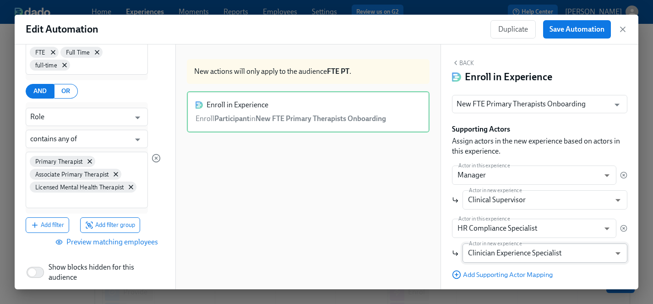
click at [494, 255] on body "Home Experiences Moments Reports Employees Settings Review us on G2 Help Center…" at bounding box center [326, 280] width 653 height 561
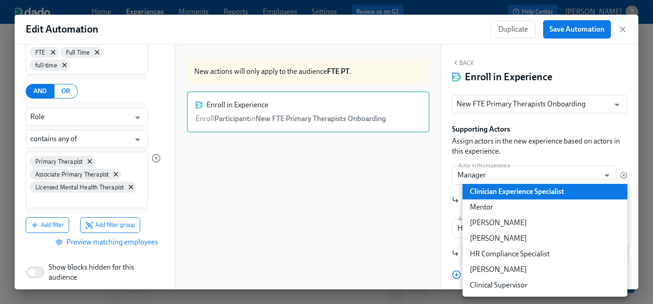
click at [499, 255] on li "HR Compliance Specialist" at bounding box center [544, 254] width 165 height 16
type input "hrComplianceSpecialist"
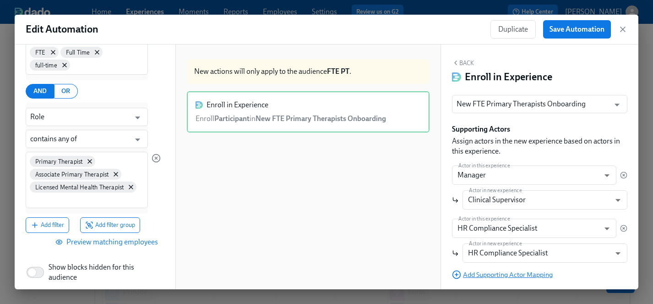
click at [485, 277] on span "Add Supporting Actor Mapping" at bounding box center [502, 274] width 101 height 9
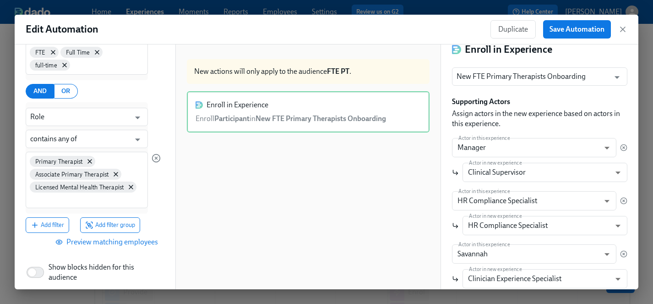
scroll to position [88, 0]
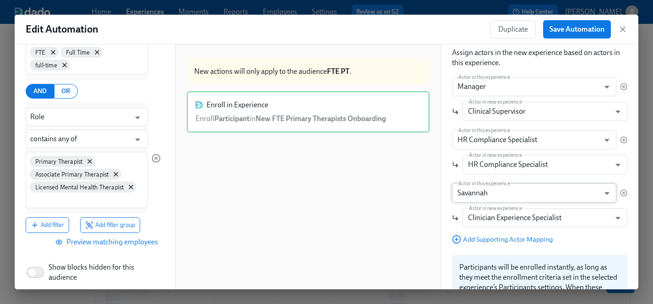
click at [490, 192] on body "Home Experiences Moments Reports Employees Settings Review us on G2 Help Center…" at bounding box center [326, 280] width 653 height 561
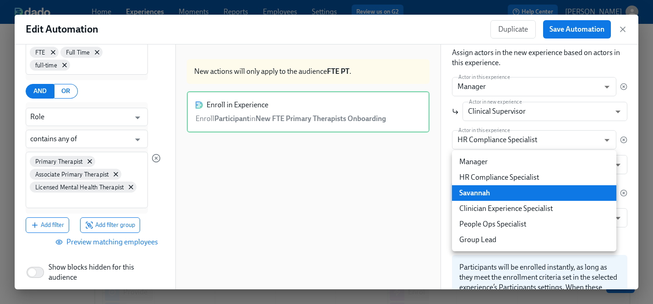
click at [493, 210] on li "Clinician Experience Specialist" at bounding box center [534, 209] width 164 height 16
type input "clinicianExperienceSpecialist"
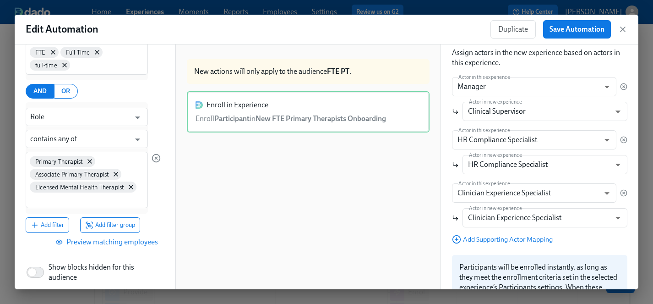
click at [498, 247] on div "New FTE Primary Therapists Onboarding ​ Supporting Actors Assign actors in the …" at bounding box center [539, 162] width 175 height 313
click at [570, 29] on span "Save Automation" at bounding box center [576, 29] width 55 height 9
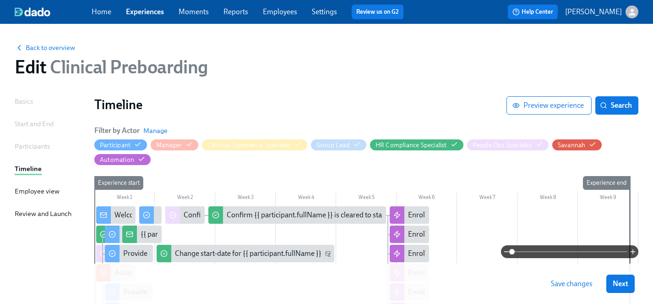
click at [575, 284] on span "Save changes" at bounding box center [572, 283] width 42 height 9
click at [622, 281] on span "Next" at bounding box center [621, 283] width 16 height 9
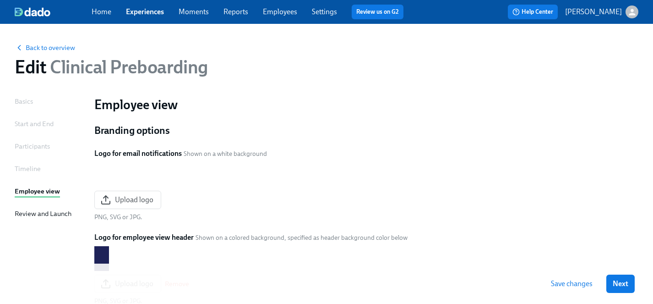
click at [618, 285] on span "Next" at bounding box center [621, 283] width 16 height 9
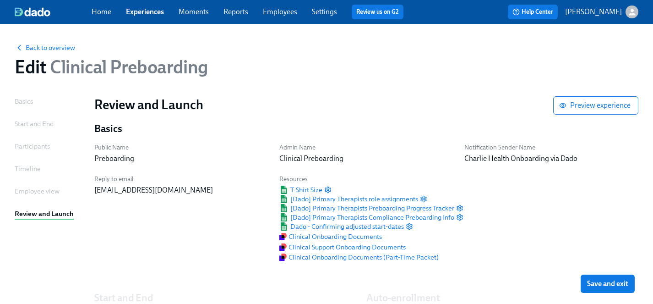
click at [618, 285] on span "Save and exit" at bounding box center [607, 283] width 41 height 9
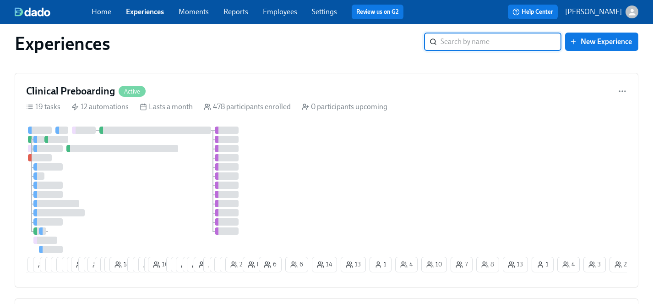
scroll to position [11, 0]
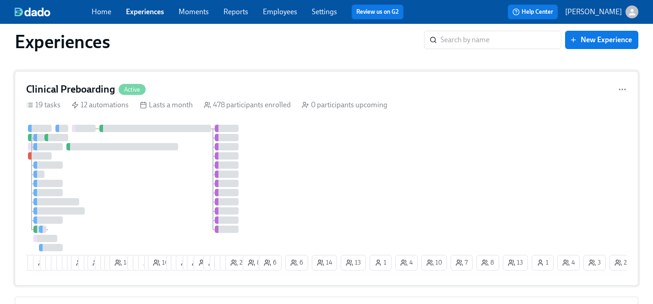
click at [260, 163] on div "1 15 13 13 3 3 5 7 4 8 29 4 2 19 7 7 12 18 9 8 9 5 10 7 17 15 5 23 3 11 9 12 13…" at bounding box center [326, 199] width 601 height 149
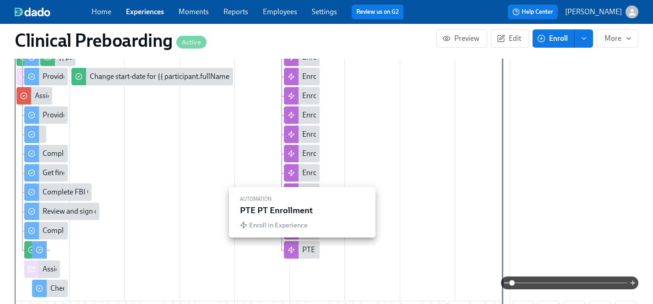
scroll to position [0, 10846]
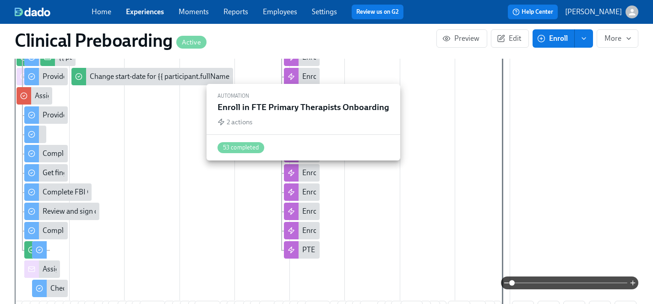
click at [313, 172] on div "Enroll in FTE Primary Therapists Onboarding" at bounding box center [372, 173] width 141 height 10
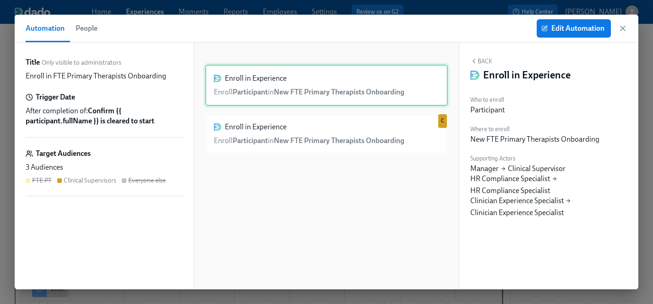
click at [306, 83] on div "Enroll in Experience Enroll Participant in New FTE Primary Therapists Onboarding" at bounding box center [326, 85] width 243 height 41
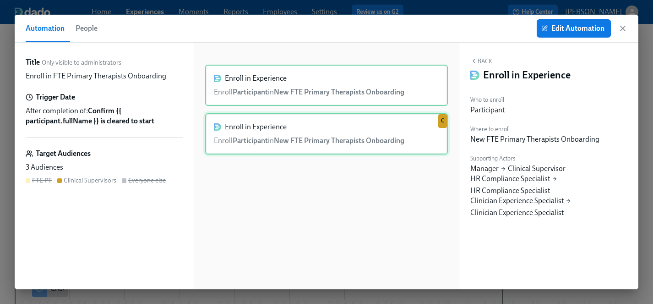
click at [305, 129] on div "Enroll in Experience Enroll Participant in New FTE Primary Therapists Onboardin…" at bounding box center [326, 133] width 243 height 41
click at [315, 94] on div "Enroll in Experience Enroll Participant in New FTE Primary Therapists Onboarding" at bounding box center [326, 85] width 243 height 41
click at [317, 130] on div "Enroll in Experience Enroll Participant in New FTE Primary Therapists Onboardin…" at bounding box center [326, 133] width 243 height 41
click at [338, 93] on div "Enroll in Experience Enroll Participant in New FTE Primary Therapists Onboarding" at bounding box center [326, 85] width 243 height 41
click at [304, 140] on div "Enroll in Experience Enroll Participant in New FTE Primary Therapists Onboardin…" at bounding box center [326, 133] width 243 height 41
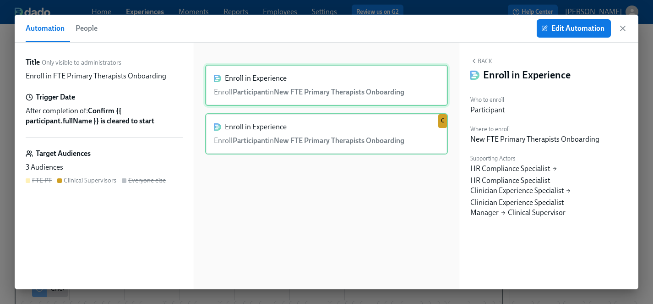
click at [308, 90] on div "Enroll in Experience Enroll Participant in New FTE Primary Therapists Onboarding" at bounding box center [326, 85] width 243 height 41
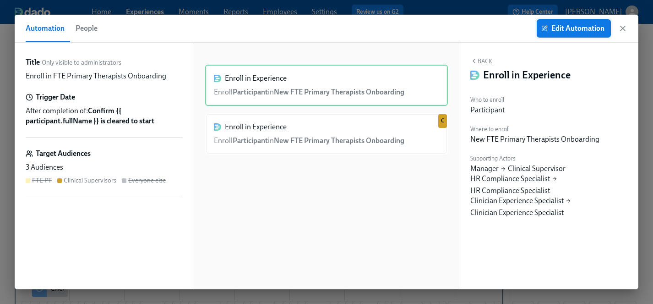
click at [578, 26] on span "Edit Automation" at bounding box center [573, 28] width 61 height 9
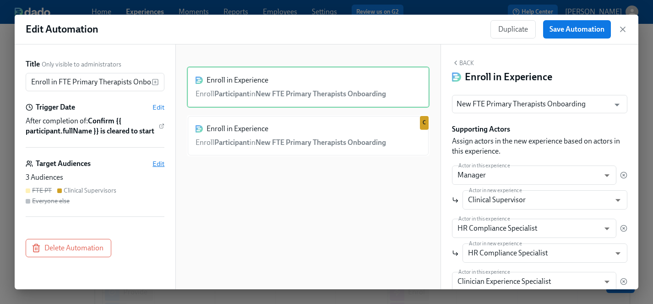
click at [159, 162] on span "Edit" at bounding box center [158, 163] width 12 height 9
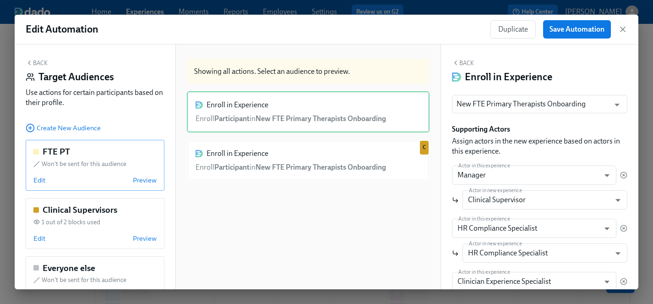
click at [78, 176] on div "Edit Preview" at bounding box center [94, 179] width 123 height 9
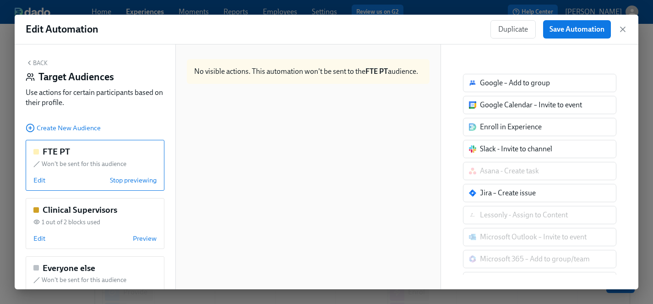
scroll to position [32, 0]
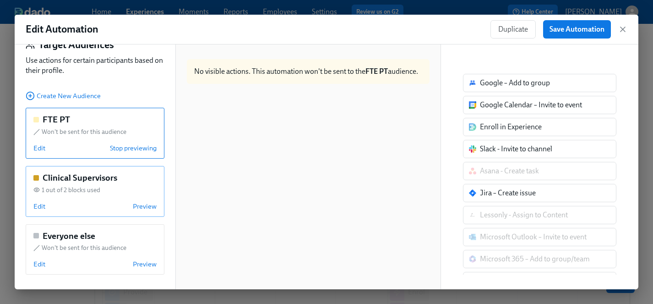
click at [85, 205] on div "Edit Preview" at bounding box center [94, 205] width 123 height 9
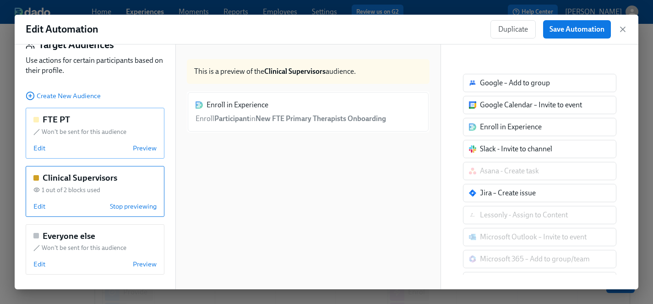
click at [100, 122] on div "FTE PT" at bounding box center [94, 120] width 123 height 12
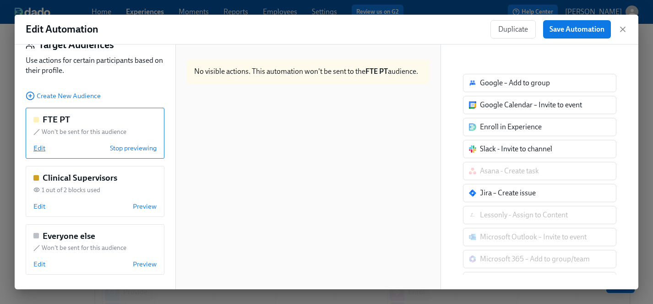
click at [42, 146] on span "Edit" at bounding box center [39, 147] width 12 height 9
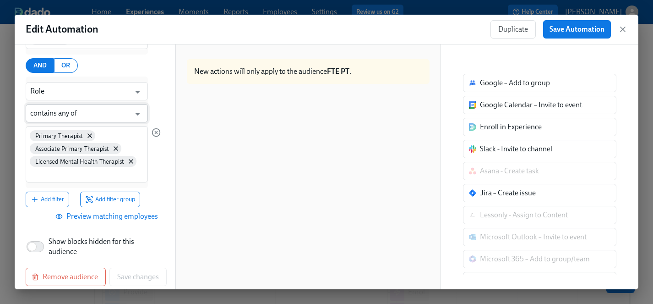
scroll to position [193, 0]
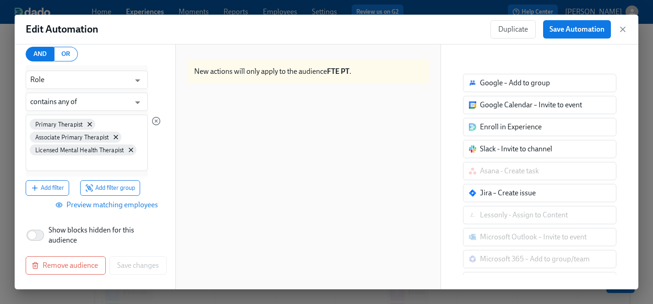
click at [292, 94] on div at bounding box center [308, 198] width 243 height 215
click at [40, 238] on input "Show blocks hidden for this audience" at bounding box center [32, 235] width 60 height 20
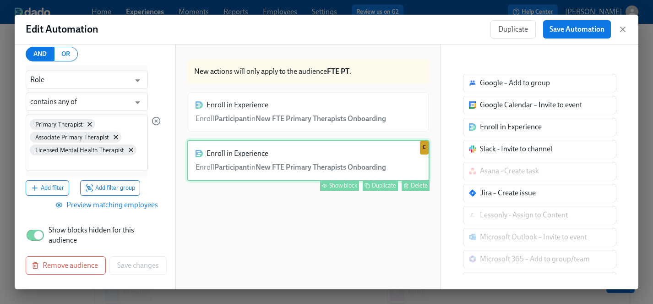
click at [337, 186] on div "Show block" at bounding box center [343, 185] width 28 height 7
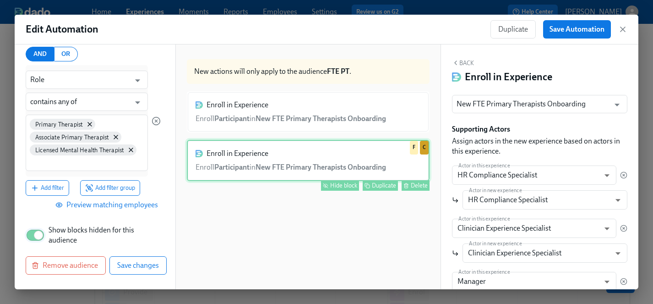
click at [32, 236] on input "Show blocks hidden for this audience" at bounding box center [38, 235] width 60 height 20
checkbox input "false"
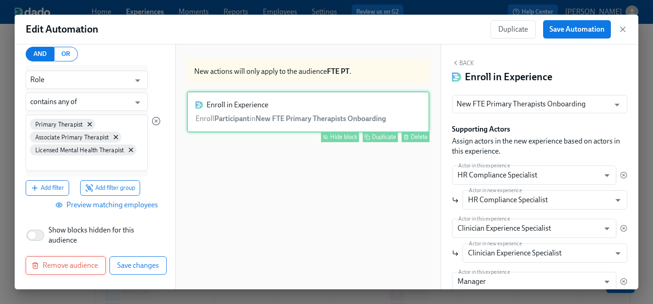
click at [67, 267] on span "Remove audience" at bounding box center [65, 264] width 65 height 9
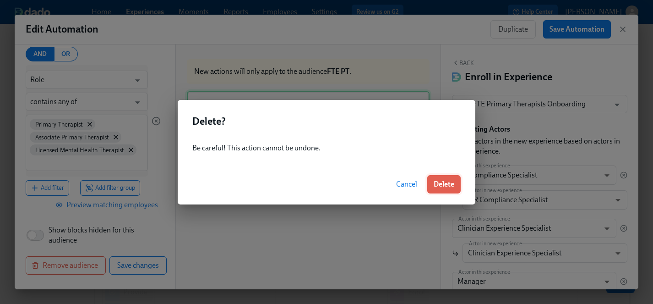
click at [445, 184] on span "Delete" at bounding box center [444, 183] width 21 height 9
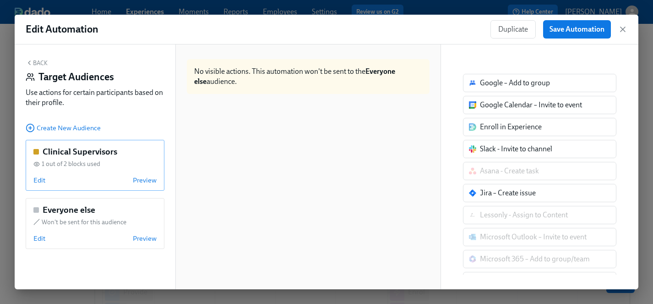
click at [83, 169] on div "Clinical Supervisors 1 out of 2 blocks used Edit Preview" at bounding box center [95, 165] width 139 height 51
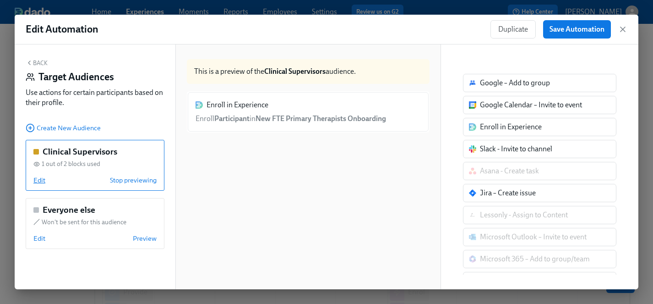
click at [35, 180] on span "Edit" at bounding box center [39, 179] width 12 height 9
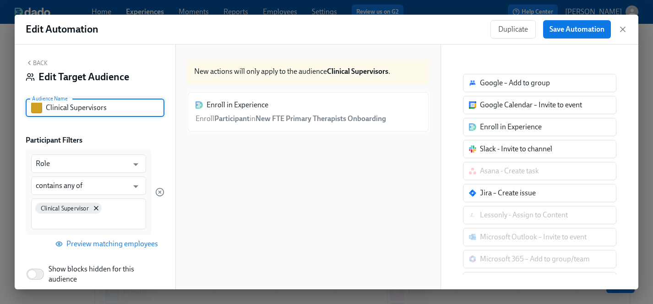
click at [122, 108] on input "Clinical Supervisors" at bounding box center [105, 107] width 119 height 18
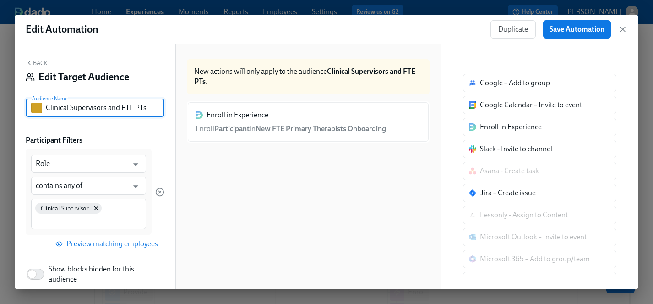
scroll to position [39, 0]
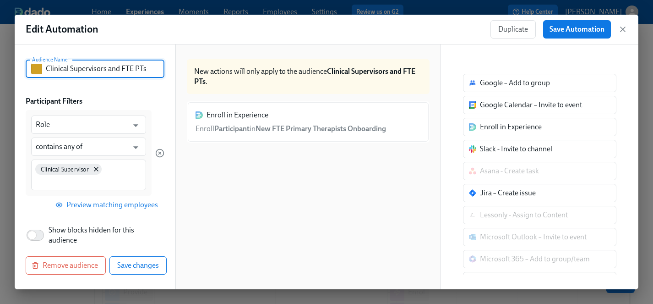
type input "Clinical Supervisors and FTE PTs"
click at [121, 171] on div "Clinical Supervisor" at bounding box center [88, 174] width 115 height 31
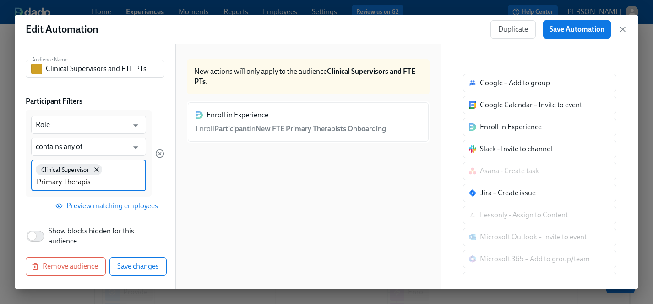
type input "Primary Therapist"
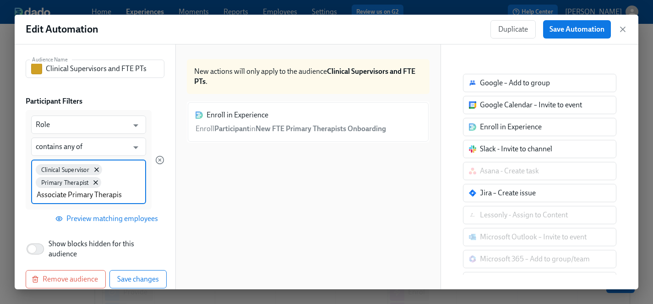
type input "Associate Primary Therapist"
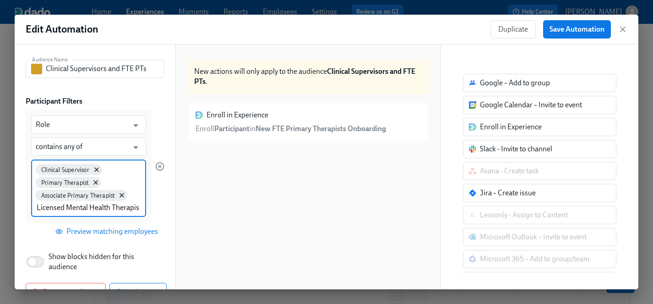
type input "Licensed Mental Health Therapist"
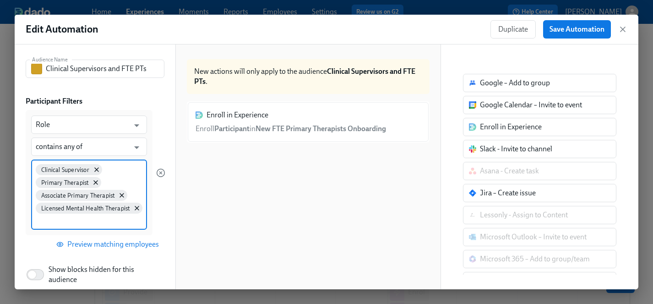
scroll to position [0, 0]
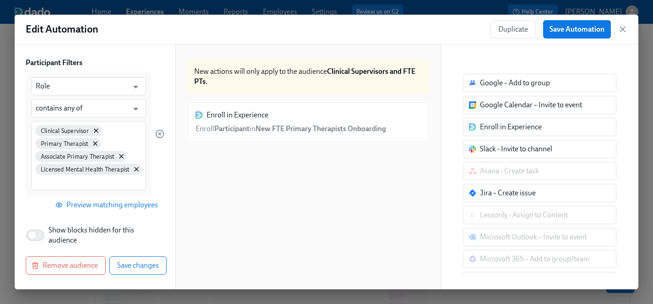
click at [40, 208] on div "Role ​ contains any of ​ Clinical Supervisor Primary Therapist Associate Primar…" at bounding box center [95, 142] width 139 height 142
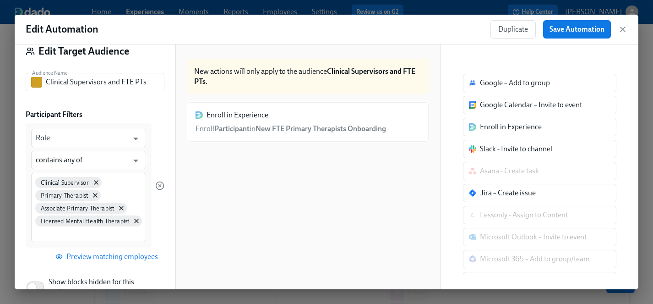
scroll to position [21, 0]
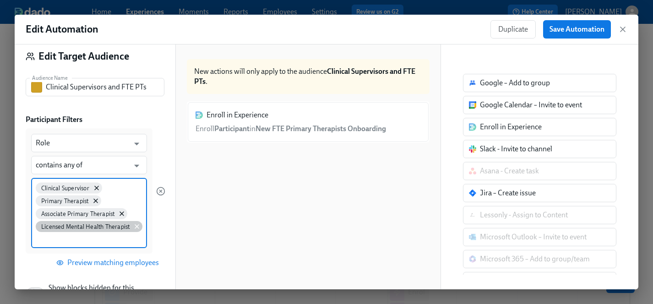
click at [136, 227] on icon at bounding box center [136, 225] width 7 height 7
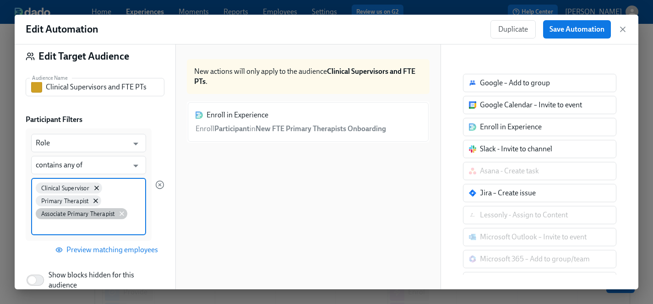
click at [121, 213] on icon at bounding box center [121, 213] width 7 height 7
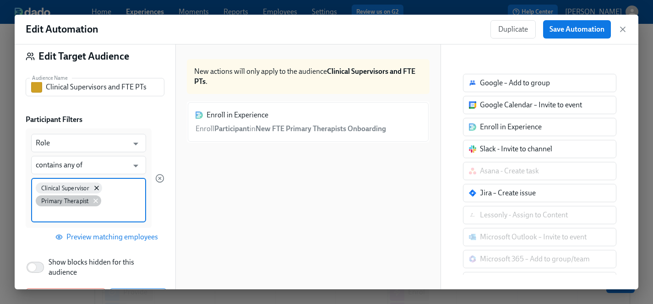
click at [93, 200] on icon at bounding box center [95, 200] width 7 height 7
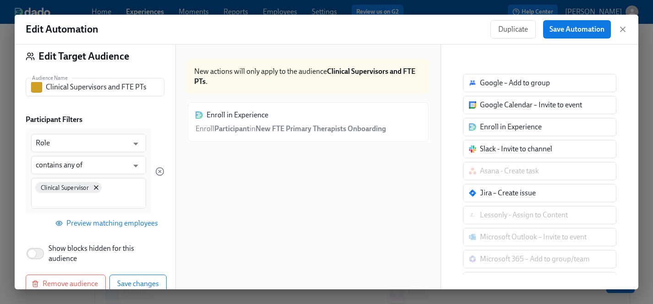
click at [163, 191] on div at bounding box center [159, 171] width 9 height 86
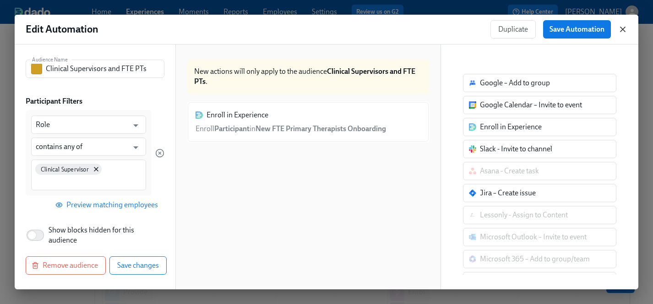
click at [623, 30] on icon "button" at bounding box center [622, 29] width 5 height 5
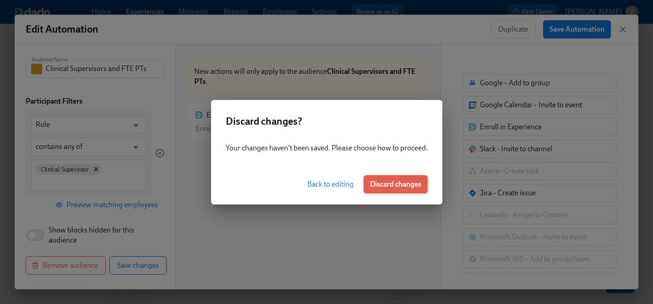
click at [377, 186] on span "Discard changes" at bounding box center [395, 183] width 51 height 9
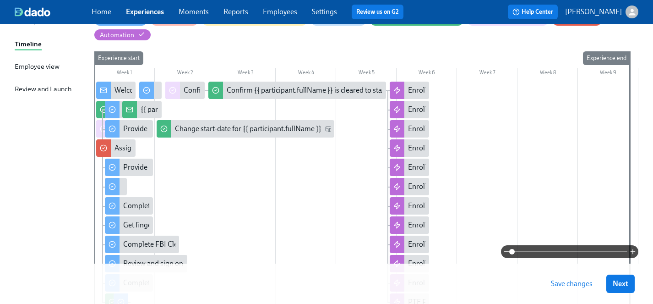
scroll to position [179, 0]
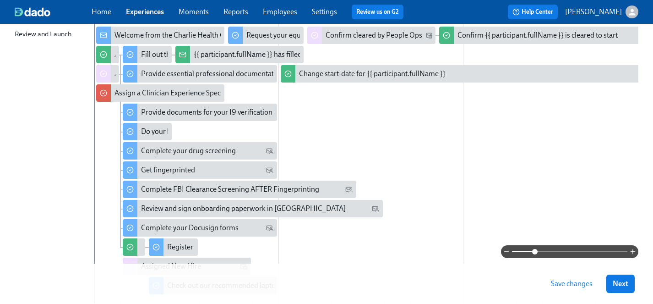
drag, startPoint x: 513, startPoint y: 250, endPoint x: 536, endPoint y: 250, distance: 22.9
click at [536, 250] on span at bounding box center [534, 251] width 5 height 5
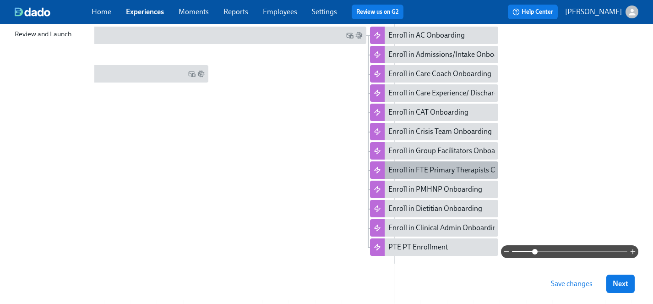
scroll to position [0, 623]
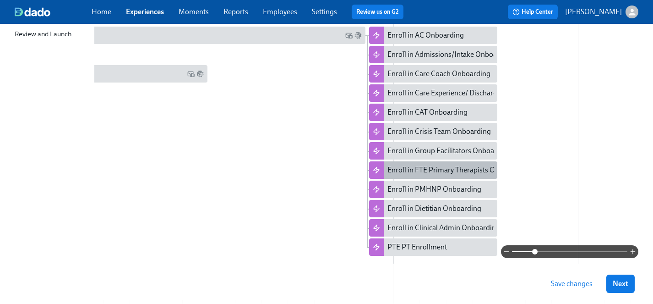
click at [453, 171] on div "Enroll in FTE Primary Therapists Onboarding" at bounding box center [457, 170] width 141 height 10
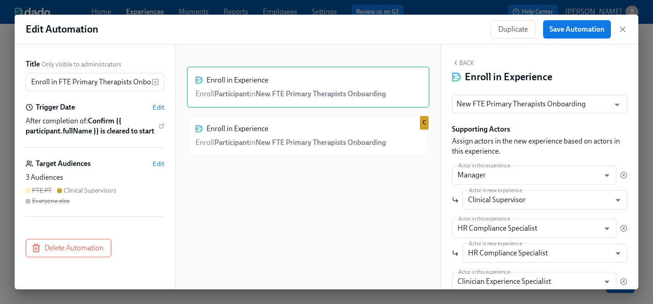
click at [466, 59] on button "Back" at bounding box center [463, 62] width 22 height 7
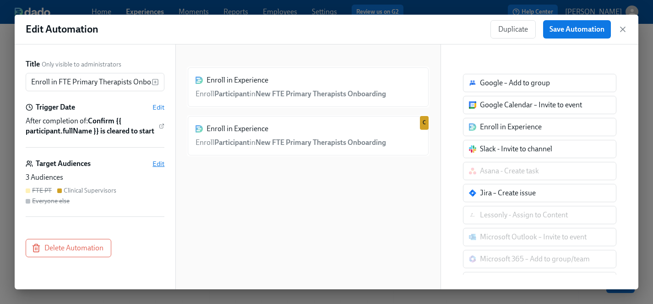
click at [159, 164] on span "Edit" at bounding box center [158, 163] width 12 height 9
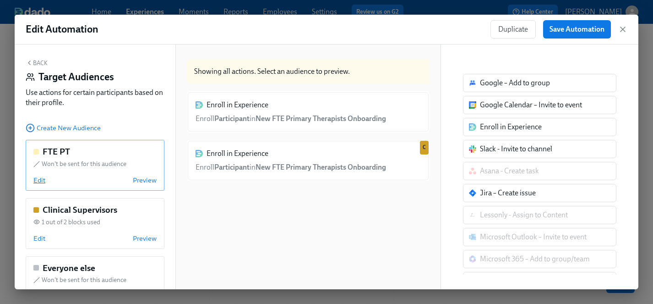
click at [39, 180] on span "Edit" at bounding box center [39, 179] width 12 height 9
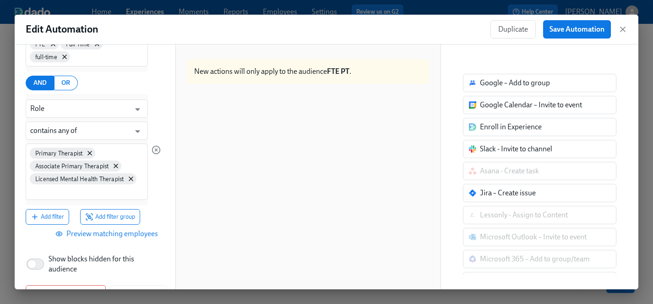
scroll to position [193, 0]
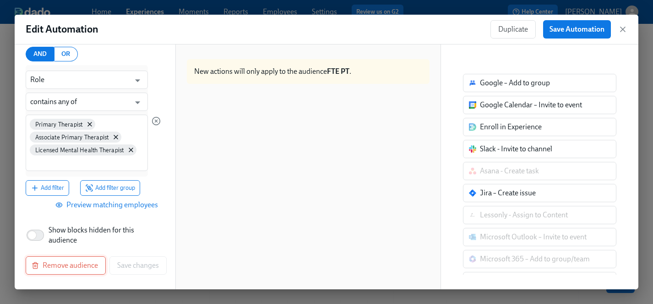
click at [74, 268] on span "Remove audience" at bounding box center [65, 264] width 65 height 9
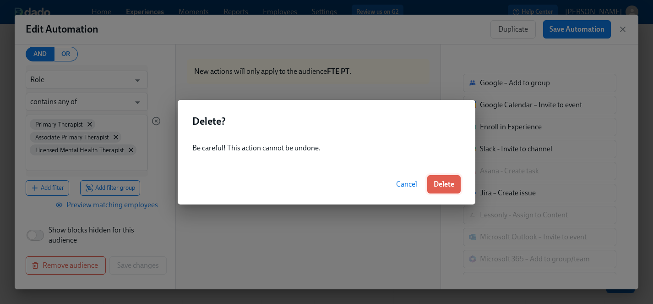
click at [451, 184] on span "Delete" at bounding box center [444, 183] width 21 height 9
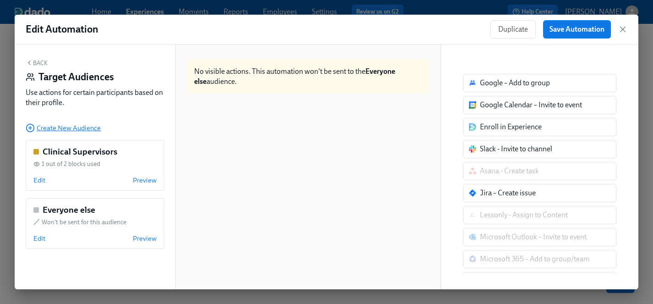
click at [72, 129] on span "Create New Audience" at bounding box center [63, 127] width 75 height 9
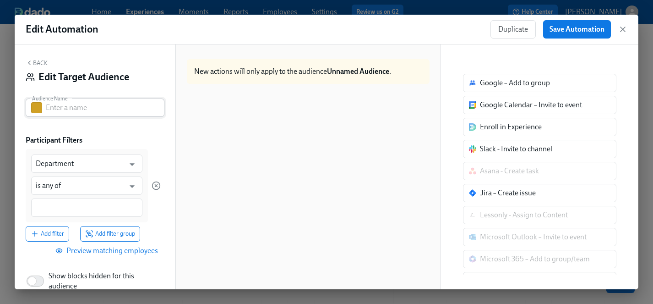
click at [86, 107] on input "text" at bounding box center [105, 107] width 119 height 18
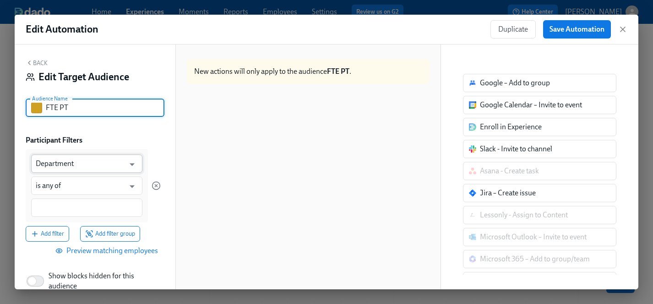
type input "FTE PT"
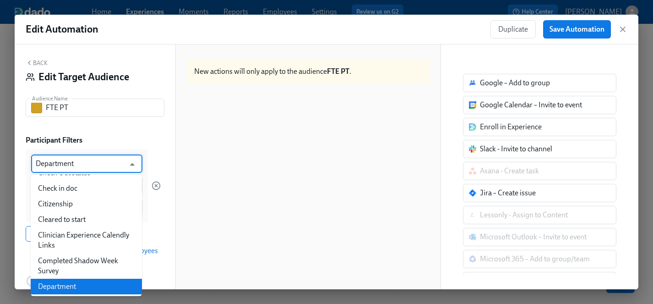
click at [66, 163] on input "Department" at bounding box center [80, 163] width 89 height 18
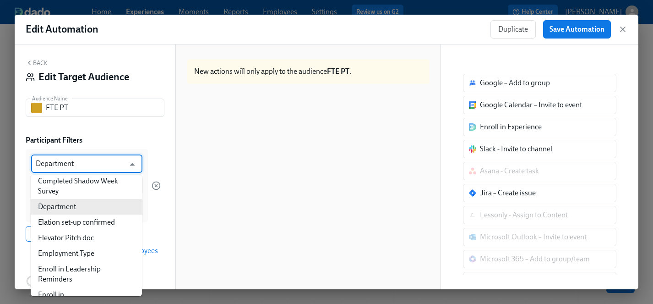
scroll to position [234, 0]
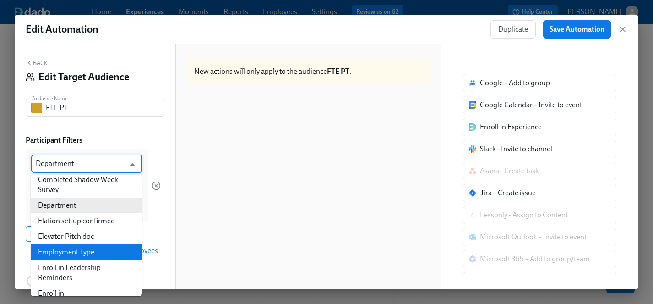
click at [73, 252] on li "Employment Type" at bounding box center [86, 252] width 111 height 16
type input "Employment Type"
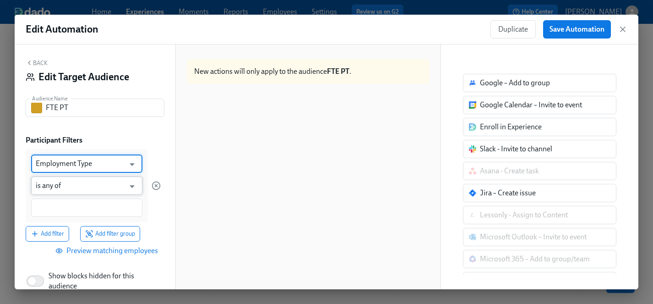
click at [75, 182] on input "is any of" at bounding box center [80, 185] width 89 height 18
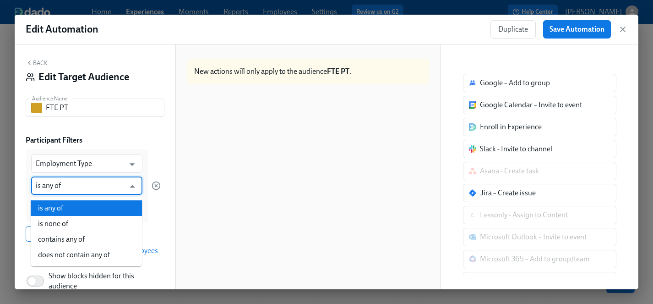
click at [83, 205] on li "is any of" at bounding box center [86, 208] width 111 height 16
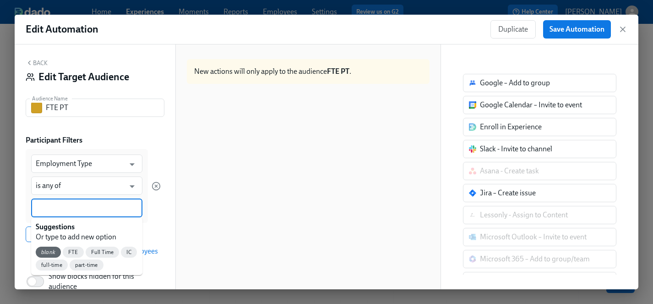
click at [78, 208] on input at bounding box center [87, 208] width 102 height 10
click at [74, 250] on span "FTE" at bounding box center [73, 252] width 21 height 7
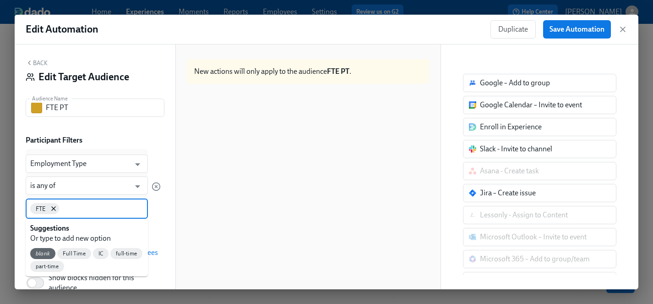
click at [85, 208] on input at bounding box center [102, 208] width 83 height 10
click at [123, 255] on span "full-time" at bounding box center [126, 253] width 32 height 7
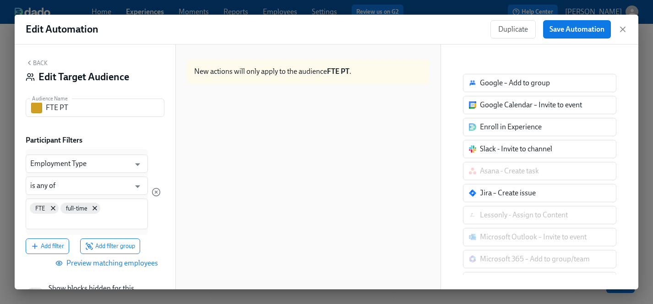
click at [113, 208] on div "FTE full-time" at bounding box center [87, 213] width 122 height 31
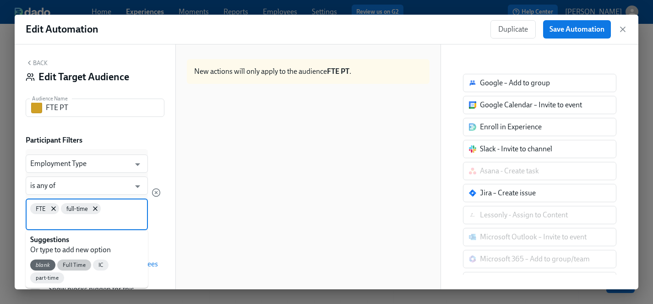
click at [69, 264] on span "Full Time" at bounding box center [74, 264] width 34 height 7
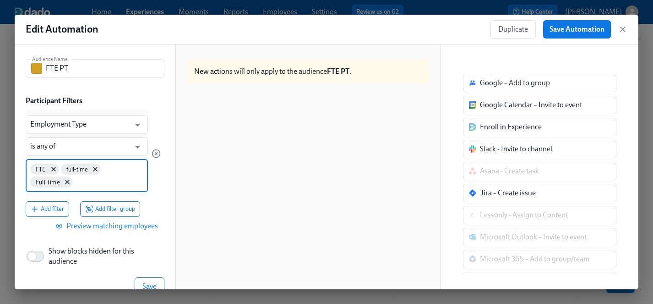
scroll to position [41, 0]
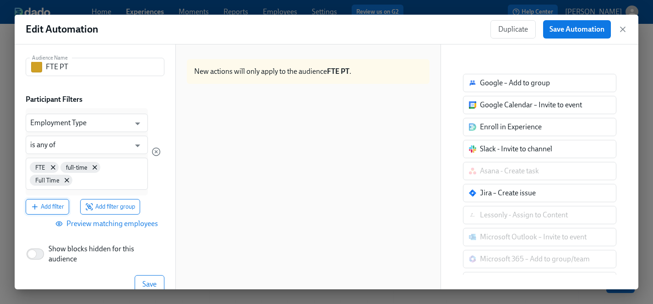
click at [57, 204] on span "Add filter" at bounding box center [47, 206] width 33 height 9
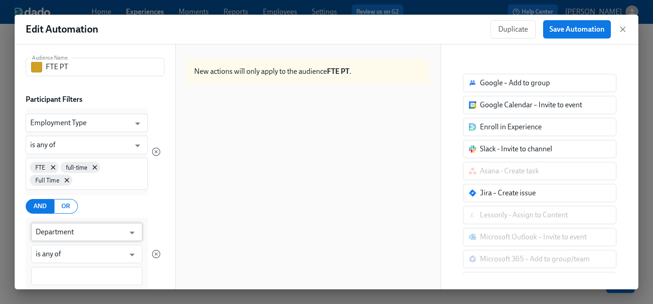
click at [57, 235] on input "Department" at bounding box center [80, 231] width 89 height 18
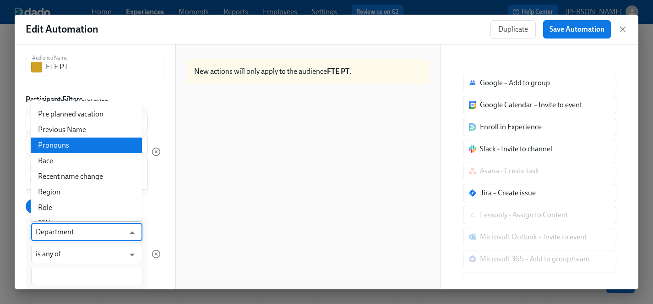
scroll to position [1084, 0]
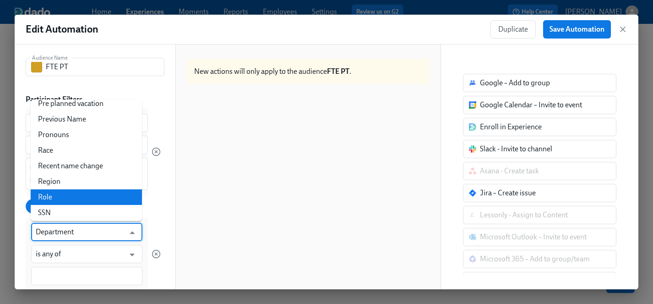
click at [55, 189] on li "Role" at bounding box center [86, 197] width 111 height 16
type input "Role"
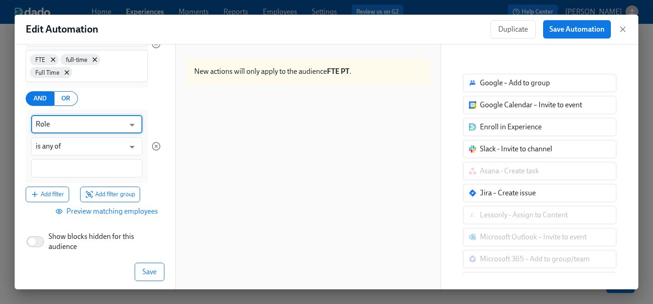
scroll to position [155, 0]
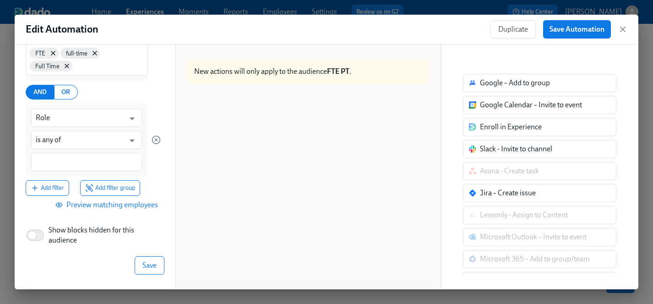
click at [72, 167] on div at bounding box center [86, 161] width 111 height 18
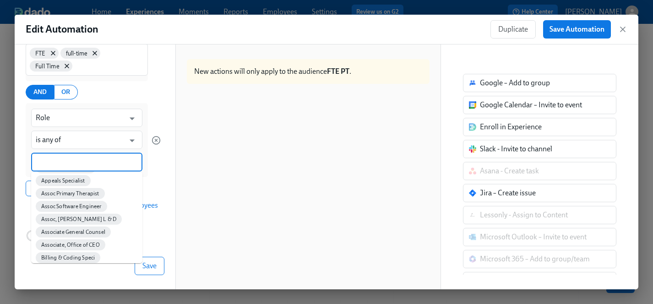
scroll to position [154, 0]
click at [88, 193] on span "Assoc Primary Therapist" at bounding box center [70, 193] width 69 height 7
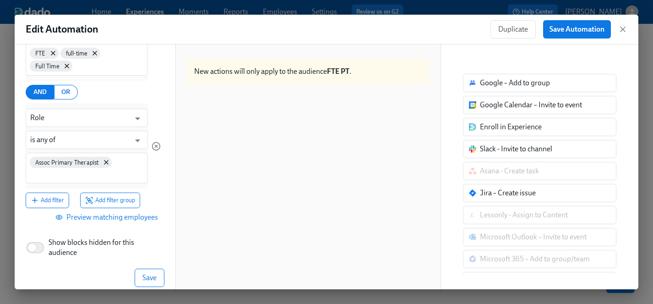
click at [128, 163] on div "Assoc Primary Therapist" at bounding box center [87, 167] width 122 height 31
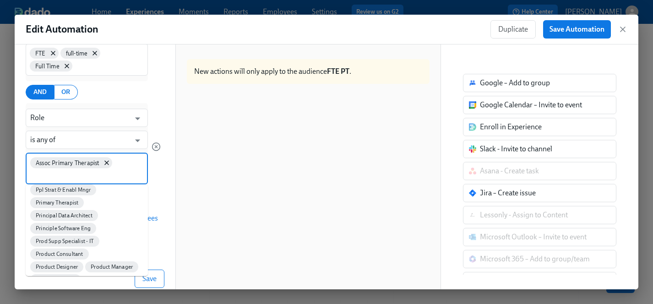
scroll to position [3888, 0]
click at [68, 199] on span "Primary Therapist" at bounding box center [57, 202] width 54 height 7
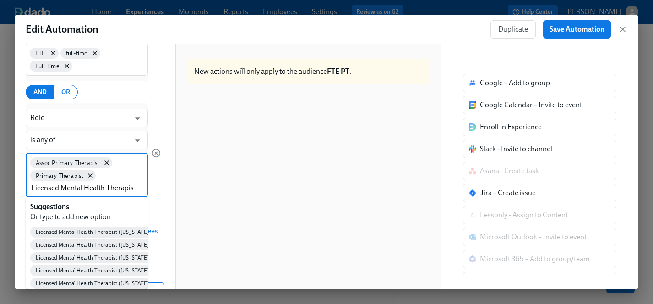
type input "Licensed Mental Health Therapist"
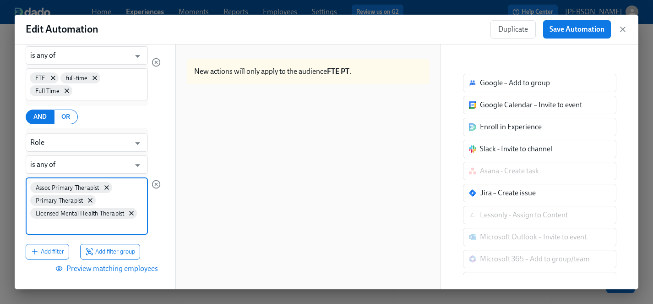
scroll to position [127, 0]
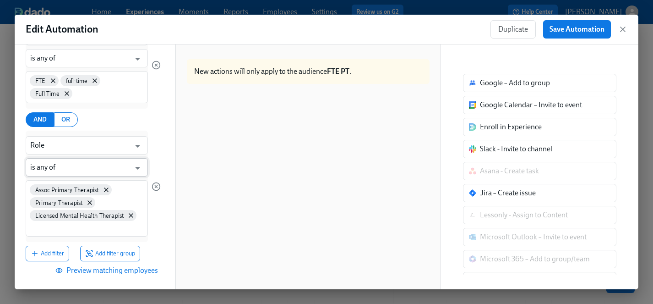
click at [76, 166] on input "is any of" at bounding box center [80, 167] width 100 height 18
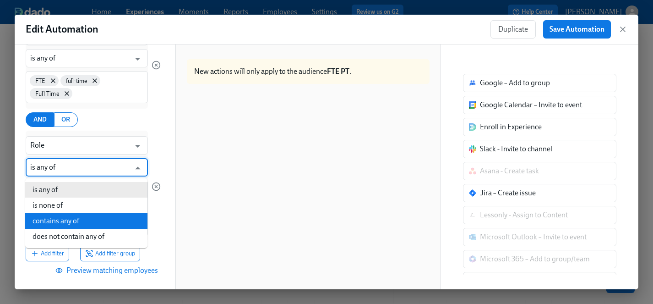
click at [55, 219] on li "contains any of" at bounding box center [86, 221] width 122 height 16
type input "contains any of"
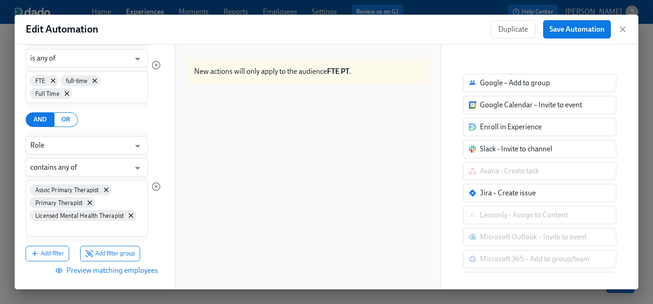
click at [156, 217] on div at bounding box center [156, 185] width 9 height 111
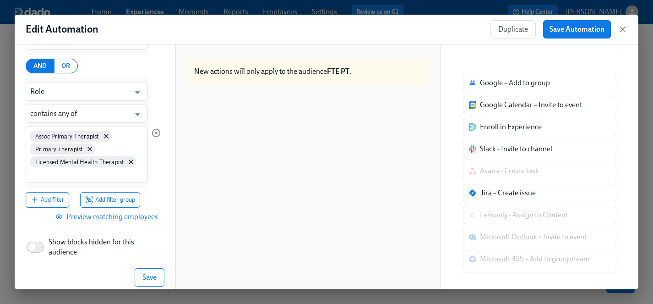
scroll to position [193, 0]
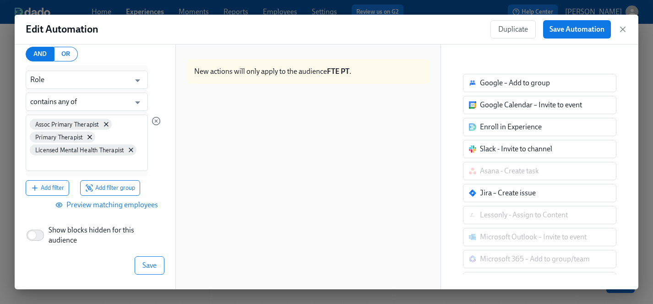
click at [72, 233] on span "Show blocks hidden for this audience" at bounding box center [103, 235] width 108 height 20
click at [62, 233] on input "Show blocks hidden for this audience" at bounding box center [32, 235] width 60 height 20
checkbox input "true"
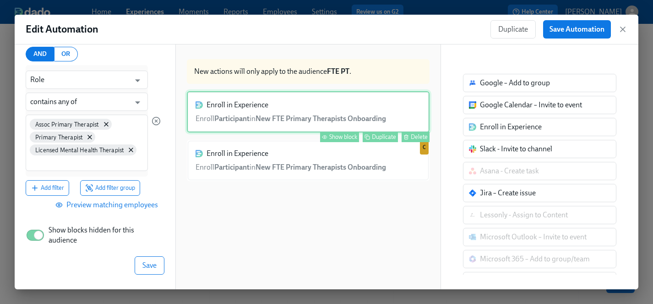
click at [417, 134] on div "Delete" at bounding box center [419, 136] width 17 height 7
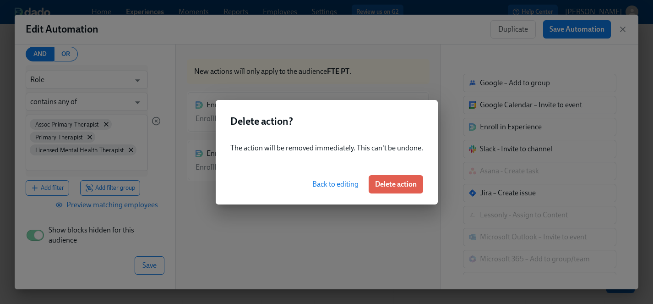
click at [334, 184] on span "Back to editing" at bounding box center [335, 183] width 46 height 9
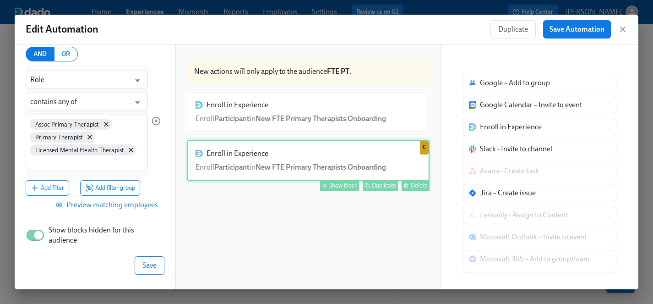
click at [312, 161] on div "Enroll in Experience Enroll Participant in New FTE Primary Therapists Onboardin…" at bounding box center [308, 160] width 243 height 41
click at [339, 184] on div "Show block" at bounding box center [343, 185] width 28 height 7
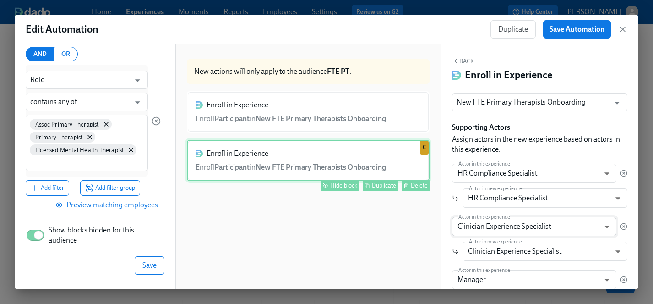
scroll to position [0, 0]
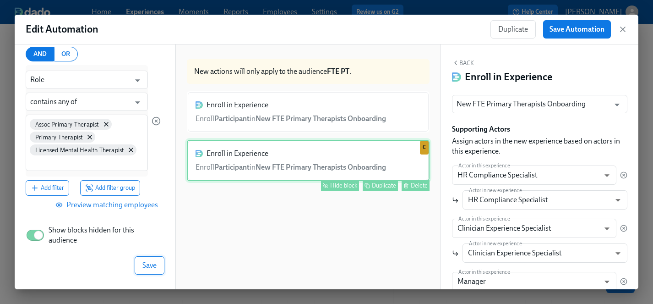
click at [149, 266] on span "Save" at bounding box center [149, 264] width 14 height 9
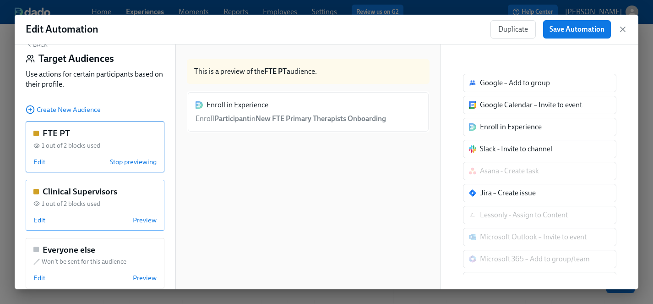
scroll to position [32, 0]
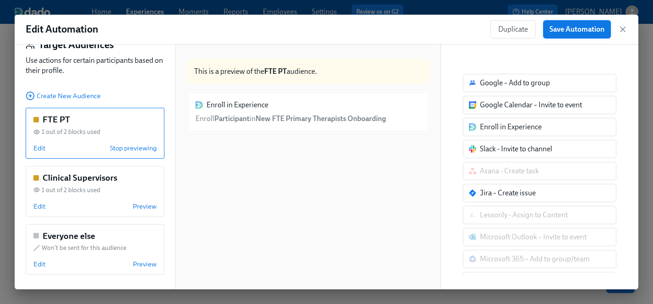
click at [586, 29] on span "Save Automation" at bounding box center [576, 29] width 55 height 9
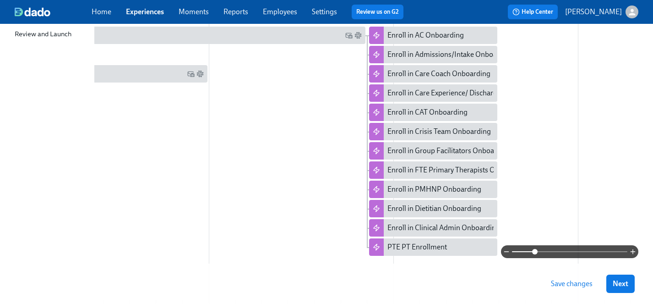
click at [582, 283] on span "Save changes" at bounding box center [572, 283] width 42 height 9
click at [622, 284] on span "Next" at bounding box center [621, 283] width 16 height 9
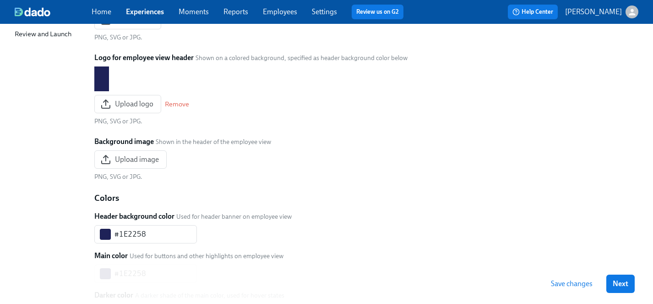
click at [621, 283] on span "Next" at bounding box center [621, 283] width 16 height 9
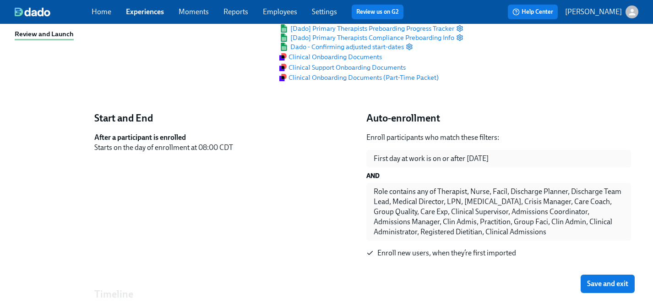
click at [621, 283] on span "Save and exit" at bounding box center [607, 283] width 41 height 9
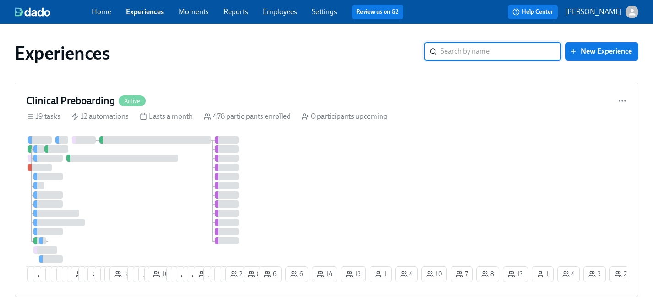
scroll to position [11, 0]
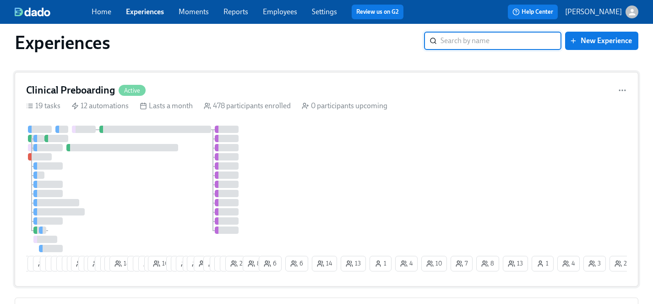
click at [242, 181] on div at bounding box center [141, 188] width 231 height 126
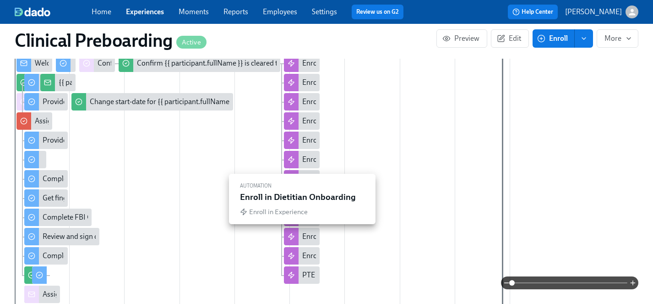
scroll to position [0, 10846]
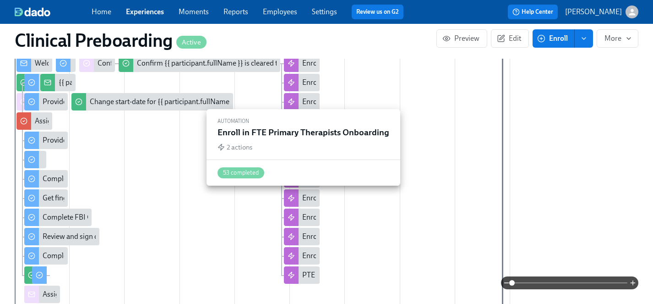
click at [311, 199] on div "Enroll in FTE Primary Therapists Onboarding" at bounding box center [372, 198] width 141 height 10
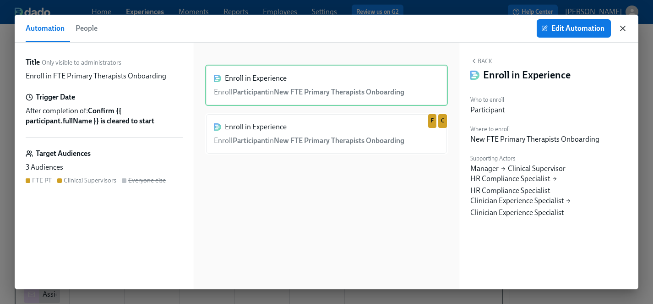
click at [623, 29] on icon "button" at bounding box center [622, 28] width 9 height 9
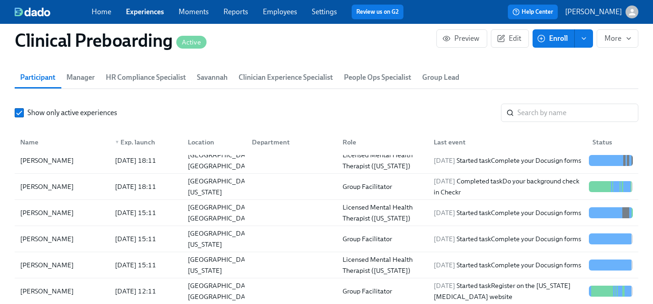
scroll to position [130, 0]
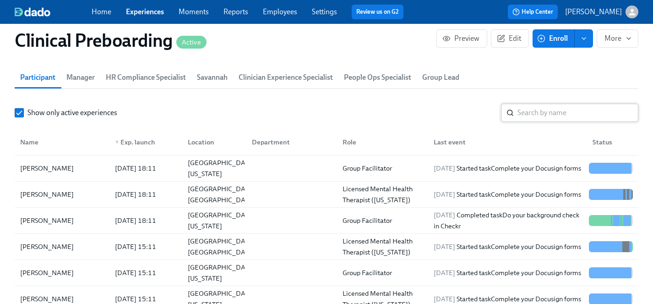
click at [538, 110] on input "search" at bounding box center [577, 112] width 121 height 18
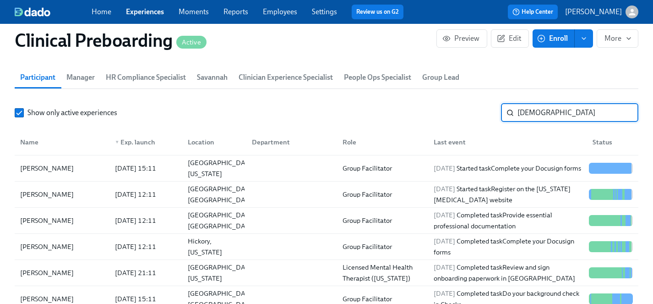
scroll to position [26, 0]
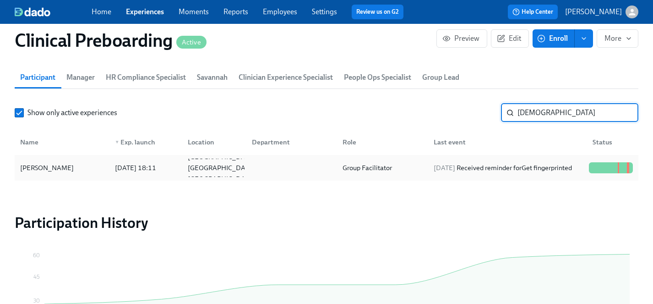
type input "sunni"
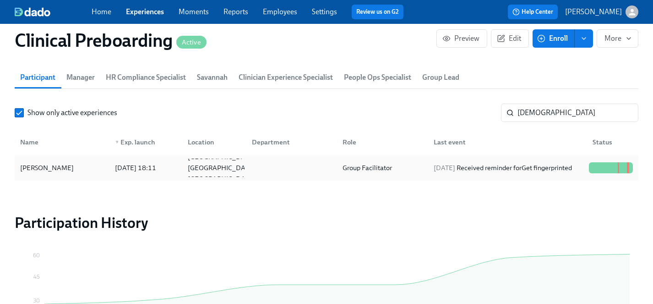
click at [36, 169] on div "[PERSON_NAME]" at bounding box center [46, 167] width 61 height 11
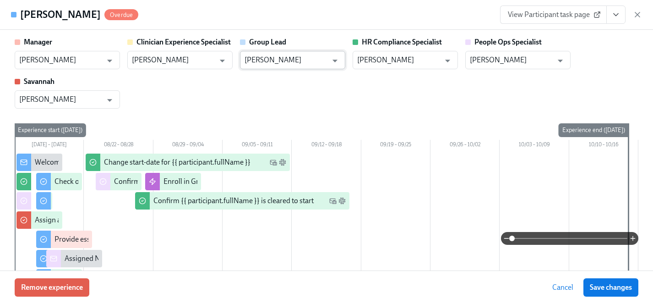
click at [275, 64] on input "[PERSON_NAME]" at bounding box center [285, 60] width 83 height 18
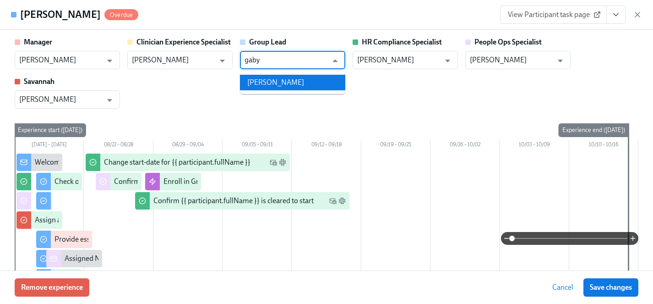
click at [272, 86] on li "[PERSON_NAME]" at bounding box center [292, 83] width 105 height 16
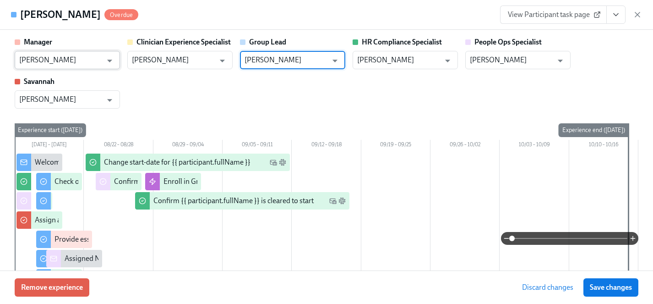
type input "[PERSON_NAME]"
click at [53, 55] on input "[PERSON_NAME]" at bounding box center [60, 60] width 83 height 18
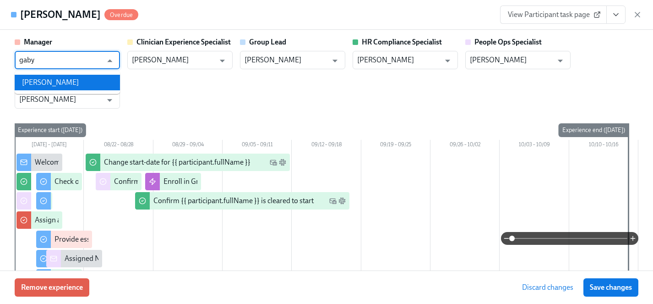
click at [55, 82] on li "[PERSON_NAME]" at bounding box center [67, 83] width 105 height 16
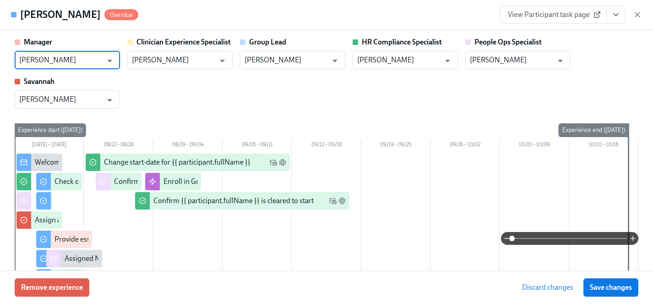
type input "[PERSON_NAME]"
click at [214, 100] on div "Manager Gaby Schilling ​ Clinician Experience Specialist Maggie Greenawalt ​ Gr…" at bounding box center [326, 72] width 623 height 71
click at [608, 285] on span "Save changes" at bounding box center [611, 286] width 42 height 9
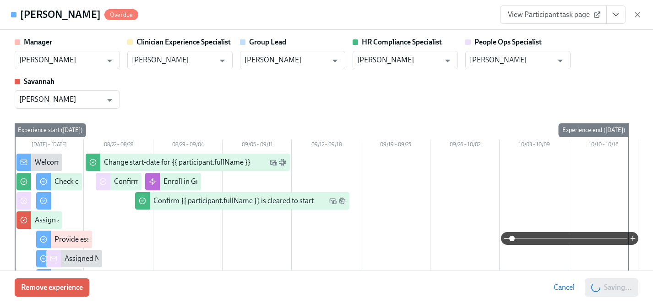
type input "[PERSON_NAME]"
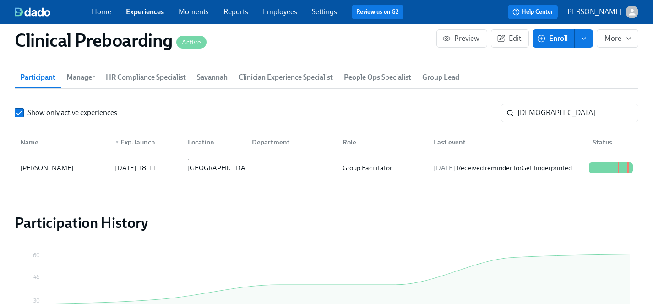
click at [146, 9] on link "Experiences" at bounding box center [145, 11] width 38 height 9
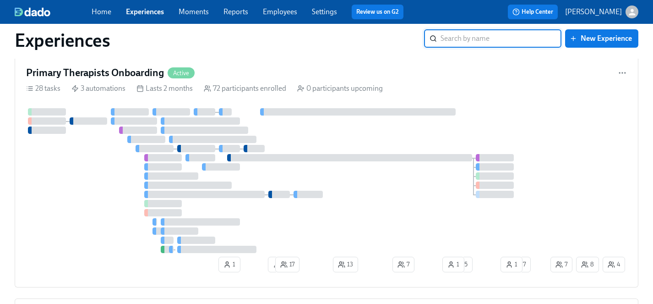
scroll to position [2675, 0]
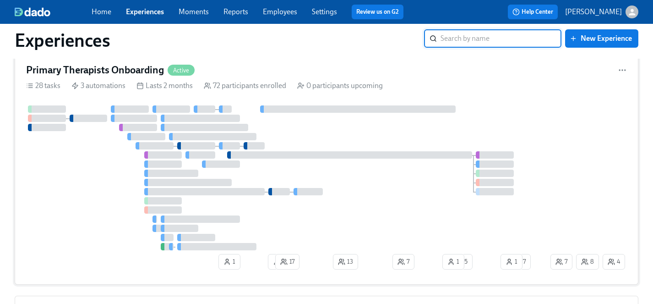
click at [105, 198] on div at bounding box center [287, 177] width 522 height 145
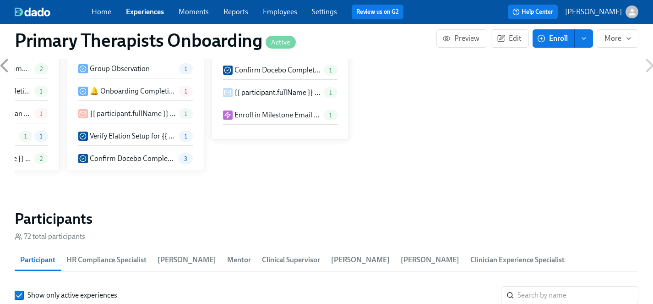
scroll to position [798, 0]
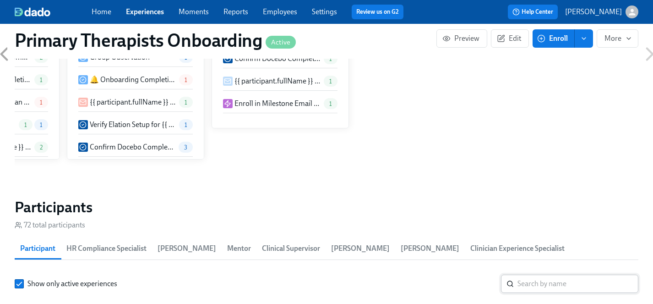
click at [547, 274] on input "search" at bounding box center [577, 283] width 121 height 18
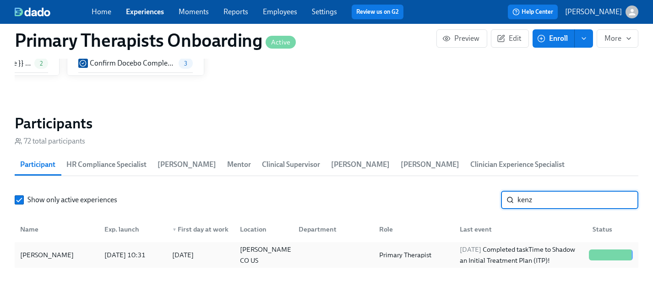
scroll to position [908, 0]
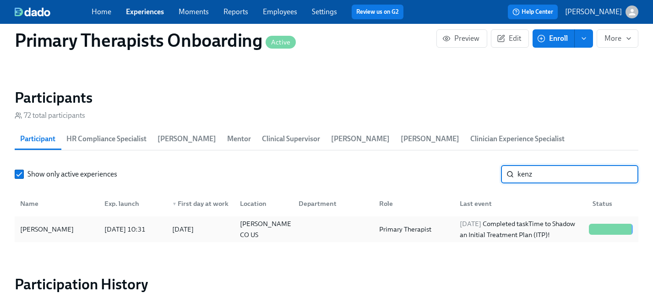
type input "kenz"
click at [42, 223] on div "[PERSON_NAME]" at bounding box center [46, 228] width 61 height 11
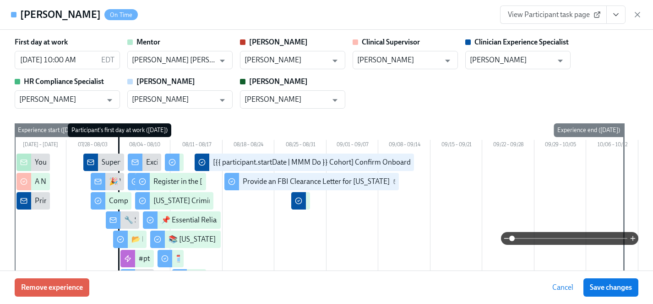
click at [613, 16] on icon "View task page" at bounding box center [615, 14] width 9 height 9
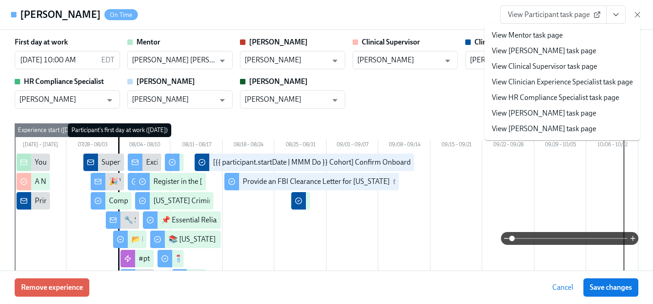
click at [536, 83] on link "View Clinician Experience Specialist task page" at bounding box center [562, 82] width 141 height 10
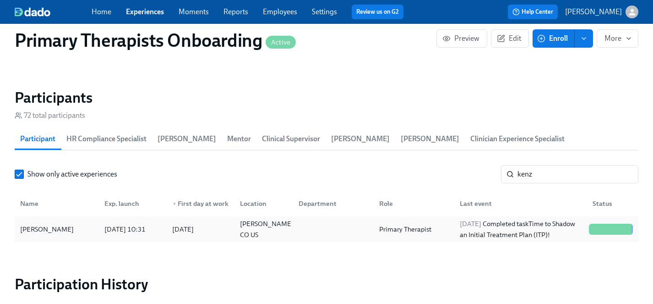
click at [32, 223] on div "[PERSON_NAME]" at bounding box center [46, 228] width 61 height 11
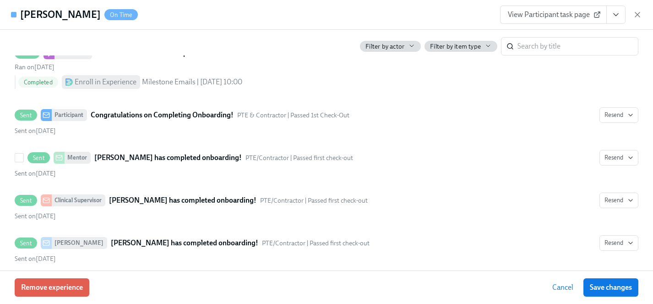
scroll to position [2803, 0]
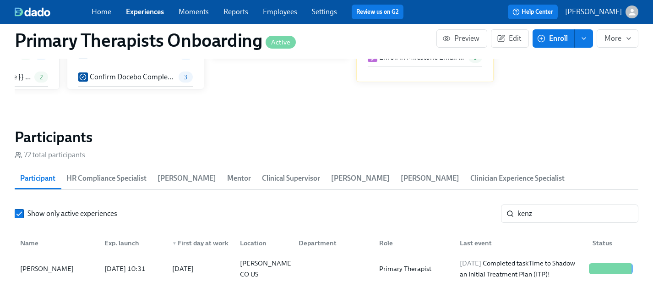
scroll to position [849, 0]
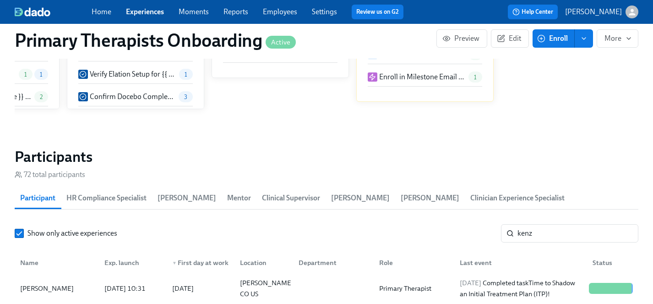
click at [142, 11] on link "Experiences" at bounding box center [145, 11] width 38 height 9
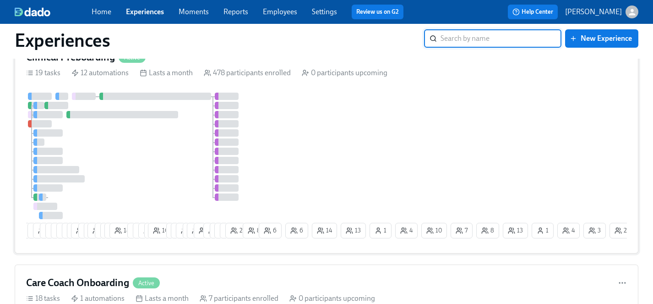
scroll to position [46, 0]
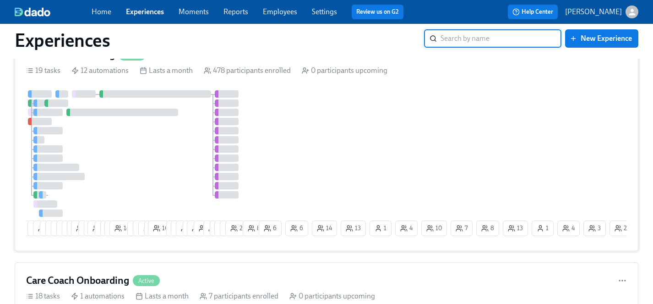
click at [176, 167] on div at bounding box center [141, 153] width 231 height 126
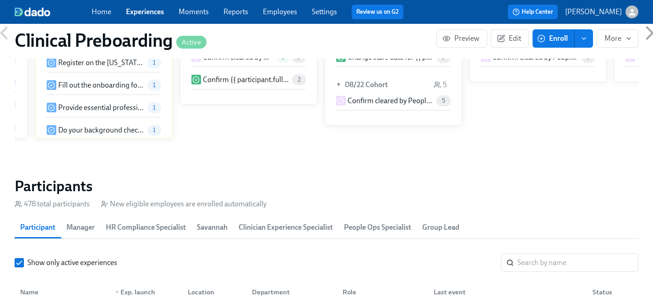
scroll to position [0, 10846]
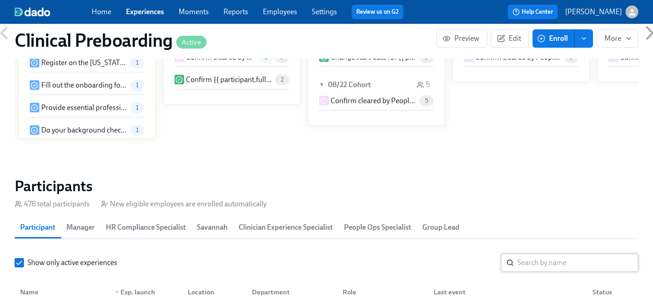
click at [535, 260] on input "search" at bounding box center [577, 262] width 121 height 18
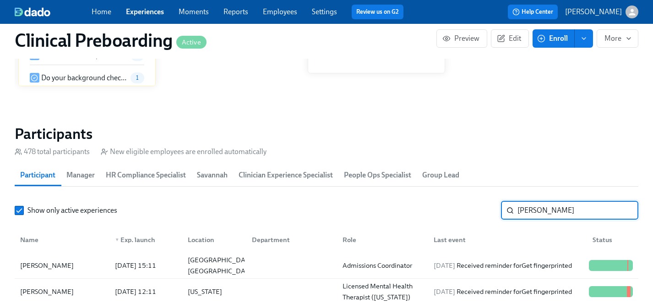
scroll to position [968, 0]
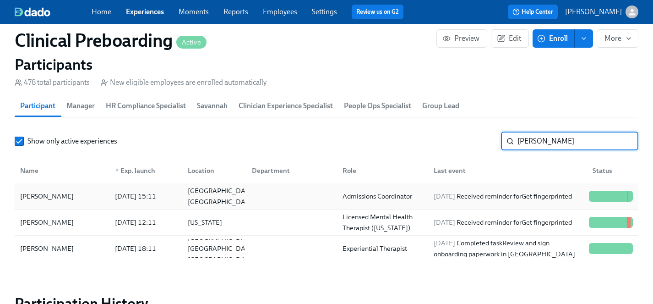
click at [44, 195] on div "[PERSON_NAME]" at bounding box center [46, 195] width 61 height 11
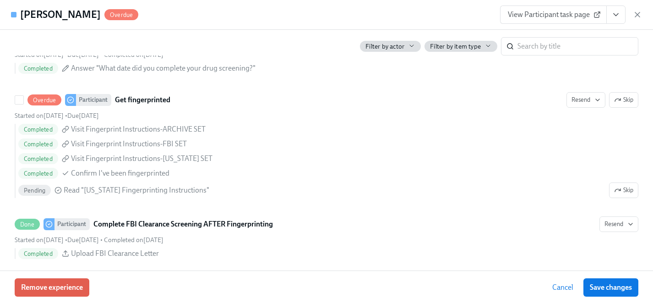
scroll to position [1295, 0]
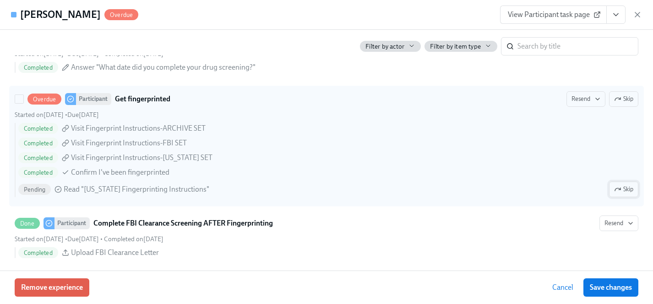
click at [622, 191] on span "Skip" at bounding box center [623, 188] width 19 height 9
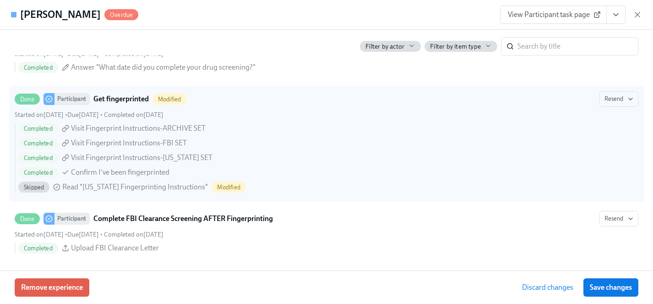
drag, startPoint x: 621, startPoint y: 284, endPoint x: 426, endPoint y: 264, distance: 196.1
click at [621, 284] on span "Save changes" at bounding box center [611, 286] width 42 height 9
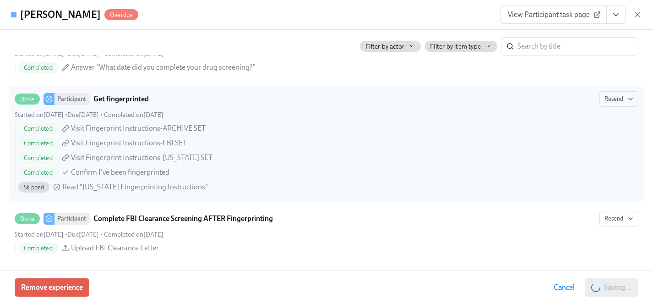
scroll to position [0, 11521]
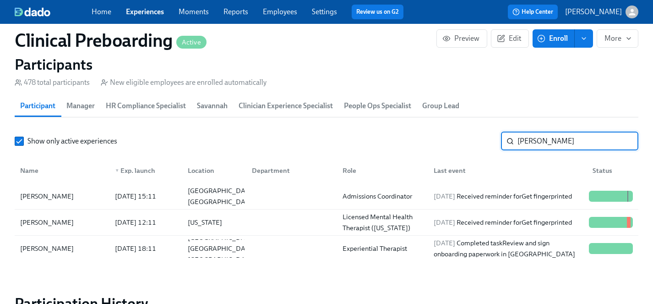
drag, startPoint x: 551, startPoint y: 138, endPoint x: 477, endPoint y: 139, distance: 73.7
click at [477, 139] on div "Show only active experiences scott ​" at bounding box center [326, 141] width 623 height 18
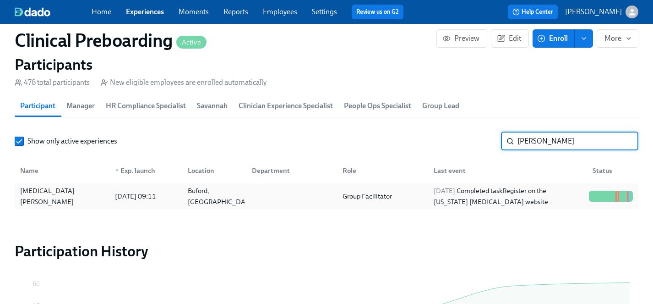
type input "kadian"
click at [51, 189] on div "[MEDICAL_DATA][PERSON_NAME]" at bounding box center [61, 196] width 91 height 18
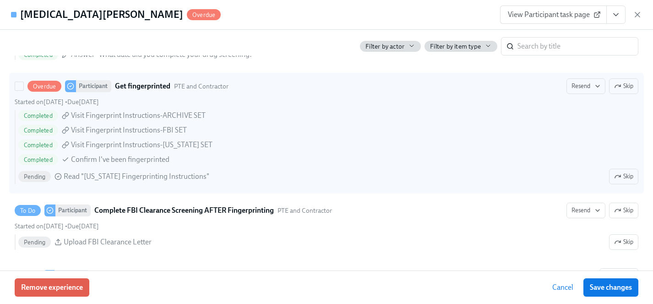
scroll to position [1327, 0]
click at [623, 176] on span "Skip" at bounding box center [623, 175] width 19 height 9
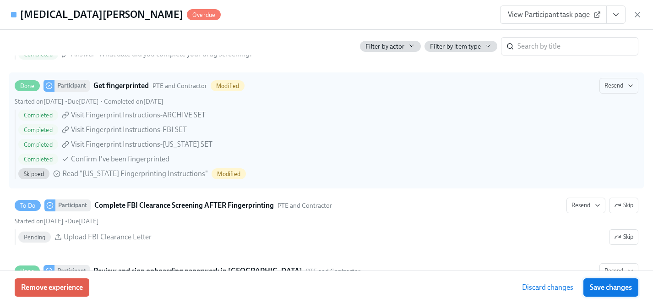
click at [631, 286] on span "Save changes" at bounding box center [611, 286] width 42 height 9
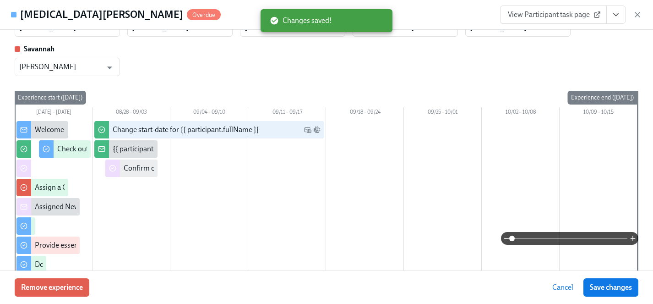
scroll to position [0, 0]
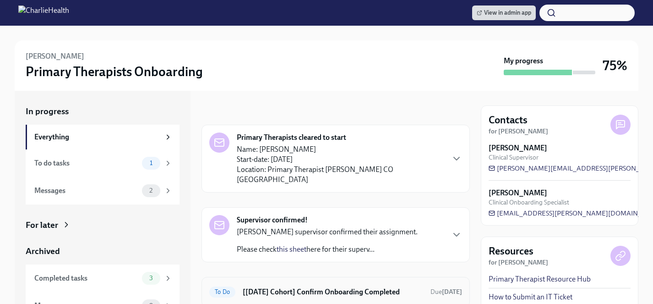
click at [273, 287] on h6 "[[DATE] Cohort] Confirm Onboarding Completed" at bounding box center [333, 292] width 180 height 10
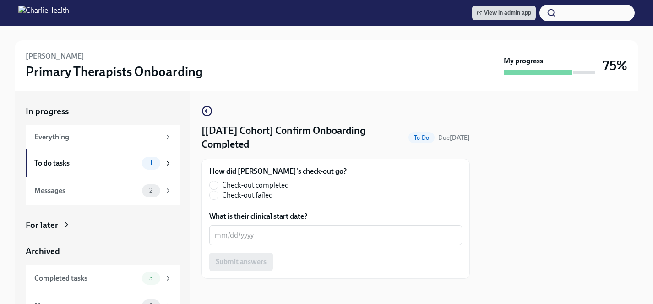
click at [272, 187] on span "Check-out completed" at bounding box center [255, 185] width 67 height 10
click at [218, 187] on input "Check-out completed" at bounding box center [214, 185] width 8 height 8
radio input "true"
click at [264, 236] on textarea "What is their clinical start date?" at bounding box center [336, 234] width 242 height 11
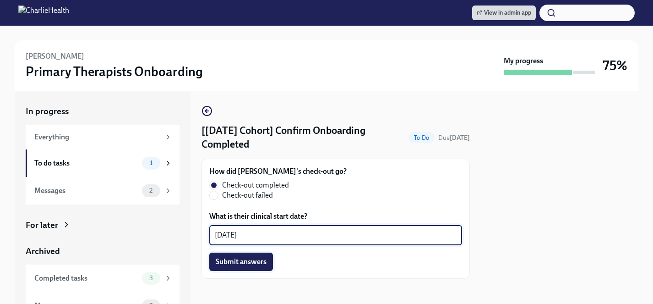
type textarea "08/28/2025"
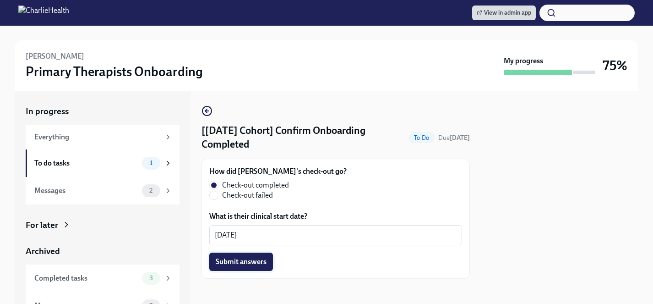
click at [242, 259] on span "Submit answers" at bounding box center [241, 261] width 51 height 9
